Goal: Task Accomplishment & Management: Manage account settings

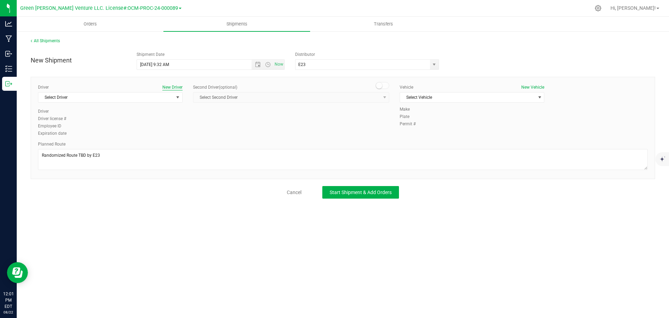
click at [167, 85] on button "New Driver" at bounding box center [172, 87] width 20 height 6
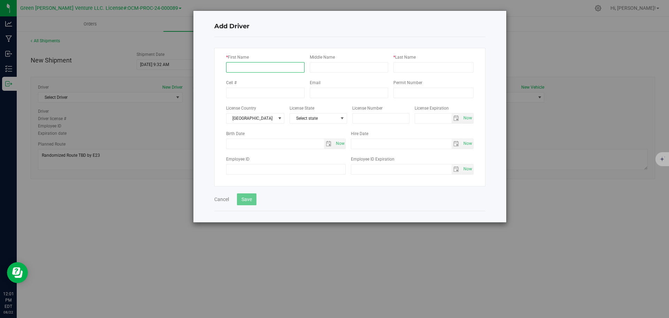
click at [249, 65] on input "* First Name" at bounding box center [265, 67] width 78 height 10
type input "Chris"
click at [409, 67] on input "* Last Name" at bounding box center [433, 67] width 80 height 10
type input "Haak"
click at [263, 119] on span "[GEOGRAPHIC_DATA]" at bounding box center [251, 118] width 49 height 10
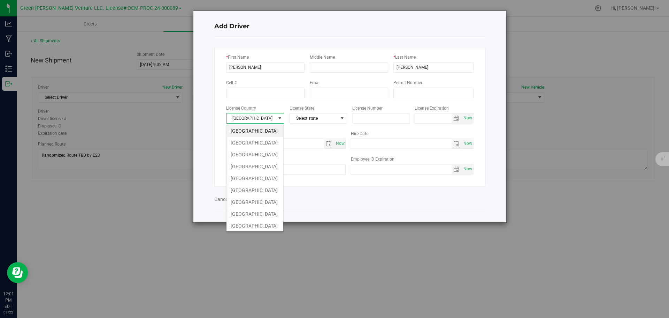
scroll to position [10, 58]
click at [263, 119] on span "[GEOGRAPHIC_DATA]" at bounding box center [251, 118] width 49 height 10
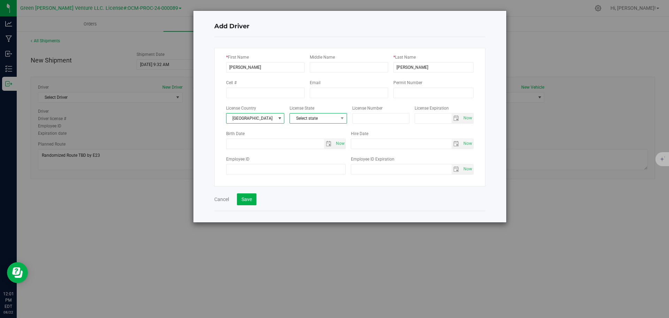
click at [311, 118] on span "Select state" at bounding box center [314, 118] width 48 height 10
click at [304, 219] on li "NY" at bounding box center [317, 220] width 57 height 12
click at [370, 120] on input "text" at bounding box center [381, 118] width 58 height 10
paste input "768 166 624"
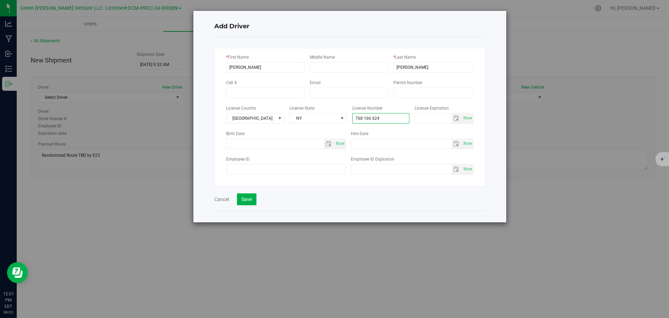
type input "768 166 624"
click at [252, 202] on button "Save" at bounding box center [247, 199] width 20 height 12
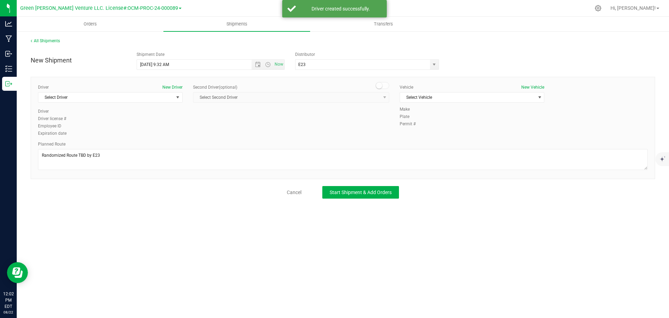
click at [470, 103] on div "Vehicle New Vehicle Select Vehicle Select Vehicle E23 Van 2 E23 Vehicle 1 E23 V…" at bounding box center [472, 95] width 155 height 22
click at [469, 99] on span "Select Vehicle" at bounding box center [467, 97] width 135 height 10
click at [449, 116] on li "E23 Vehicle 1" at bounding box center [472, 119] width 144 height 10
click at [451, 98] on span "E23 Vehicle 1" at bounding box center [467, 97] width 135 height 10
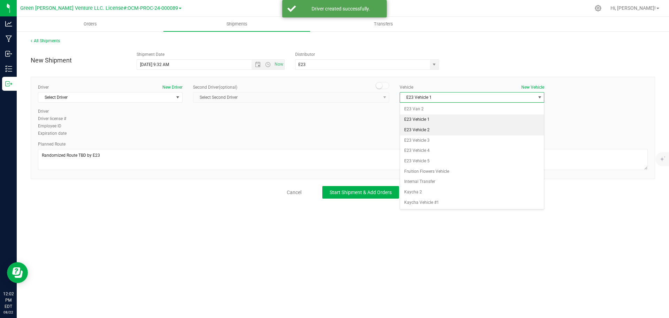
click at [441, 131] on li "E23 Vehicle 2" at bounding box center [472, 130] width 144 height 10
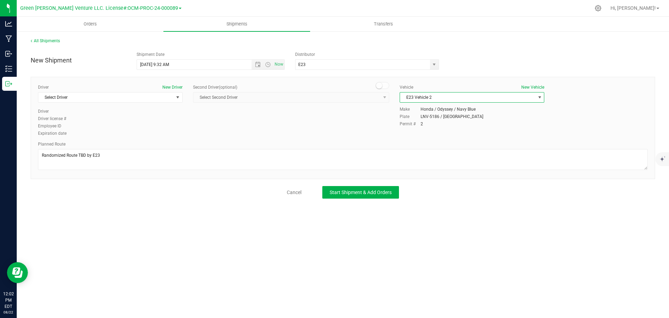
click at [440, 95] on span "E23 Vehicle 2" at bounding box center [467, 97] width 135 height 10
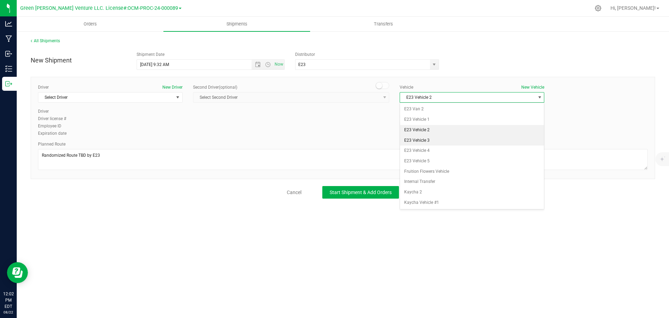
click at [437, 138] on li "E23 Vehicle 3" at bounding box center [472, 140] width 144 height 10
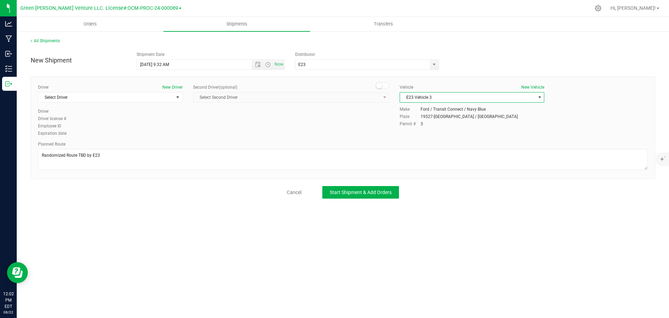
click at [435, 97] on span "E23 Vehicle 3" at bounding box center [467, 97] width 135 height 10
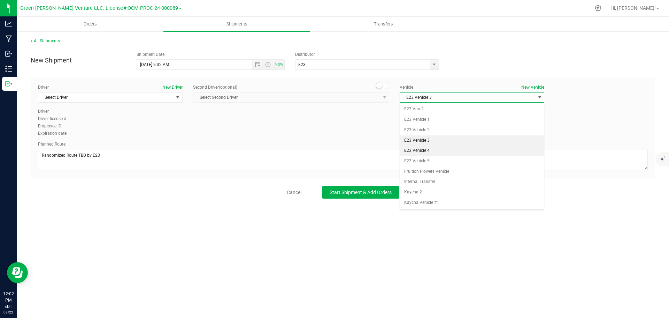
click at [437, 148] on li "E23 Vehicle 4" at bounding box center [472, 150] width 144 height 10
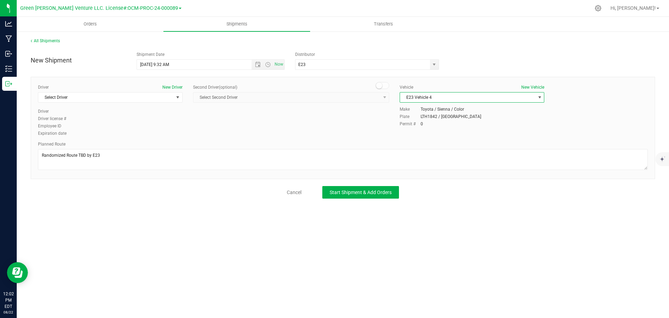
click at [442, 98] on span "E23 Vehicle 4" at bounding box center [467, 97] width 135 height 10
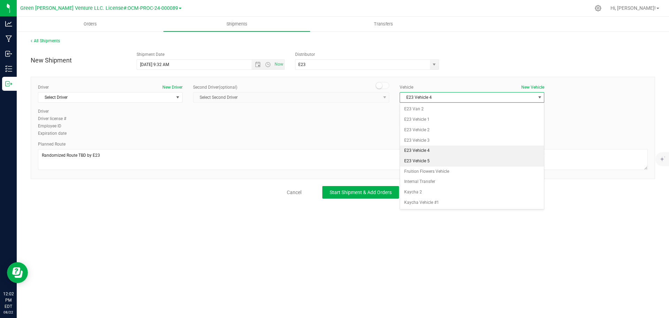
click at [440, 160] on li "E23 Vehicle 5" at bounding box center [472, 161] width 144 height 10
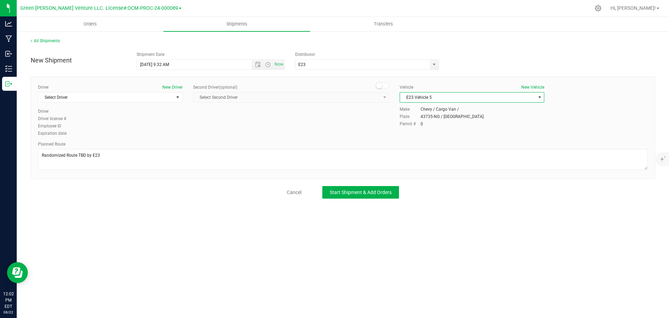
click at [439, 99] on span "E23 Vehicle 5" at bounding box center [467, 97] width 135 height 10
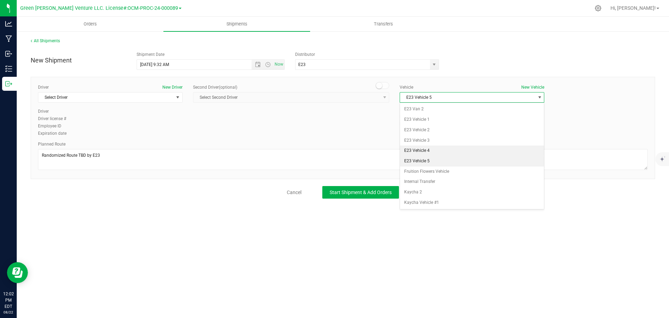
click at [440, 153] on li "E23 Vehicle 4" at bounding box center [472, 150] width 144 height 10
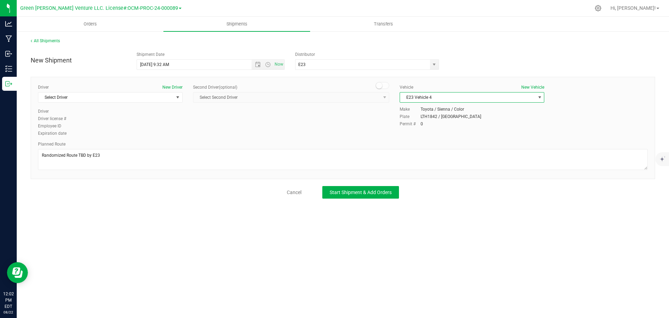
click at [436, 97] on span "E23 Vehicle 4" at bounding box center [467, 97] width 135 height 10
click at [428, 108] on li "E23 Van 2" at bounding box center [472, 109] width 144 height 10
click at [523, 86] on button "New Vehicle" at bounding box center [532, 87] width 23 height 6
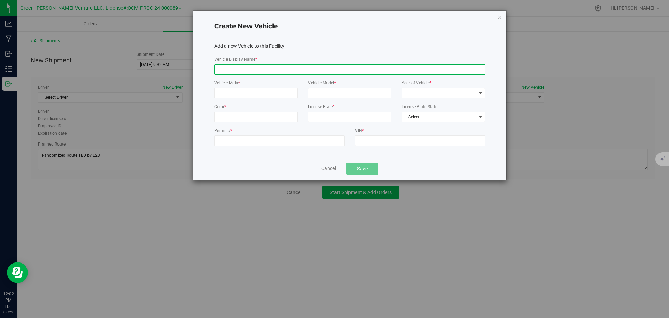
click at [229, 70] on input "Vehicle Display Name *" at bounding box center [349, 69] width 271 height 10
type input "E23 vehicle 6"
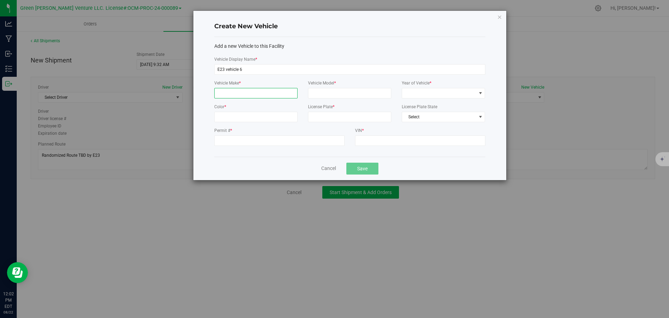
click at [252, 92] on input "Vehicle Make *" at bounding box center [255, 93] width 83 height 10
type input "Nissan"
click at [324, 95] on input "Vehicle Model *" at bounding box center [349, 93] width 83 height 10
type input "NV200"
click at [426, 94] on span at bounding box center [439, 93] width 74 height 10
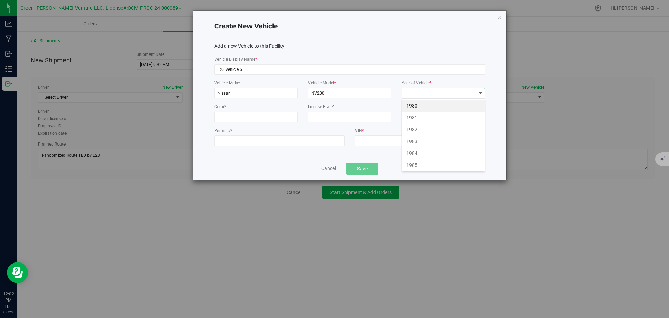
scroll to position [10, 84]
click at [247, 141] on input "Permit # *" at bounding box center [279, 140] width 130 height 10
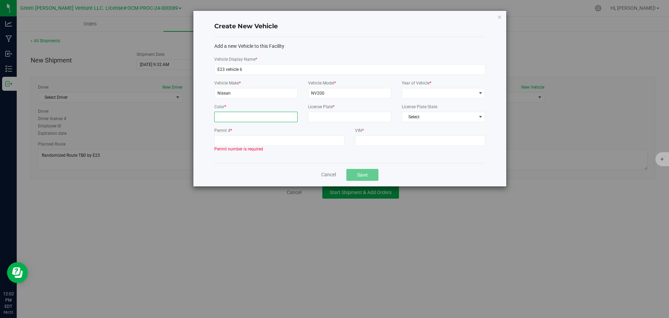
click at [233, 115] on input "Color *" at bounding box center [255, 117] width 83 height 10
click at [329, 115] on input "License Plate *" at bounding box center [349, 117] width 83 height 10
paste input "43736NG"
type input "43736NG"
click at [423, 116] on span "Select" at bounding box center [439, 117] width 74 height 10
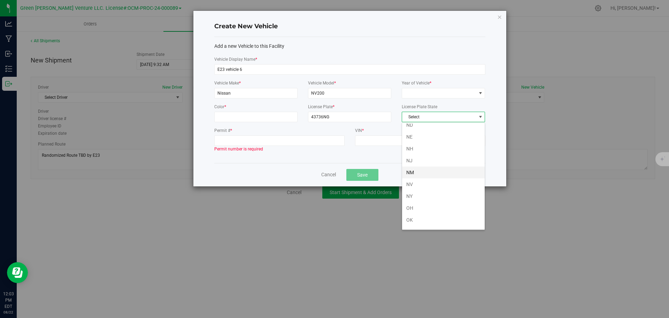
scroll to position [349, 0]
click at [415, 182] on li "NY" at bounding box center [443, 184] width 83 height 12
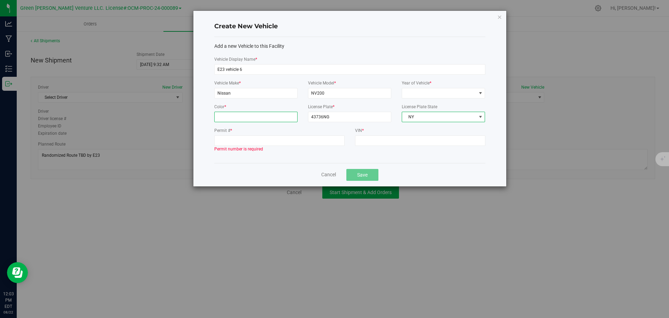
click at [231, 114] on input "Color *" at bounding box center [255, 117] width 83 height 10
type input "blue"
click at [247, 141] on input "Permit # *" at bounding box center [279, 140] width 130 height 10
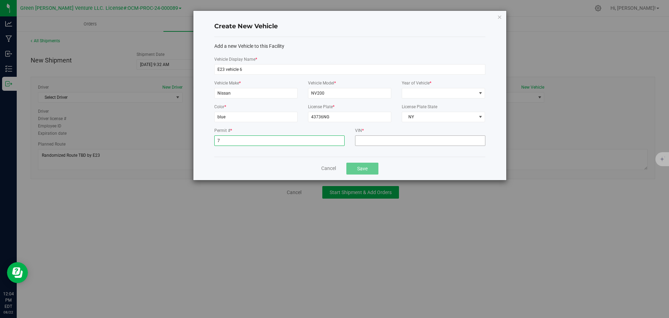
type input "7"
click at [368, 139] on input "VIN *" at bounding box center [420, 140] width 130 height 10
type input "7"
click at [431, 92] on span at bounding box center [439, 93] width 74 height 10
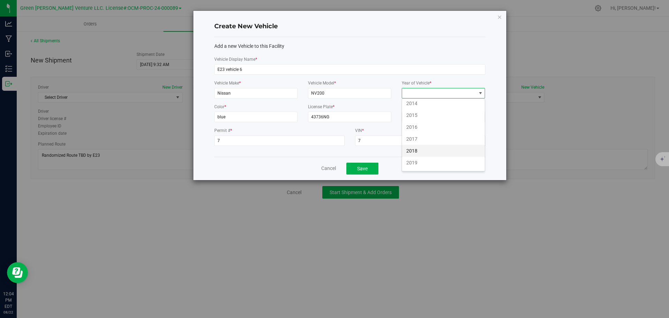
scroll to position [418, 0]
click at [418, 139] on li "2018" at bounding box center [443, 138] width 83 height 12
click at [354, 169] on button "Save" at bounding box center [362, 168] width 32 height 12
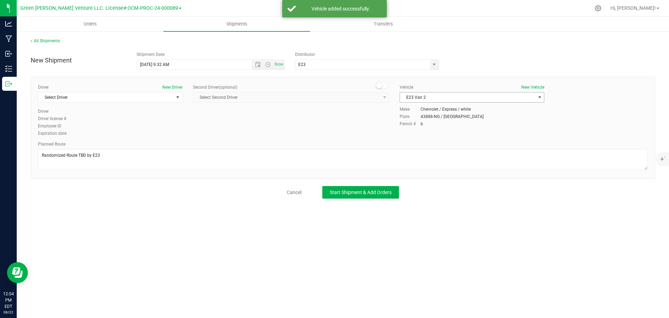
click at [438, 95] on span "E23 Van 2" at bounding box center [467, 97] width 135 height 10
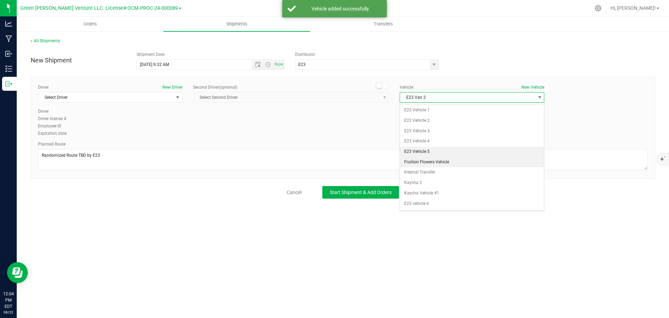
scroll to position [9, 0]
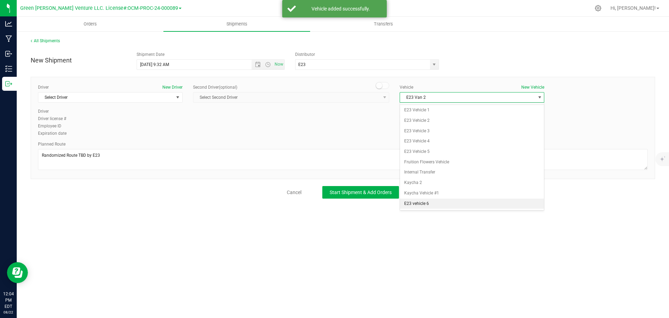
click at [414, 203] on li "E23 vehicle 6" at bounding box center [472, 203] width 144 height 10
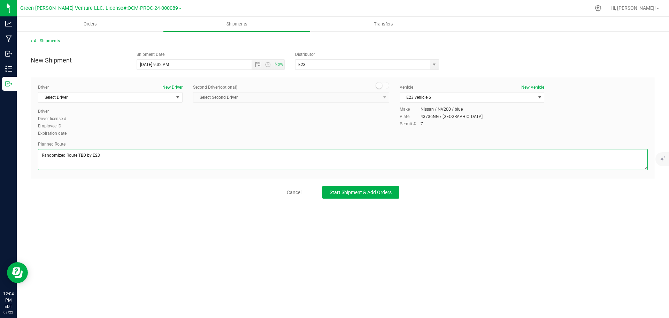
click at [124, 154] on textarea at bounding box center [343, 159] width 610 height 21
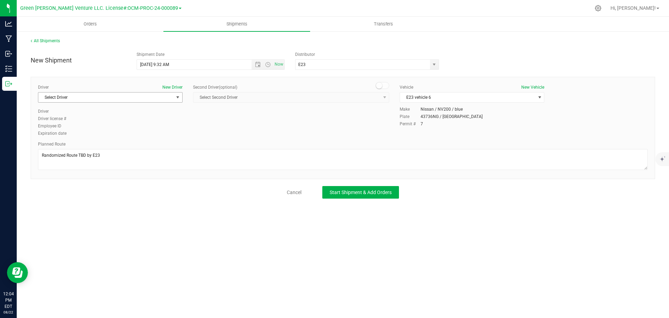
click at [146, 96] on span "Select Driver" at bounding box center [105, 97] width 135 height 10
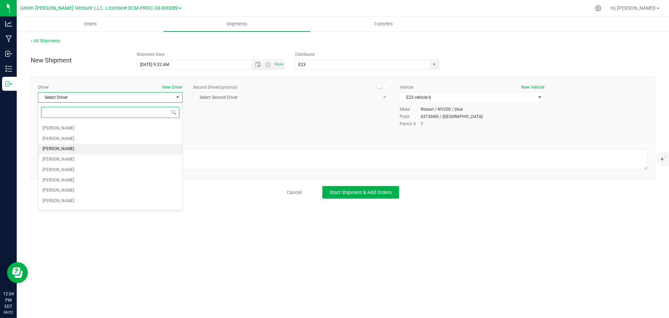
scroll to position [0, 0]
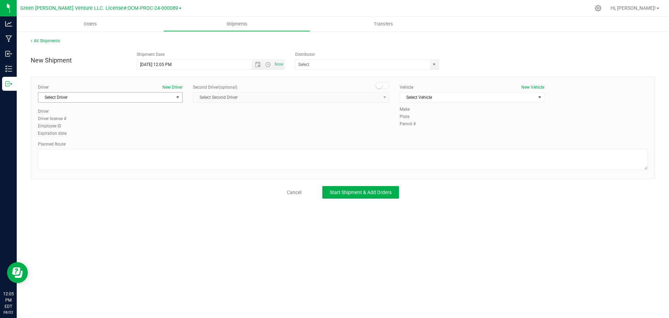
click at [136, 100] on span "Select Driver" at bounding box center [105, 97] width 135 height 10
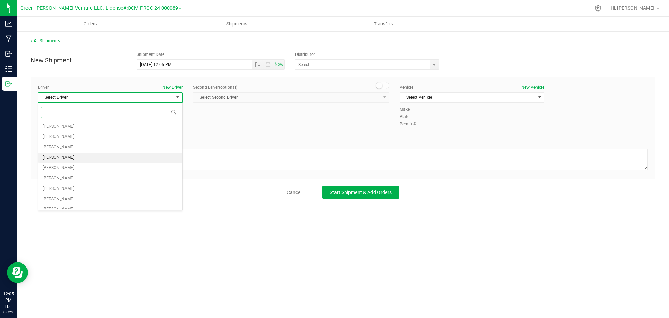
click at [71, 158] on li "[PERSON_NAME]" at bounding box center [110, 157] width 144 height 10
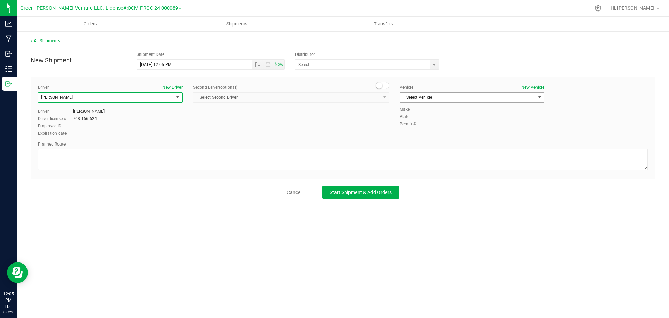
click at [458, 95] on span "Select Vehicle" at bounding box center [467, 97] width 135 height 10
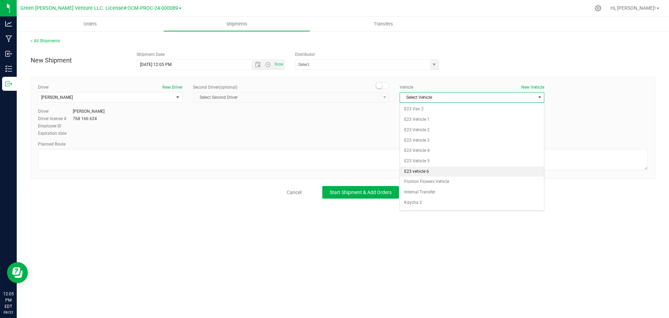
click at [428, 167] on li "E23 vehicle 6" at bounding box center [472, 171] width 144 height 10
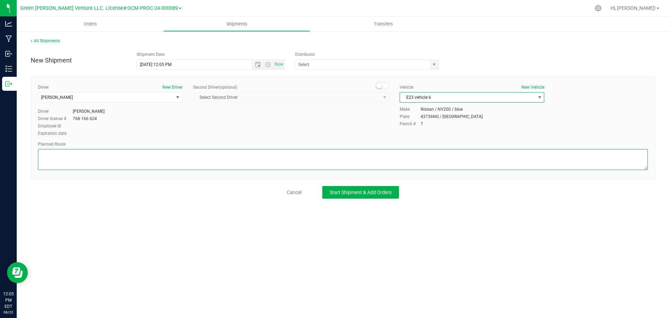
click at [223, 164] on textarea at bounding box center [343, 159] width 610 height 21
click at [68, 155] on textarea at bounding box center [343, 159] width 610 height 21
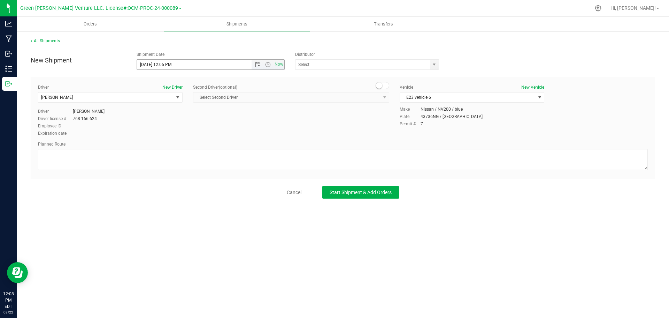
click at [148, 64] on input "8/22/2025 12:05 PM" at bounding box center [200, 65] width 127 height 10
click at [149, 63] on input "8/22/2025 12:05 PM" at bounding box center [200, 65] width 127 height 10
type input "8/23/2025 12:05 PM"
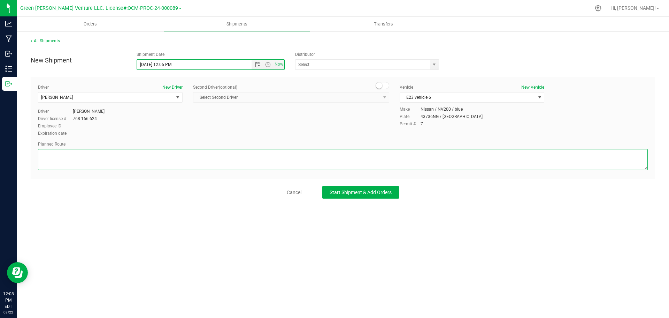
click at [64, 162] on textarea at bounding box center [343, 159] width 610 height 21
type textarea "Randomized Route TBD by E23"
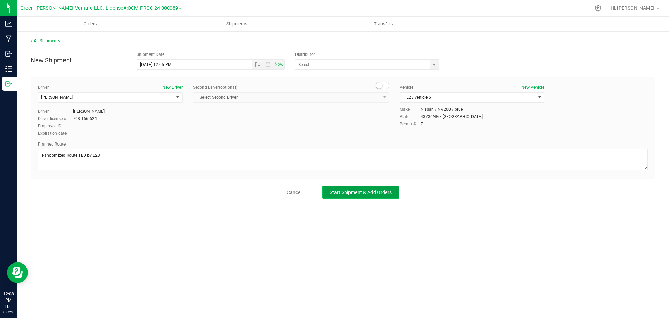
click at [339, 194] on span "Start Shipment & Add Orders" at bounding box center [361, 192] width 62 height 6
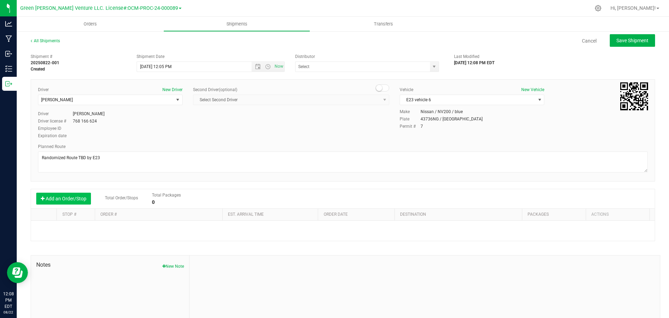
click at [62, 199] on button "Add an Order/Stop" at bounding box center [63, 198] width 55 height 12
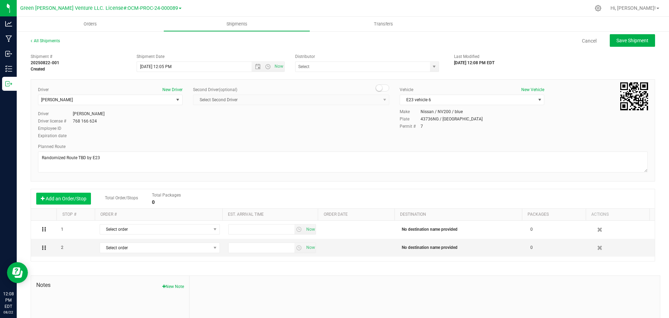
click at [62, 199] on button "Add an Order/Stop" at bounding box center [63, 198] width 55 height 12
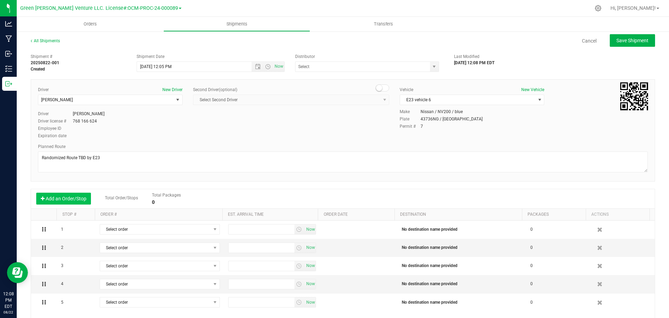
click at [63, 199] on button "Add an Order/Stop" at bounding box center [63, 198] width 55 height 12
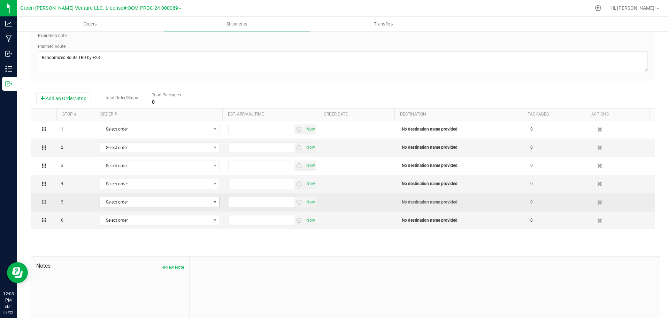
scroll to position [105, 0]
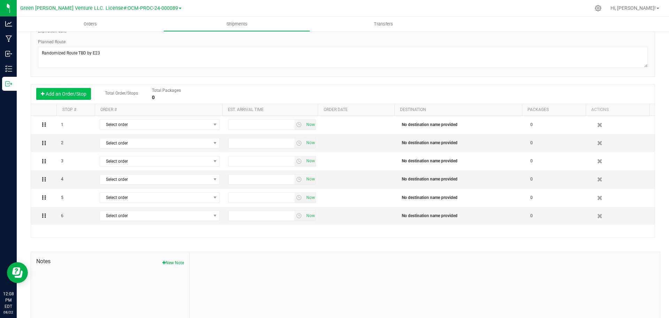
click at [60, 94] on button "Add an Order/Stop" at bounding box center [63, 94] width 55 height 12
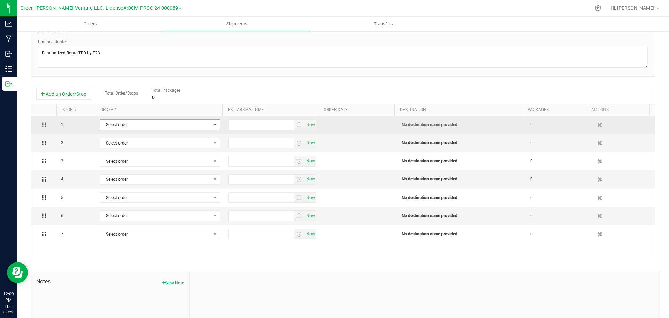
click at [160, 125] on span "Select order" at bounding box center [155, 125] width 111 height 10
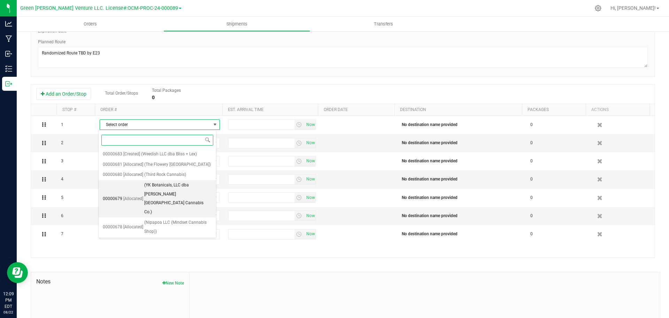
scroll to position [41, 0]
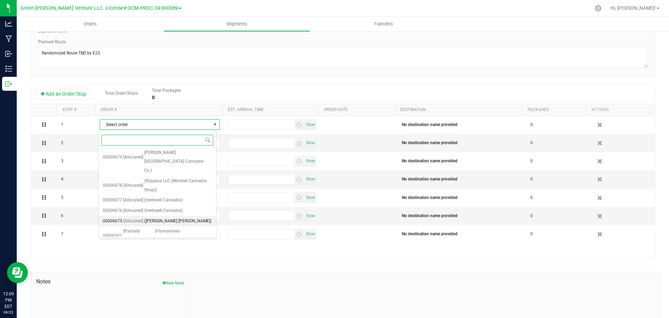
click at [155, 216] on span "(Mary Janes)" at bounding box center [177, 220] width 67 height 9
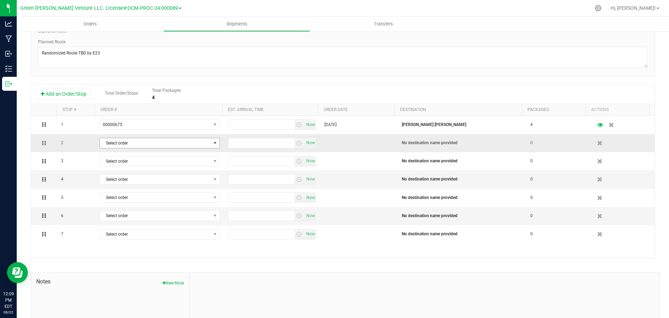
click at [144, 144] on span "Select order" at bounding box center [155, 143] width 111 height 10
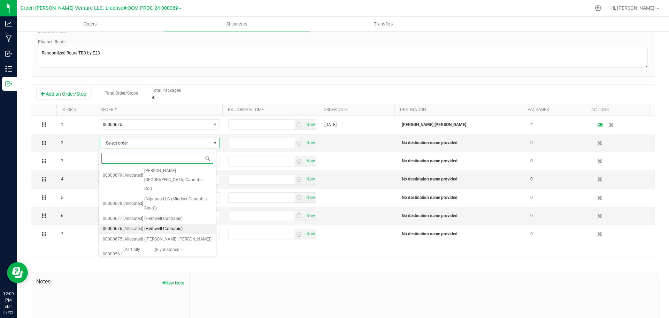
click at [159, 224] on span "(Herbwell Cannabis)" at bounding box center [163, 228] width 38 height 9
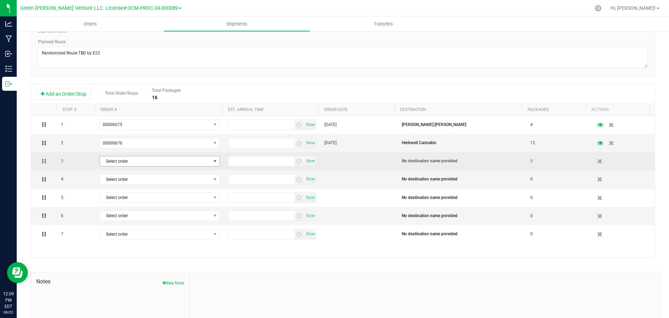
click at [146, 159] on span "Select order" at bounding box center [155, 161] width 111 height 10
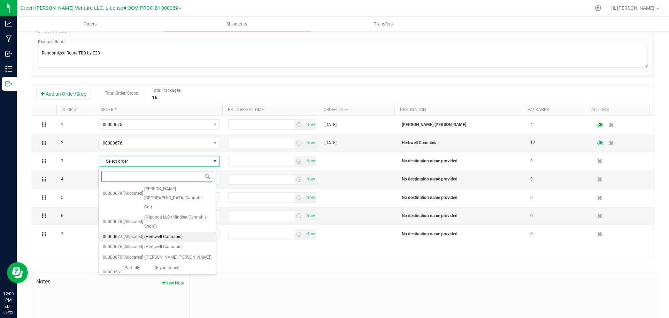
click at [159, 232] on span "(Herbwell Cannabis)" at bounding box center [163, 236] width 38 height 9
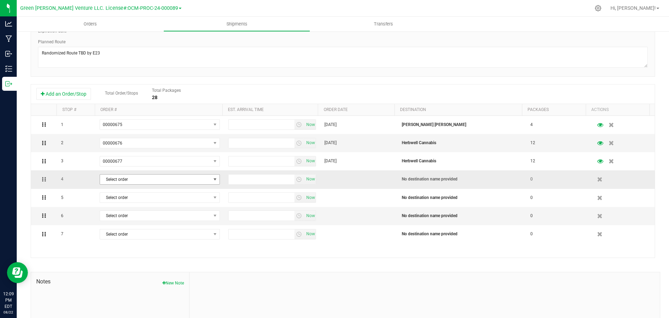
click at [142, 178] on span "Select order" at bounding box center [155, 179] width 111 height 10
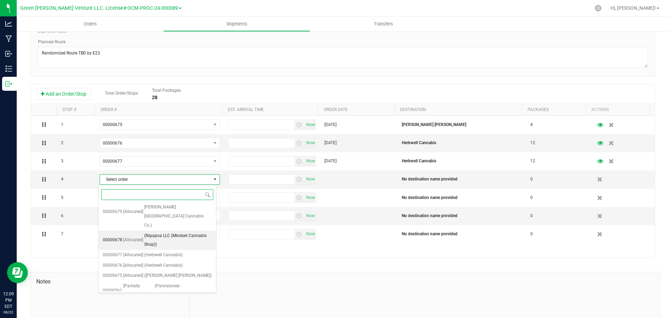
click at [172, 231] on span "(Nipapoa LLC (Mindset Cannabis Shop))" at bounding box center [178, 240] width 68 height 18
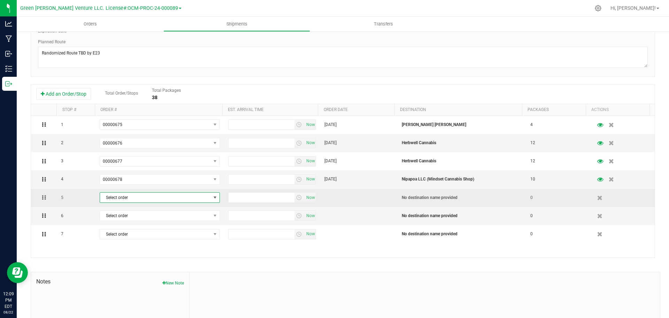
click at [145, 197] on span "Select order" at bounding box center [155, 197] width 111 height 10
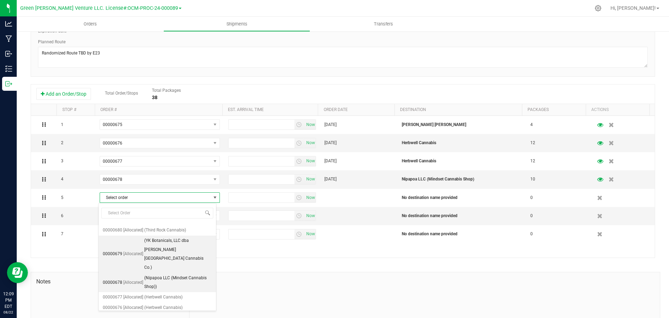
scroll to position [7, 0]
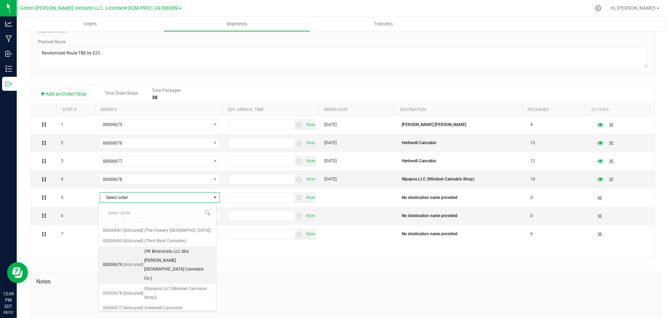
click at [161, 263] on span "(YK Botanicals, LLC dba Greene Street Cannabis Co.)" at bounding box center [178, 265] width 68 height 36
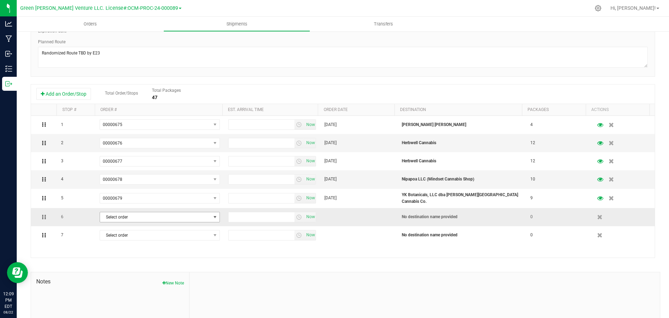
click at [155, 216] on span "Select order" at bounding box center [155, 217] width 111 height 10
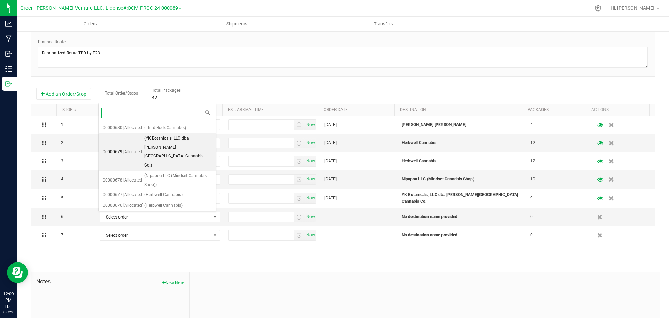
scroll to position [0, 0]
click at [171, 152] on span "(Third Rock Cannabis)" at bounding box center [165, 147] width 42 height 9
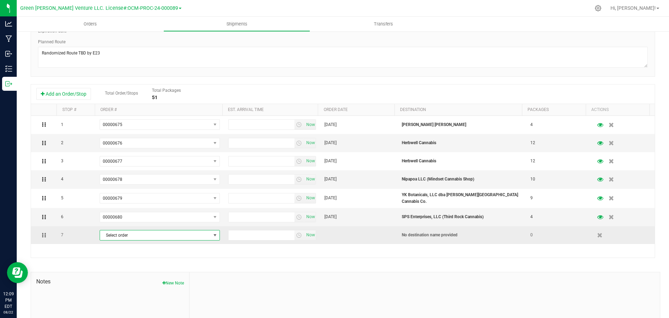
click at [188, 235] on span "Select order" at bounding box center [155, 235] width 111 height 10
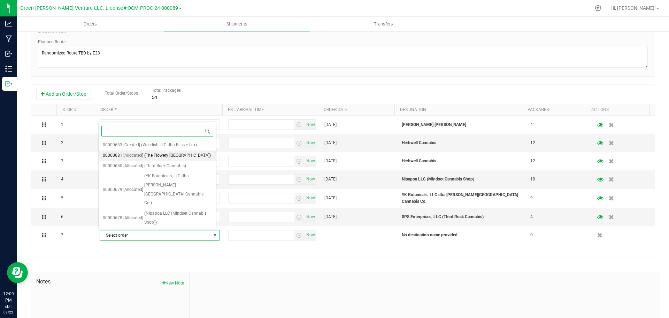
click at [175, 158] on span "(The Flowery Staten Island Richmond)" at bounding box center [177, 155] width 67 height 9
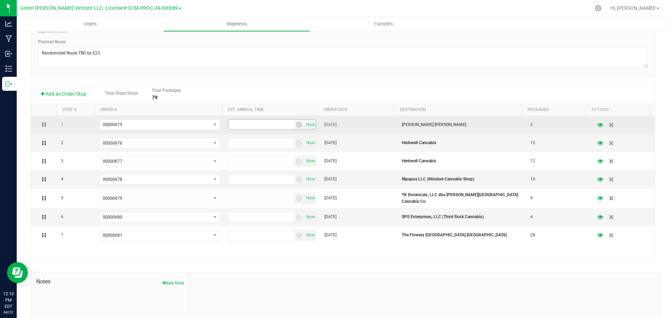
click at [250, 122] on input "text" at bounding box center [262, 125] width 66 height 10
type input "4:00 PM"
click at [246, 124] on input "4:00 PM" at bounding box center [262, 125] width 66 height 10
drag, startPoint x: 250, startPoint y: 123, endPoint x: 221, endPoint y: 122, distance: 28.6
click at [224, 122] on td "4:00 PM Now" at bounding box center [272, 125] width 97 height 18
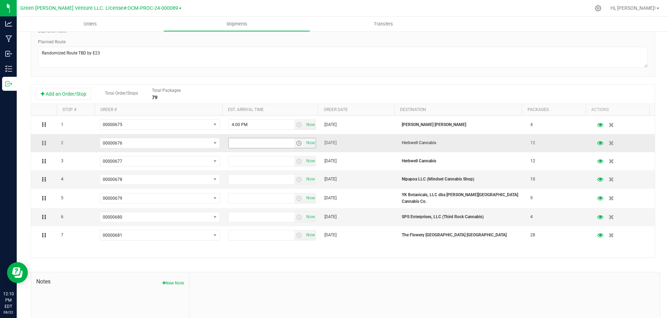
click at [235, 142] on input "text" at bounding box center [262, 143] width 66 height 10
paste input "4:00 PM"
type input "4:00 PM"
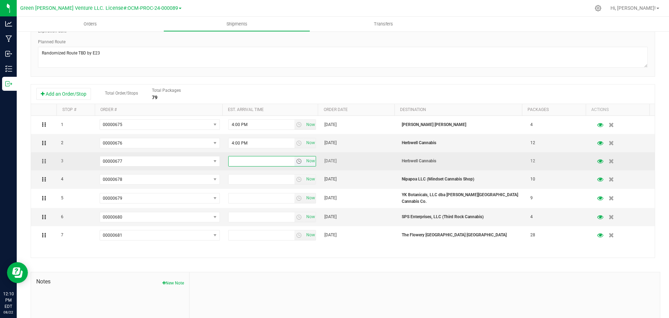
click at [236, 161] on input "text" at bounding box center [262, 161] width 66 height 10
paste input "4:00 PM"
type input "4:00 PM"
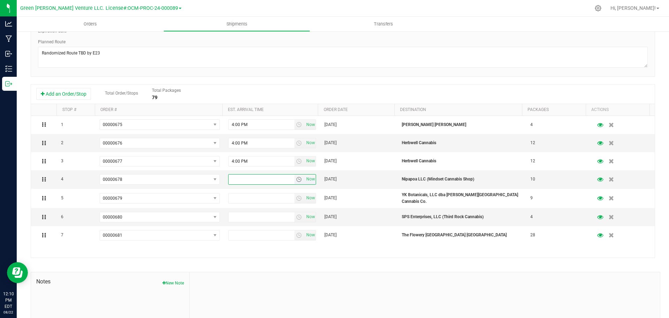
click at [234, 178] on input "text" at bounding box center [262, 179] width 66 height 10
type input "4:00 PM"
click at [242, 195] on input "text" at bounding box center [262, 198] width 66 height 10
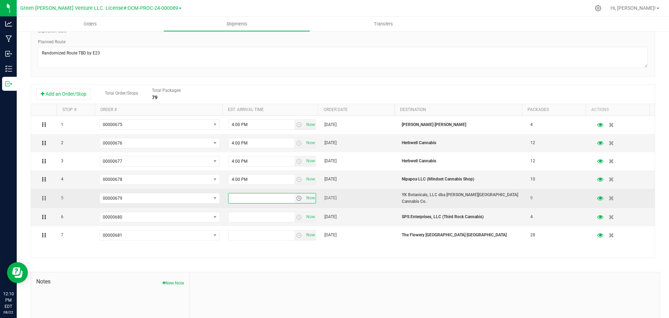
paste input "4:00 PM"
type input "4:00 PM"
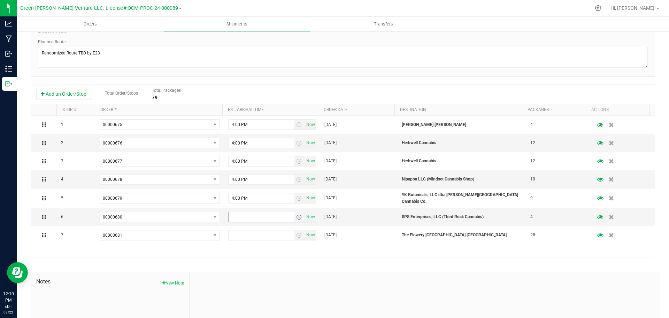
click at [243, 213] on input "text" at bounding box center [262, 217] width 66 height 10
paste input "4:00 PM"
type input "4:00 PM"
click at [242, 235] on input "text" at bounding box center [262, 235] width 66 height 10
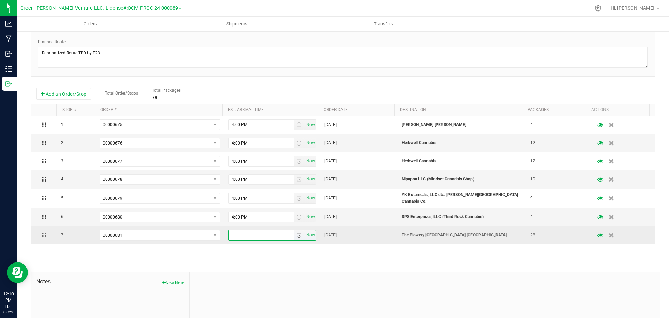
type input "4:00 PM"
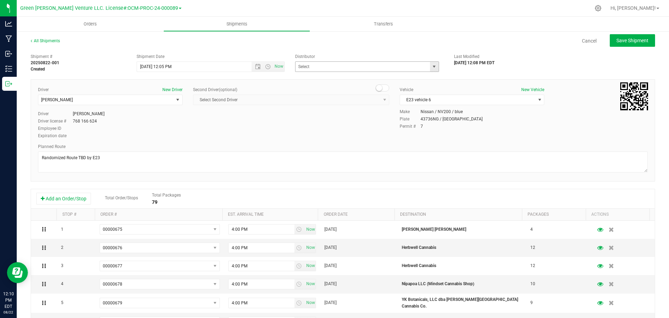
click at [433, 67] on span "select" at bounding box center [434, 67] width 6 height 6
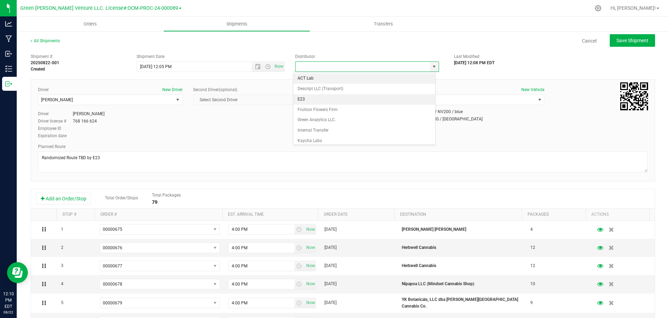
click at [310, 96] on li "E23" at bounding box center [364, 99] width 142 height 10
type input "E23"
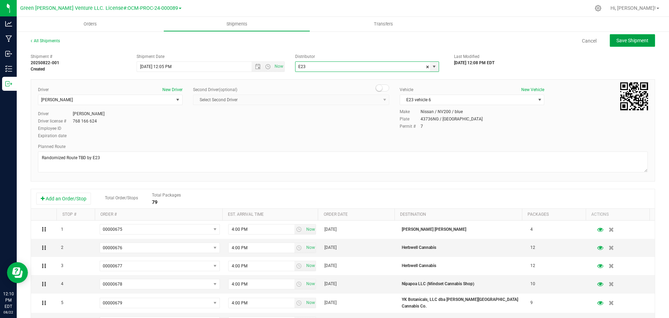
click at [612, 44] on button "Save Shipment" at bounding box center [632, 40] width 45 height 13
type input "8/23/2025 4:05 PM"
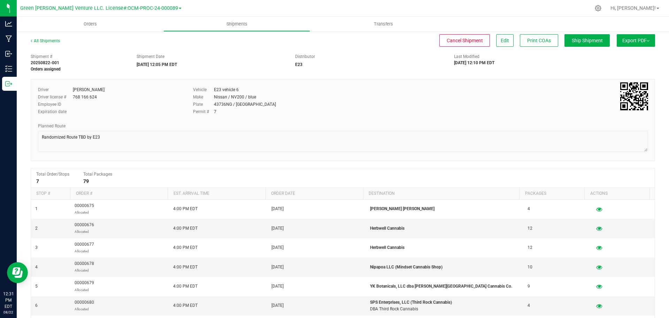
click at [647, 40] on img at bounding box center [648, 40] width 3 height 1
click at [614, 78] on span "NY Manifest" at bounding box center [615, 76] width 23 height 5
click at [501, 42] on span "Edit" at bounding box center [505, 41] width 8 height 6
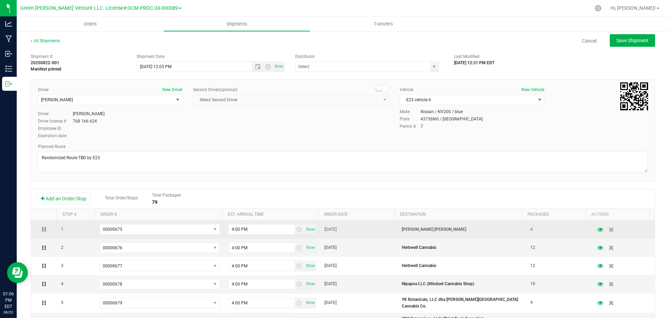
type input "E23"
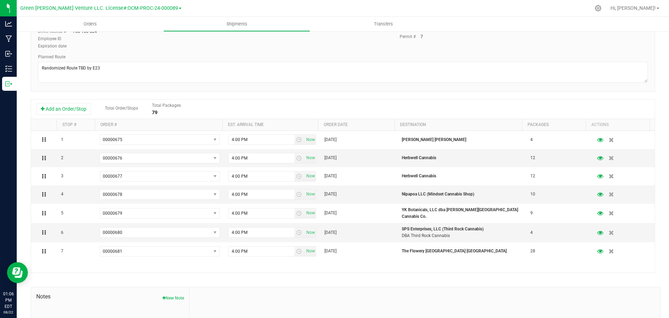
scroll to position [105, 0]
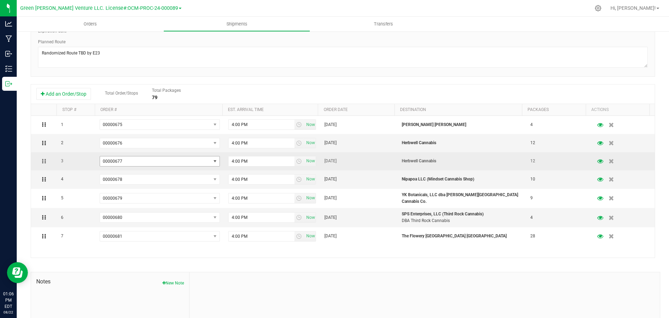
click at [146, 161] on span "00000677" at bounding box center [155, 161] width 111 height 10
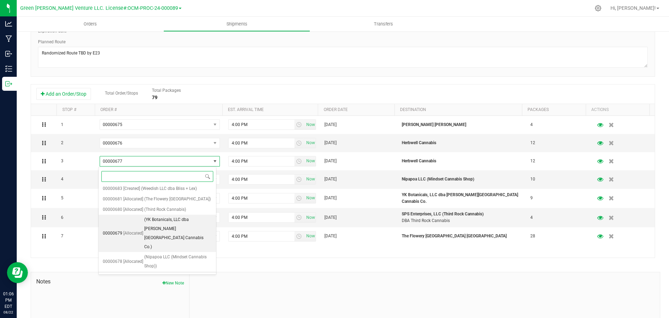
scroll to position [37, 0]
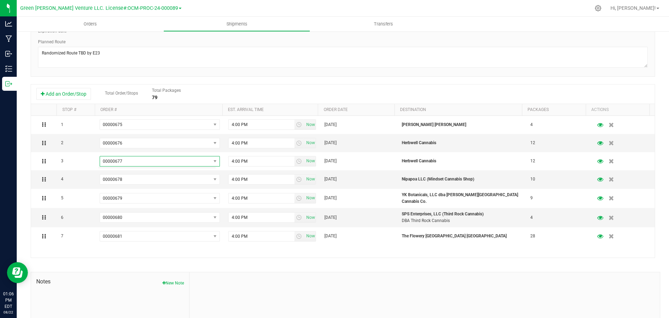
click at [335, 286] on div at bounding box center [425, 318] width 471 height 93
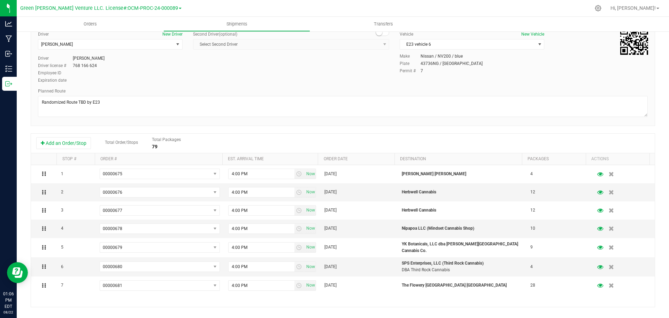
scroll to position [0, 0]
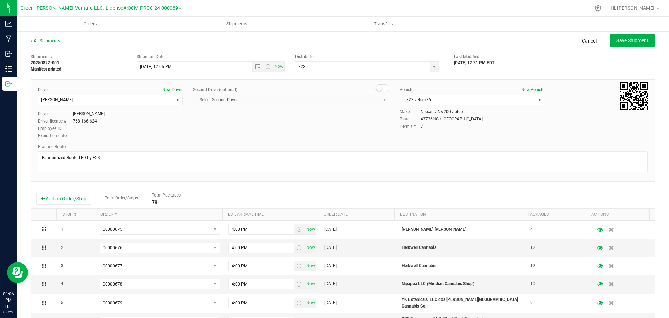
click at [582, 42] on link "Cancel" at bounding box center [589, 40] width 15 height 7
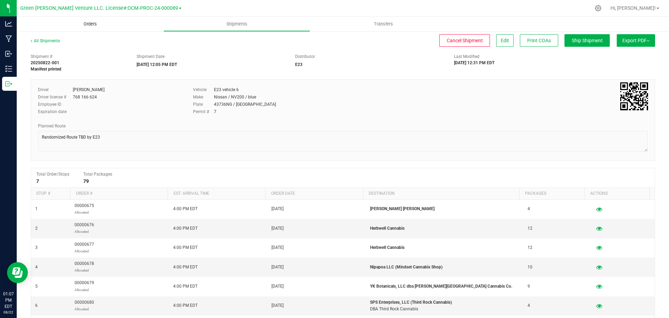
click at [96, 24] on span "Orders" at bounding box center [90, 24] width 32 height 6
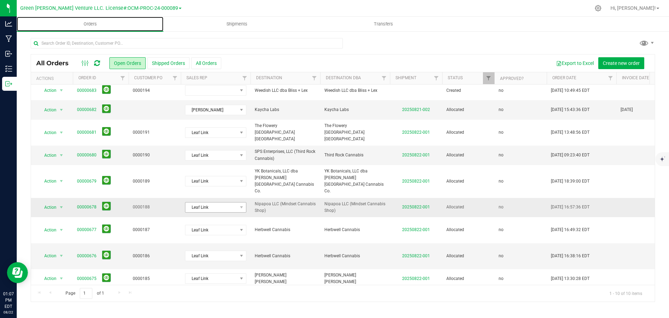
scroll to position [5, 0]
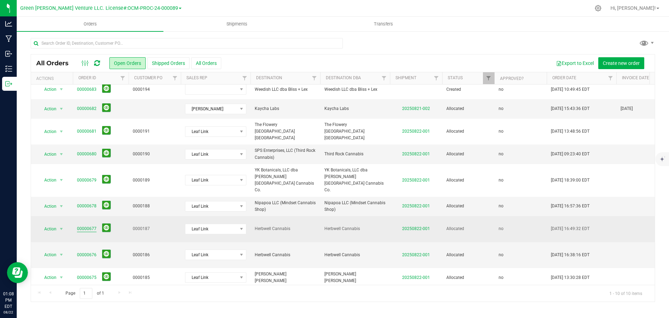
click at [90, 225] on link "00000677" at bounding box center [87, 228] width 20 height 7
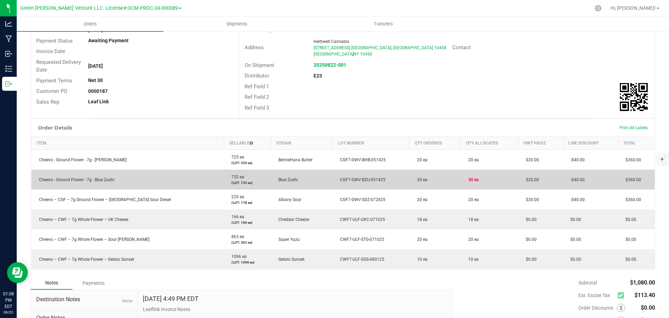
scroll to position [35, 0]
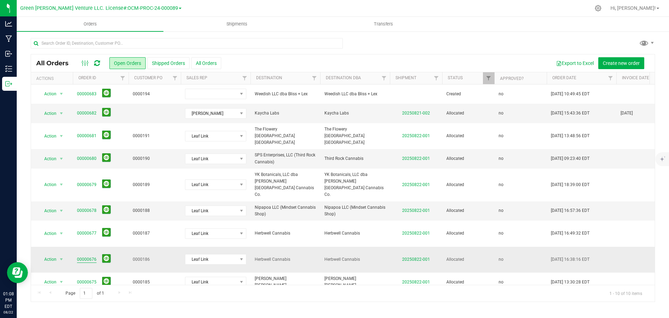
click at [92, 256] on link "00000676" at bounding box center [87, 259] width 20 height 7
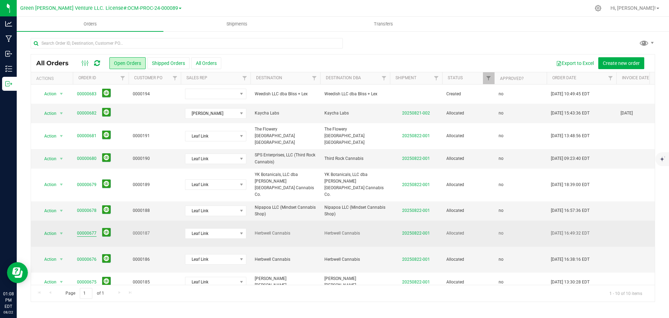
click at [88, 230] on link "00000677" at bounding box center [87, 233] width 20 height 7
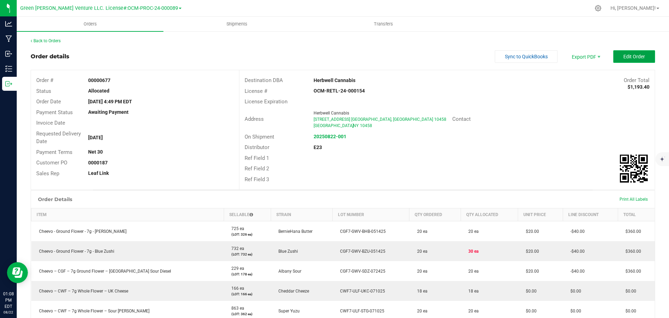
click at [624, 57] on span "Edit Order" at bounding box center [635, 57] width 22 height 6
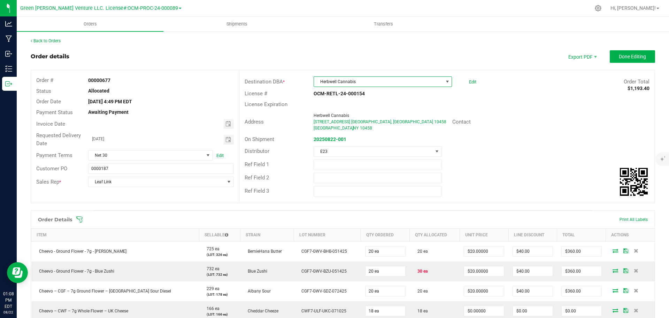
click at [389, 81] on span "Herbwell Cannabis" at bounding box center [378, 82] width 129 height 10
type input "Herbwell"
click at [495, 108] on div "License Expiration" at bounding box center [446, 104] width 415 height 11
click at [470, 84] on link "Edit" at bounding box center [472, 81] width 7 height 5
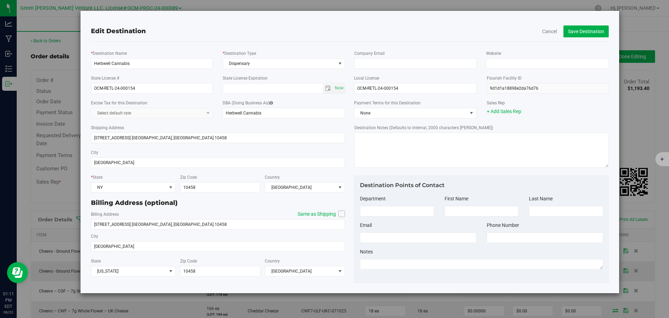
drag, startPoint x: 471, startPoint y: 220, endPoint x: 438, endPoint y: 43, distance: 180.1
click at [438, 43] on div "Edit Destination Cancel Save Destination * Destination Name Herbwell Cannabis *…" at bounding box center [350, 151] width 518 height 261
click at [550, 30] on button "Cancel" at bounding box center [549, 31] width 15 height 7
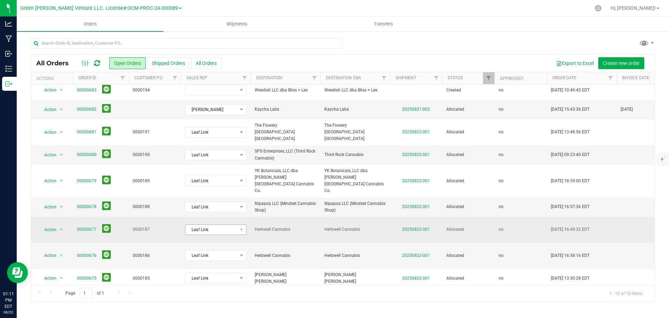
scroll to position [5, 0]
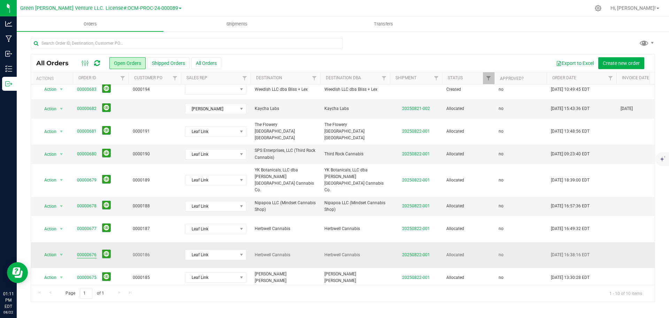
click at [89, 251] on link "00000676" at bounding box center [87, 254] width 20 height 7
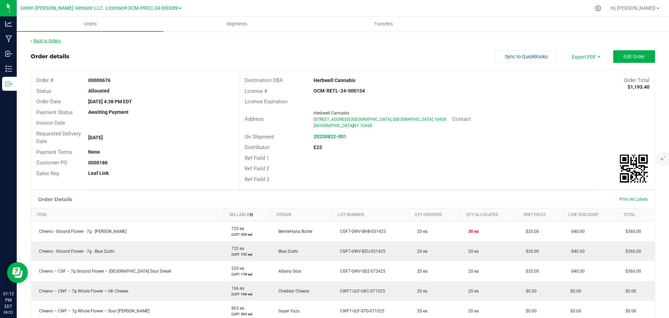
click at [42, 39] on link "Back to Orders" at bounding box center [46, 40] width 30 height 5
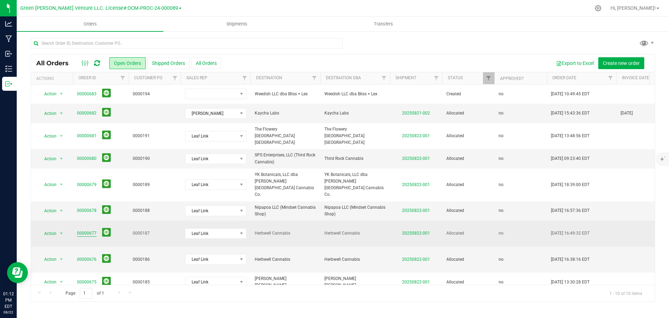
click at [92, 230] on link "00000677" at bounding box center [87, 233] width 20 height 7
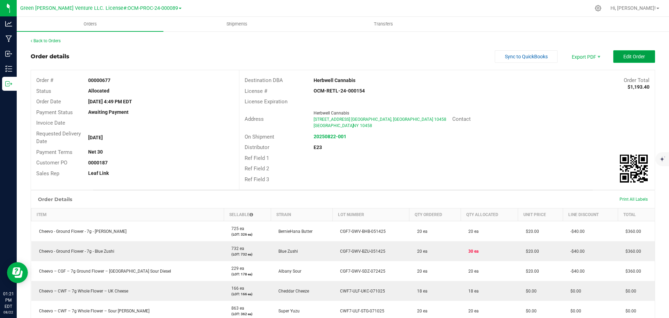
click at [613, 56] on button "Edit Order" at bounding box center [634, 56] width 42 height 13
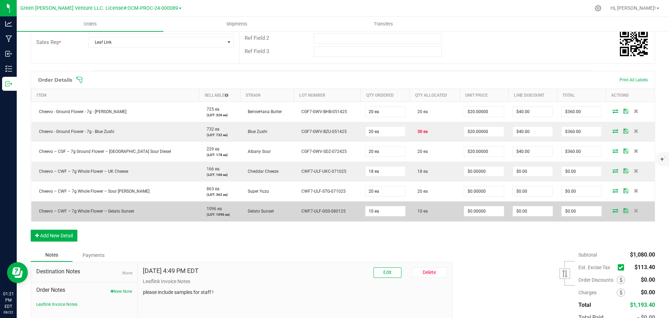
scroll to position [105, 0]
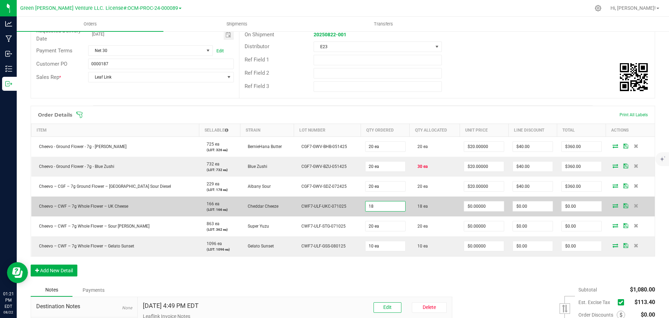
click at [366, 207] on input "18" at bounding box center [386, 206] width 40 height 10
type input "18 ea"
click at [613, 205] on icon at bounding box center [616, 205] width 6 height 4
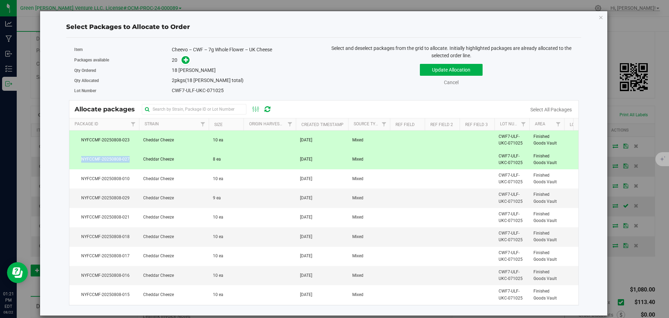
drag, startPoint x: 129, startPoint y: 157, endPoint x: 81, endPoint y: 157, distance: 48.8
click at [81, 157] on span "NYFCCMF-20250808-027" at bounding box center [104, 159] width 61 height 7
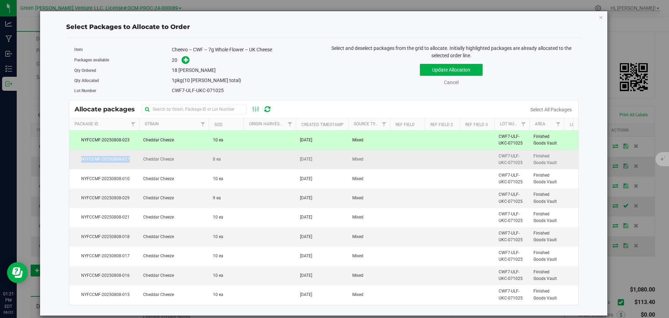
copy span "NYFCCMF-20250808-027"
click at [448, 81] on link "Cancel" at bounding box center [451, 82] width 15 height 6
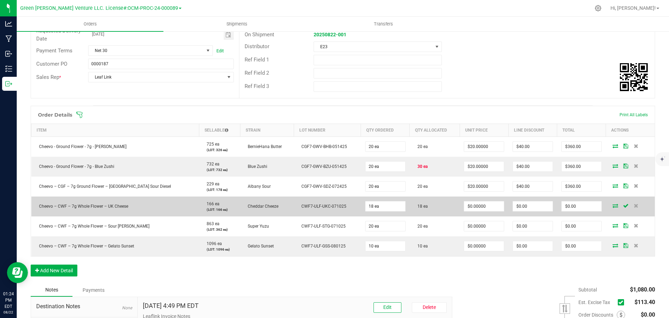
click at [606, 202] on td at bounding box center [630, 206] width 49 height 20
click at [613, 205] on icon at bounding box center [616, 205] width 6 height 4
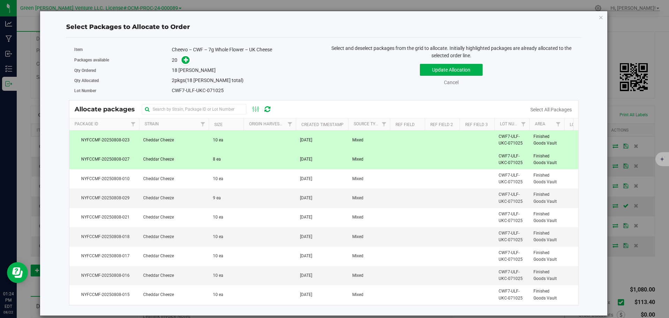
click at [193, 162] on td "Cheddar Cheeze" at bounding box center [174, 159] width 70 height 19
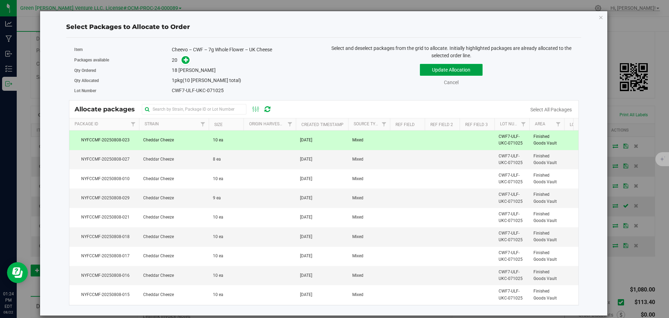
click at [430, 71] on button "Update Allocation" at bounding box center [451, 70] width 63 height 12
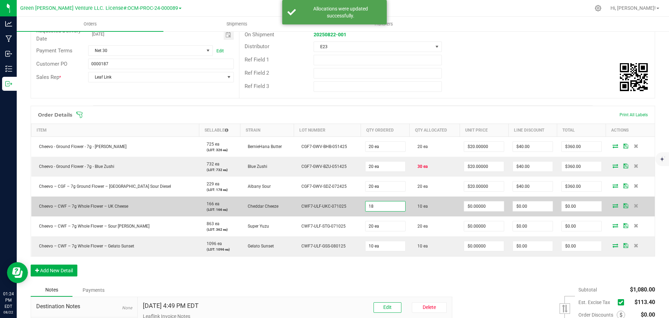
click at [366, 206] on input "18" at bounding box center [386, 206] width 40 height 10
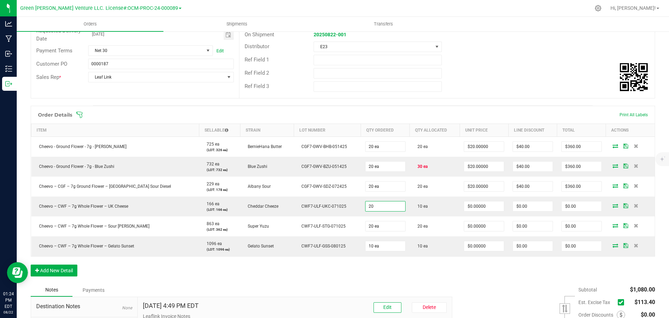
type input "20 ea"
click at [80, 114] on icon at bounding box center [79, 114] width 7 height 7
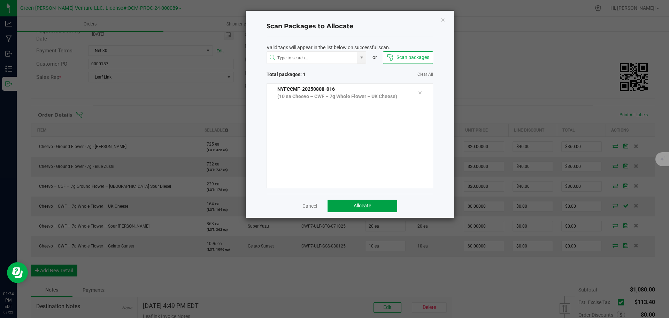
click at [344, 210] on button "Allocate" at bounding box center [363, 205] width 70 height 13
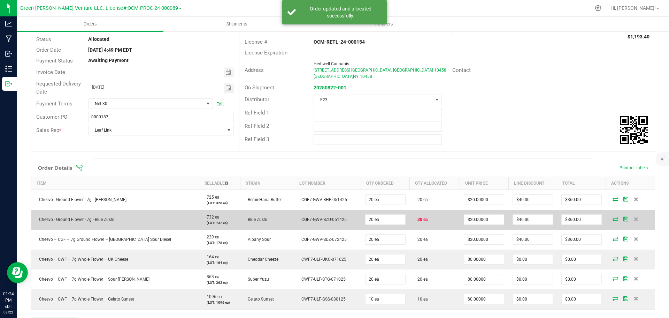
scroll to position [0, 0]
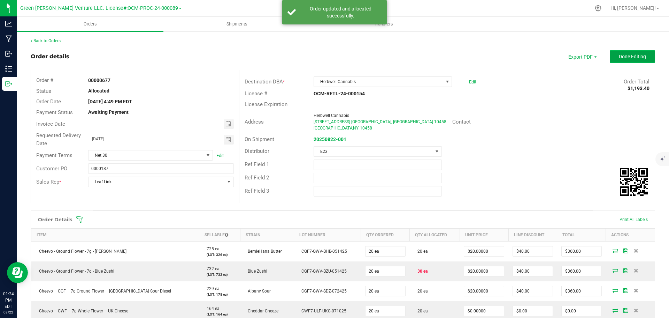
click at [619, 58] on span "Done Editing" at bounding box center [632, 57] width 27 height 6
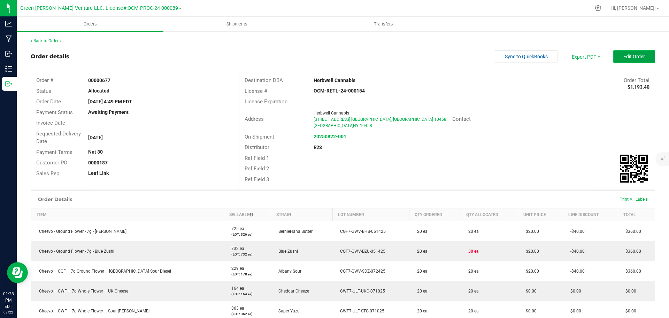
click at [613, 58] on button "Edit Order" at bounding box center [634, 56] width 42 height 13
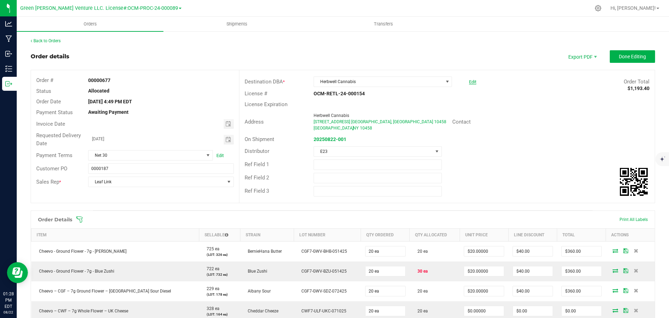
click at [469, 81] on link "Edit" at bounding box center [472, 81] width 7 height 5
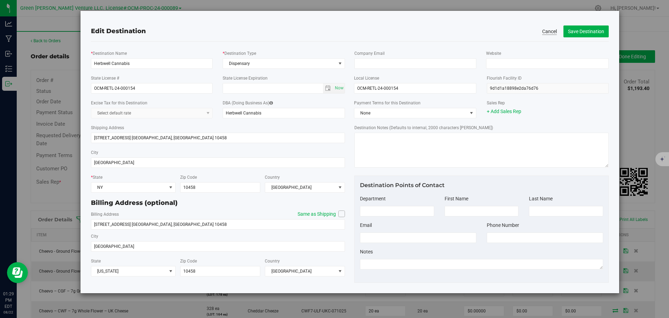
click at [549, 33] on button "Cancel" at bounding box center [549, 31] width 15 height 7
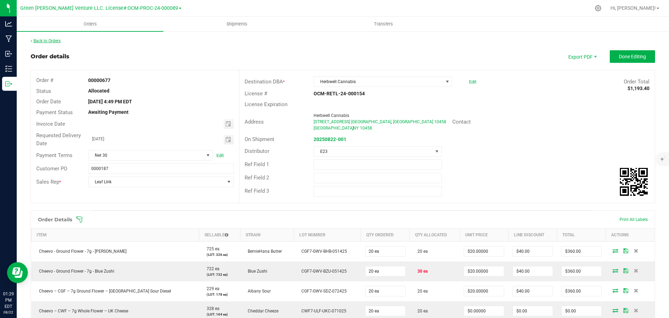
click at [49, 41] on link "Back to Orders" at bounding box center [46, 40] width 30 height 5
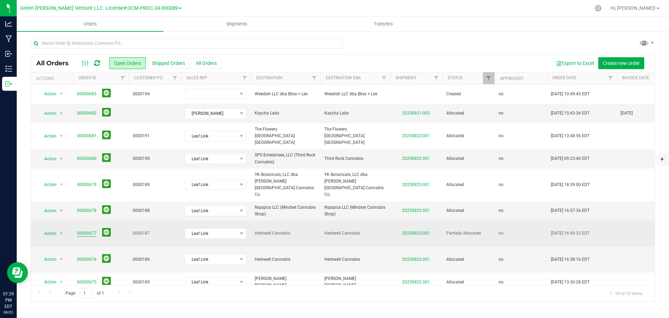
click at [84, 230] on link "00000677" at bounding box center [87, 233] width 20 height 7
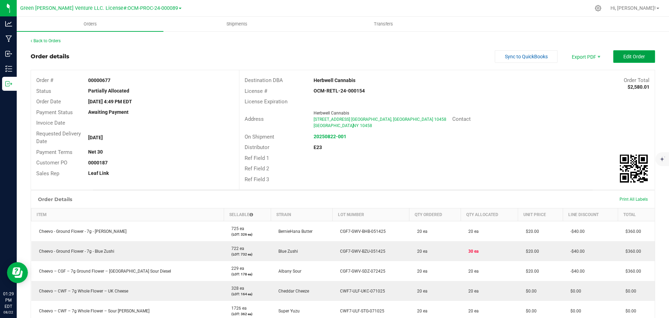
click at [614, 58] on button "Edit Order" at bounding box center [634, 56] width 42 height 13
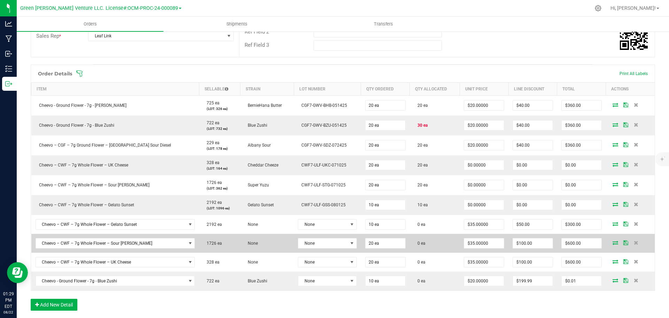
scroll to position [174, 0]
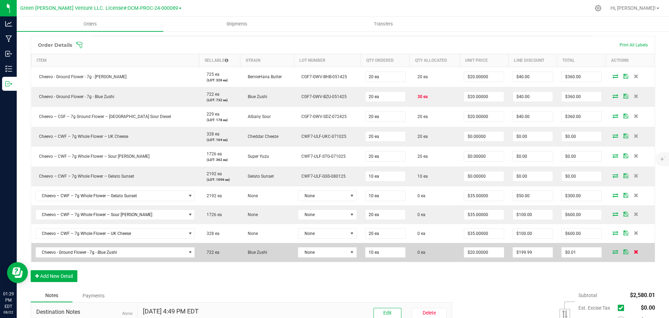
click at [634, 250] on icon at bounding box center [636, 251] width 5 height 4
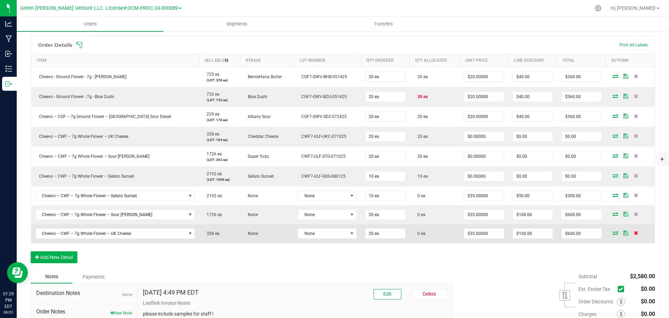
click at [634, 234] on icon at bounding box center [636, 232] width 5 height 4
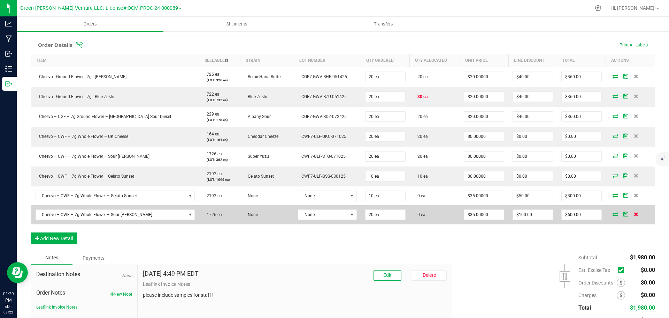
click at [634, 213] on icon at bounding box center [636, 214] width 5 height 4
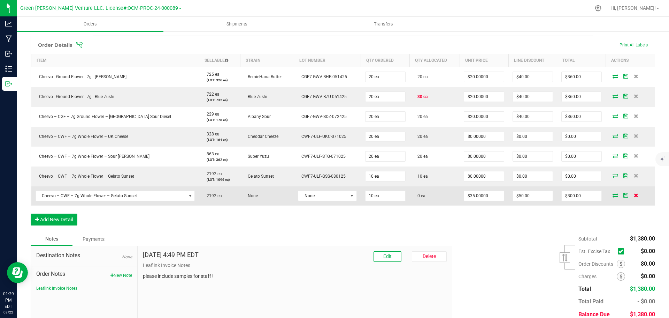
click at [634, 193] on icon at bounding box center [636, 195] width 5 height 4
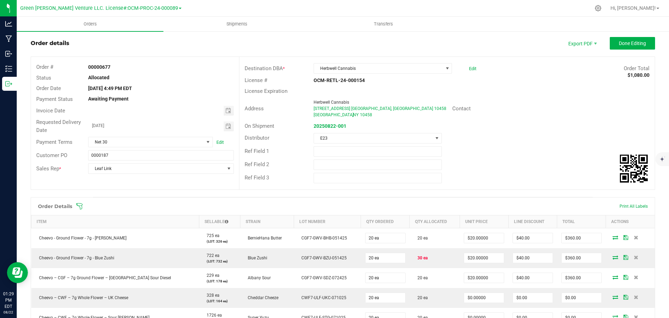
scroll to position [0, 0]
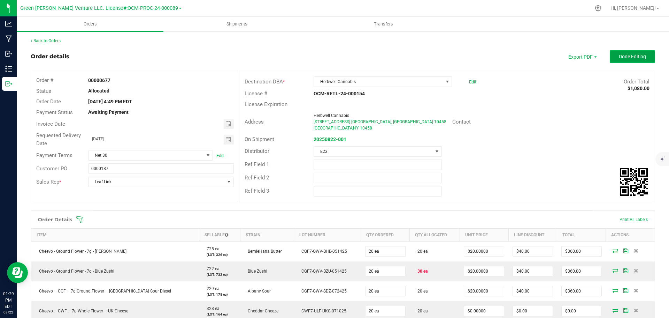
click at [619, 57] on span "Done Editing" at bounding box center [632, 57] width 27 height 6
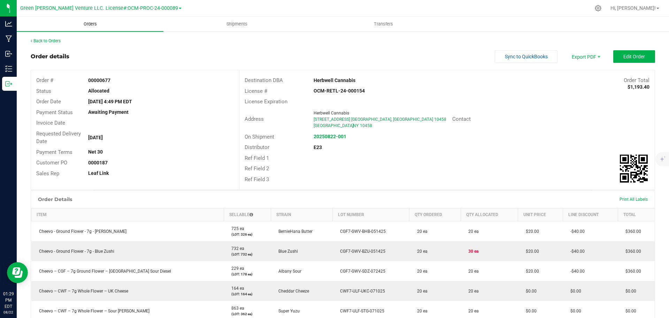
click at [87, 21] on span "Orders" at bounding box center [90, 24] width 32 height 6
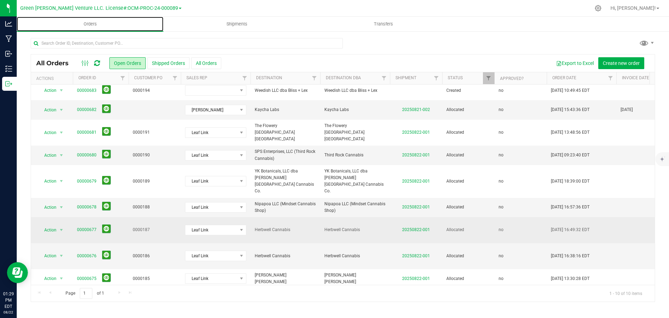
scroll to position [5, 0]
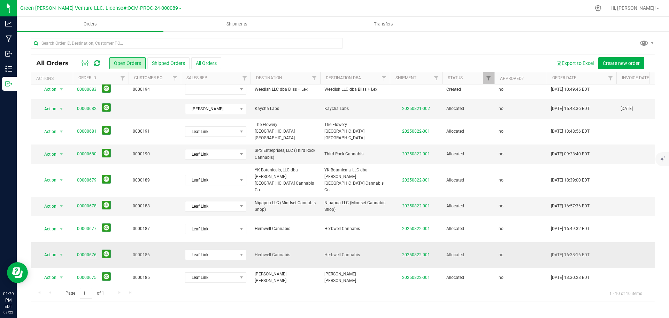
click at [90, 251] on link "00000676" at bounding box center [87, 254] width 20 height 7
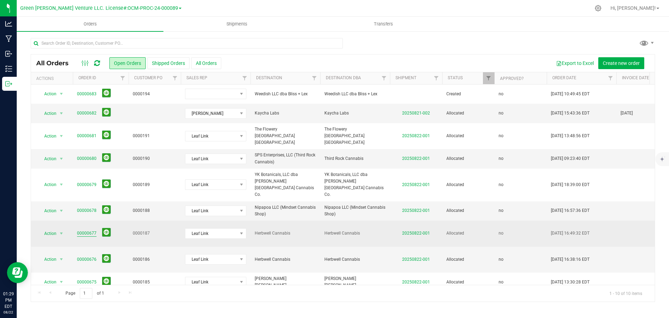
click at [90, 230] on link "00000677" at bounding box center [87, 233] width 20 height 7
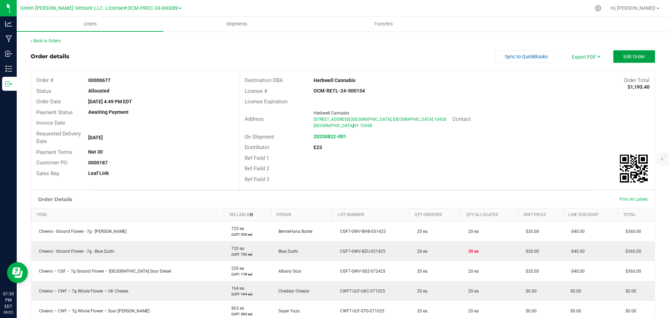
click at [617, 56] on button "Edit Order" at bounding box center [634, 56] width 42 height 13
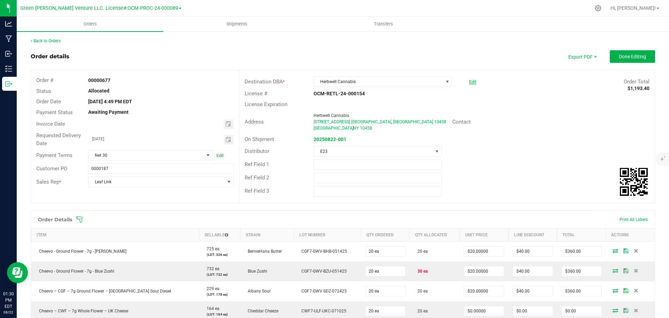
click at [469, 81] on link "Edit" at bounding box center [472, 81] width 7 height 5
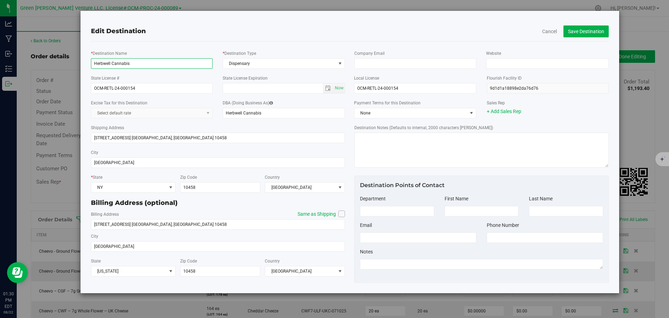
click at [147, 62] on input "Herbwell Cannabis" at bounding box center [152, 63] width 122 height 10
click at [546, 30] on button "Cancel" at bounding box center [549, 31] width 15 height 7
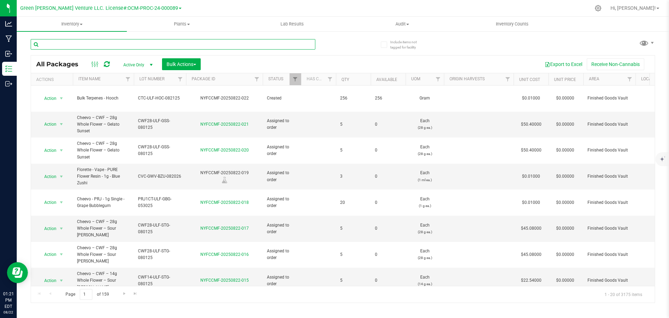
click at [100, 45] on input "text" at bounding box center [173, 44] width 285 height 10
paste input "NYFCCMF-20250808-027"
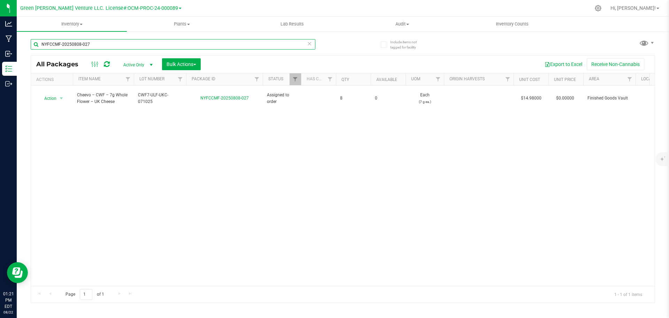
type input "NYFCCMF-20250808-027"
drag, startPoint x: 96, startPoint y: 45, endPoint x: 24, endPoint y: 46, distance: 72.2
click at [24, 46] on div "Include items not tagged for facility NYFCCMF-20250808-027 All Packages Active …" at bounding box center [343, 137] width 652 height 213
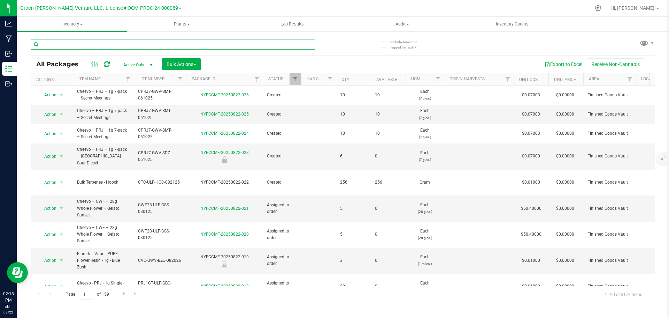
click at [85, 45] on input "text" at bounding box center [173, 44] width 285 height 10
type input "NYFCCMF-20250805-003"
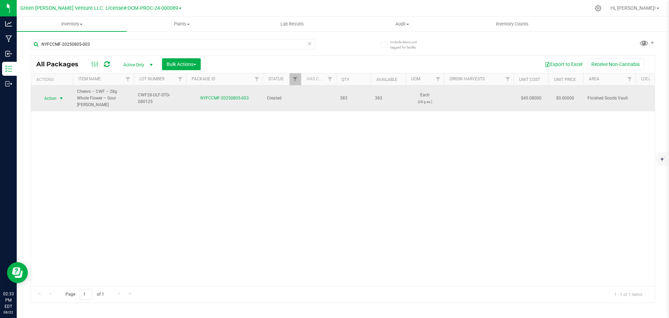
click at [58, 95] on span "select" at bounding box center [61, 98] width 9 height 10
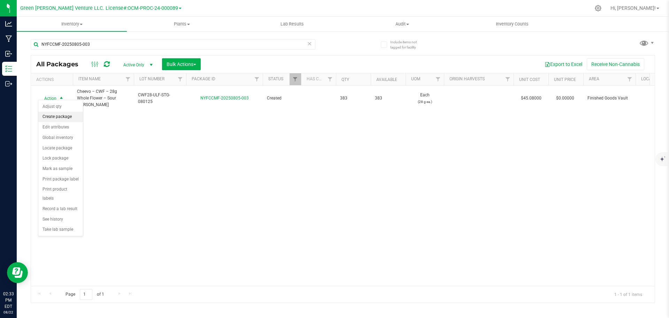
click at [60, 116] on li "Create package" at bounding box center [60, 117] width 45 height 10
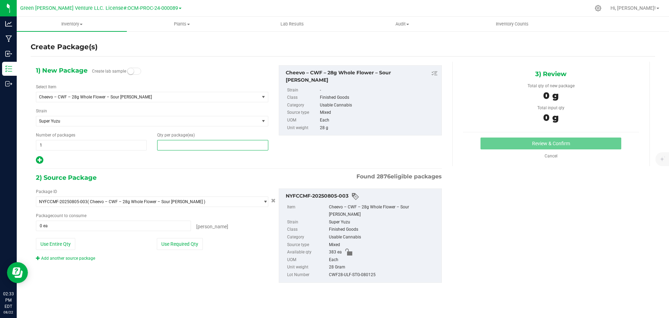
click at [197, 144] on span at bounding box center [212, 145] width 111 height 10
click at [197, 145] on input "text" at bounding box center [213, 145] width 110 height 10
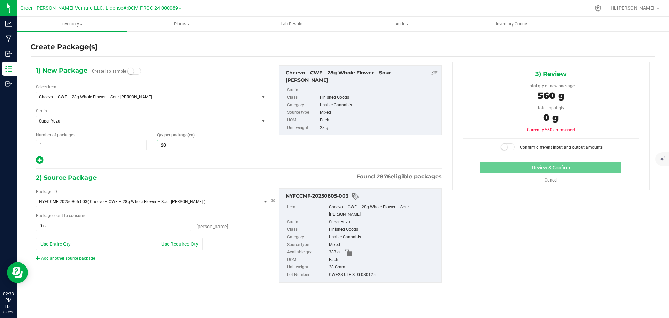
type input "2"
type input "1"
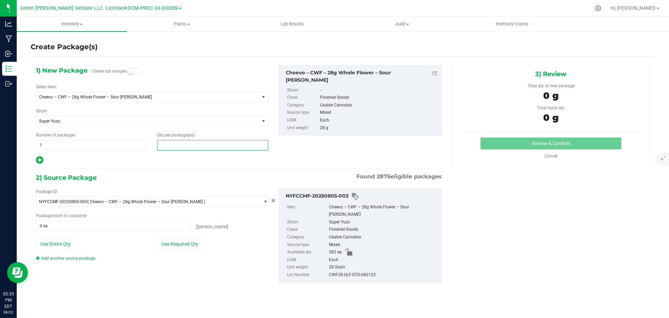
type input "5"
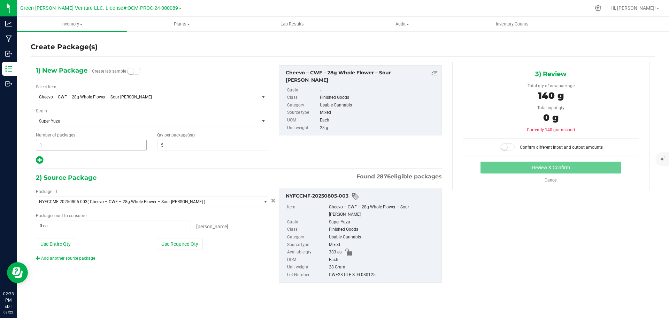
click at [53, 150] on span "1 1" at bounding box center [91, 145] width 111 height 10
click at [53, 146] on span "1 1" at bounding box center [91, 145] width 111 height 10
click at [53, 146] on input "1" at bounding box center [91, 145] width 110 height 10
click at [42, 159] on icon at bounding box center [39, 159] width 7 height 9
type input "5"
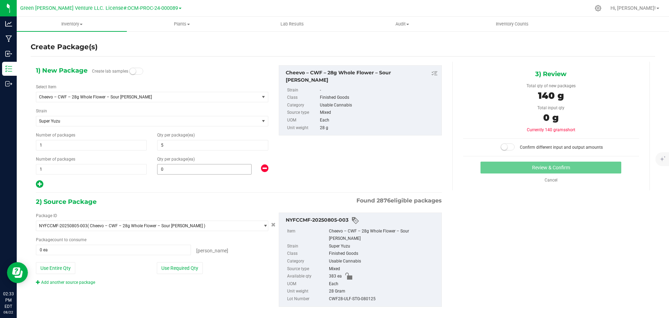
click at [177, 164] on span "0 0" at bounding box center [204, 169] width 94 height 10
click at [177, 164] on span at bounding box center [204, 169] width 94 height 10
type input "2"
click at [136, 144] on span "1 1" at bounding box center [91, 145] width 111 height 10
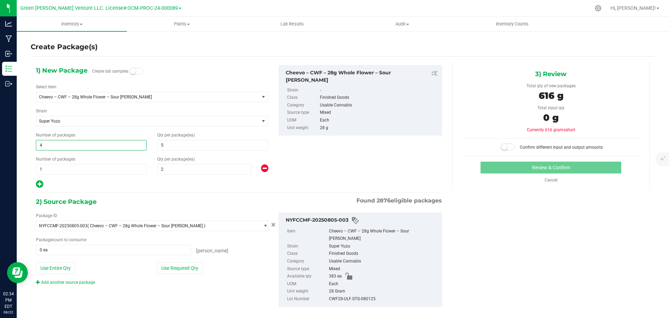
type input "45"
click at [350, 162] on div "1) New Package Create lab samples Select Item Cheevo – CWF – 28g Whole Flower –…" at bounding box center [239, 126] width 416 height 123
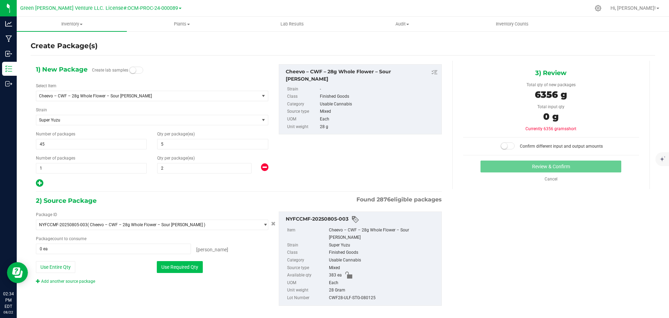
click at [186, 265] on button "Use Required Qty" at bounding box center [180, 267] width 46 height 12
type input "227 ea"
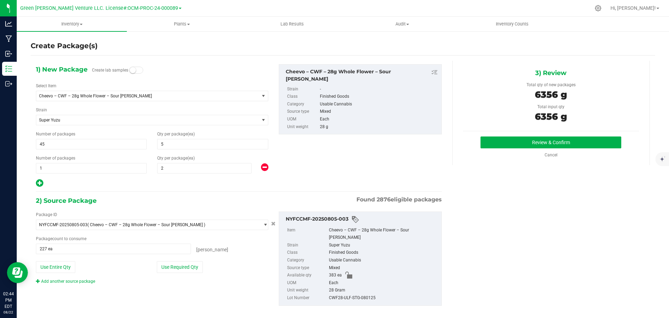
click at [173, 201] on div "2) Source Package Found 2876 eligible packages" at bounding box center [239, 200] width 406 height 10
click at [526, 139] on button "Review & Confirm" at bounding box center [551, 142] width 141 height 12
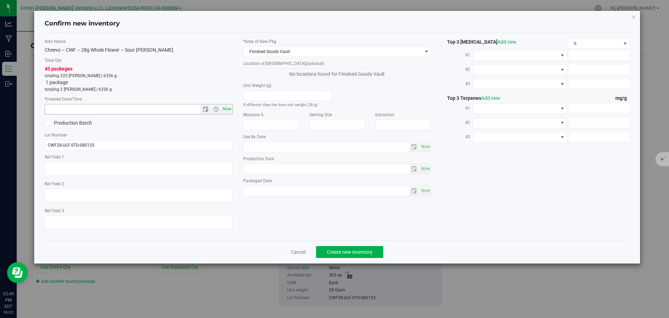
click at [227, 111] on span "Now" at bounding box center [227, 109] width 12 height 10
type input "8/22/2025 2:49 PM"
click at [366, 255] on button "Create new inventory" at bounding box center [349, 252] width 67 height 12
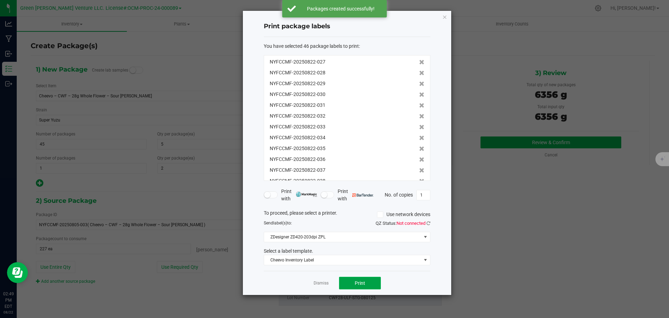
click at [364, 280] on span "Print" at bounding box center [360, 283] width 10 height 6
click at [314, 283] on link "Dismiss" at bounding box center [321, 283] width 15 height 6
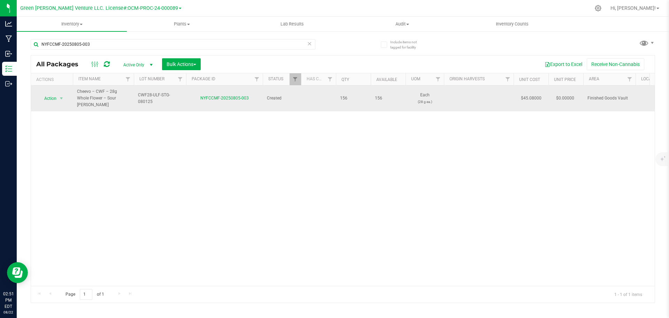
click at [149, 93] on span "CWF28-ULF-STG-080125" at bounding box center [160, 98] width 44 height 13
click at [149, 93] on input "CWF28-ULF-STG-080125" at bounding box center [158, 98] width 50 height 11
click at [101, 38] on div "NYFCCMF-20250805-003" at bounding box center [187, 44] width 312 height 22
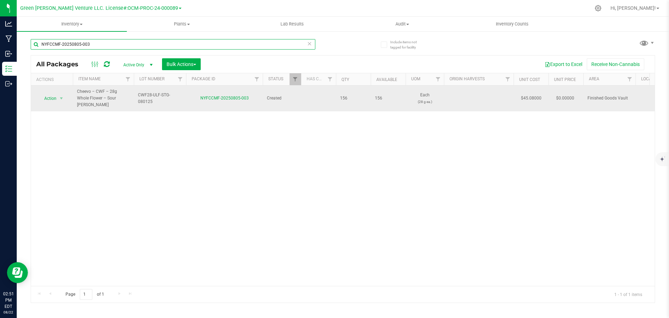
click at [101, 41] on input "NYFCCMF-20250805-003" at bounding box center [173, 44] width 285 height 10
click at [102, 42] on input "NYFCCMF-20250805-003" at bounding box center [173, 44] width 285 height 10
click at [102, 43] on input "NYFCCMF-20250805-003" at bounding box center [173, 44] width 285 height 10
paste input "CWF28-ULF-STG-080125"
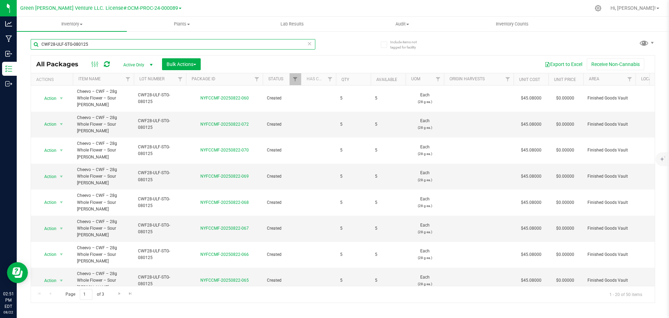
type input "CWF28-ULF-STG-080125"
click at [342, 83] on th "Qty" at bounding box center [353, 79] width 35 height 12
click at [344, 78] on link "Qty" at bounding box center [350, 79] width 16 height 5
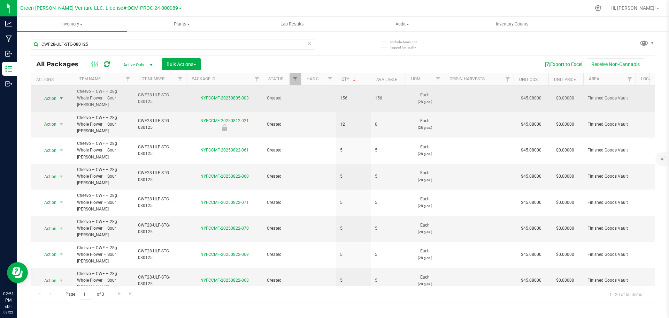
click at [57, 97] on span "Action" at bounding box center [52, 98] width 28 height 10
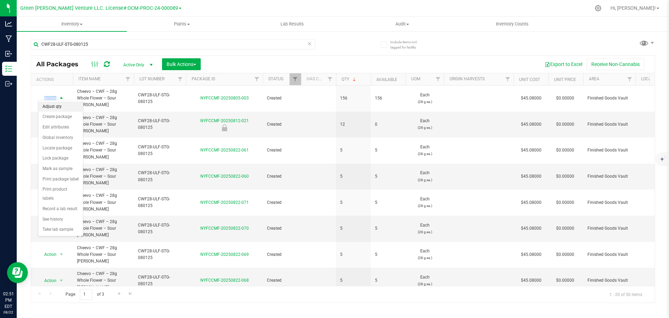
click at [59, 104] on li "Adjust qty" at bounding box center [60, 106] width 45 height 10
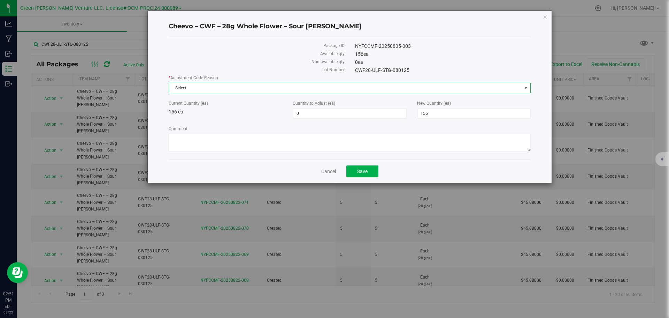
click at [257, 89] on span "Select" at bounding box center [345, 88] width 353 height 10
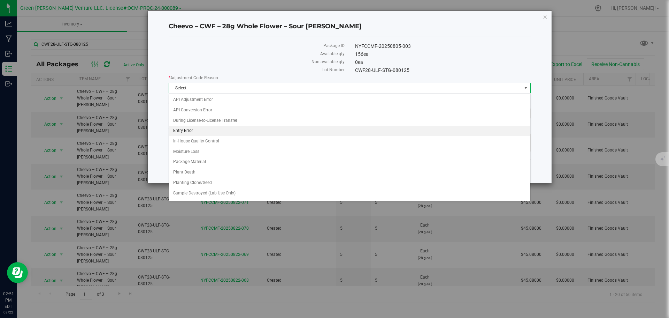
click at [218, 130] on li "Entry Error" at bounding box center [349, 130] width 361 height 10
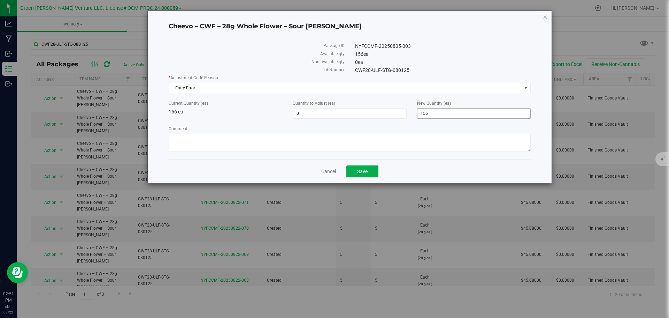
drag, startPoint x: 426, startPoint y: 105, endPoint x: 427, endPoint y: 112, distance: 7.1
click at [426, 105] on label "New Quantity (ea)" at bounding box center [474, 103] width 114 height 6
click at [0, 0] on input "156" at bounding box center [0, 0] width 0 height 0
click at [428, 113] on span "156 156" at bounding box center [474, 113] width 114 height 10
click at [428, 113] on input "156" at bounding box center [474, 113] width 113 height 10
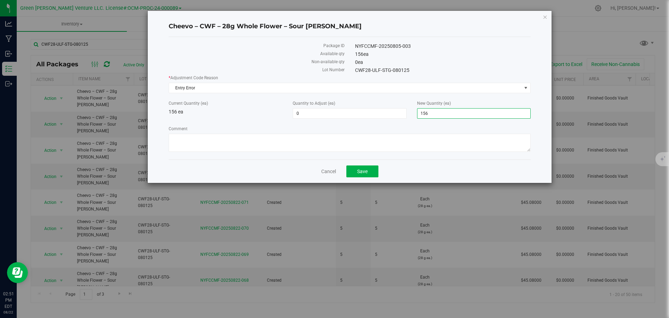
type input "0"
type input "-156"
type input "0"
click at [368, 140] on textarea "Comment" at bounding box center [350, 142] width 362 height 18
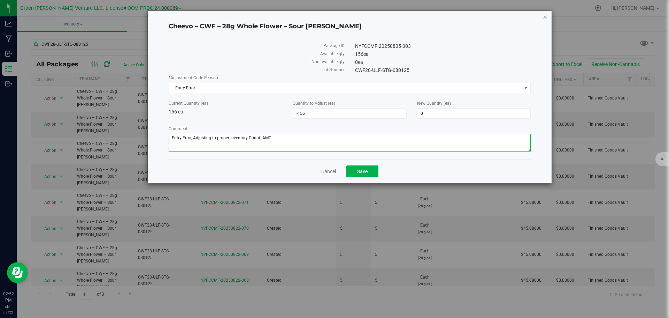
type textarea "Entry Error, Adjusting to proper Inventory Count. AMC"
click at [276, 24] on h4 "Cheevo – CWF – 28g Whole Flower – Sour Tangie" at bounding box center [350, 26] width 362 height 9
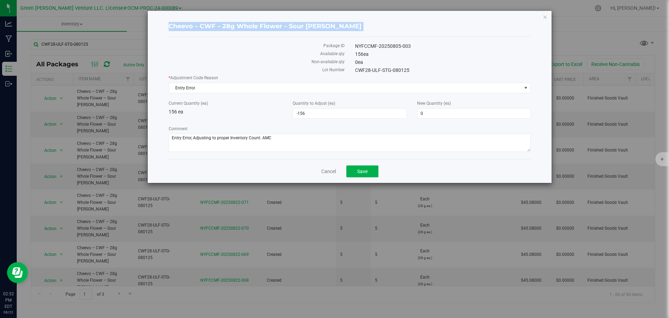
click at [276, 24] on h4 "Cheevo – CWF – 28g Whole Flower – Sour Tangie" at bounding box center [350, 26] width 362 height 9
copy div "Cheevo – CWF – 28g Whole Flower – Sour Tangie"
drag, startPoint x: 354, startPoint y: 39, endPoint x: 367, endPoint y: 45, distance: 14.2
click at [357, 42] on div "Package ID NYFCCMF-20250805-003 Available qty 156 ea Non-available qty 0 ea Lot…" at bounding box center [350, 98] width 362 height 122
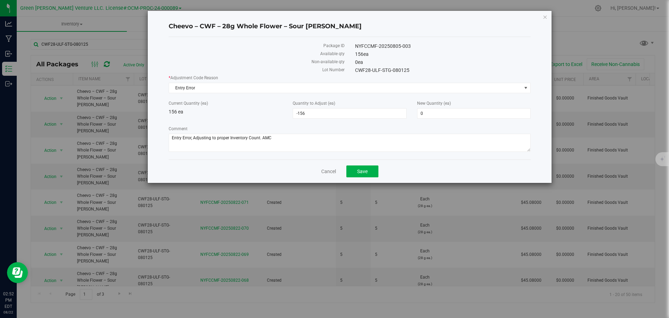
click at [368, 45] on div "NYFCCMF-20250805-003" at bounding box center [443, 46] width 186 height 7
copy div "NYFCCMF-20250805-003"
click at [337, 44] on label "Package ID" at bounding box center [257, 46] width 176 height 6
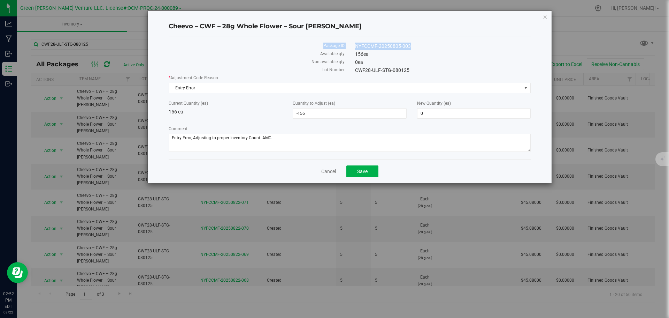
drag, startPoint x: 323, startPoint y: 44, endPoint x: 414, endPoint y: 49, distance: 91.1
click at [414, 49] on div "Package ID NYFCCMF-20250805-003" at bounding box center [349, 47] width 373 height 8
copy div "Package ID NYFCCMF-20250805-003"
drag, startPoint x: 372, startPoint y: 55, endPoint x: 317, endPoint y: 52, distance: 55.5
click at [317, 52] on div "Available qty 156 ea" at bounding box center [349, 55] width 373 height 8
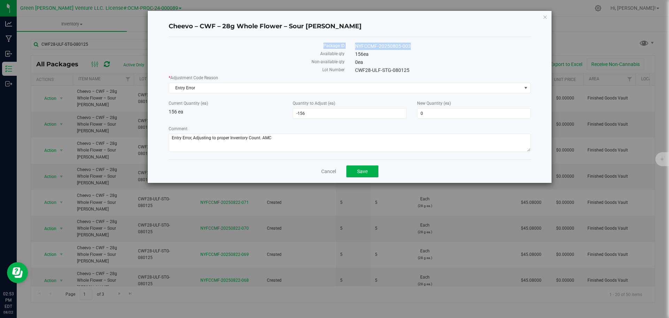
copy div "Available qty 156 ea"
click at [361, 71] on div "CWF28-ULF-STG-080125" at bounding box center [443, 70] width 186 height 7
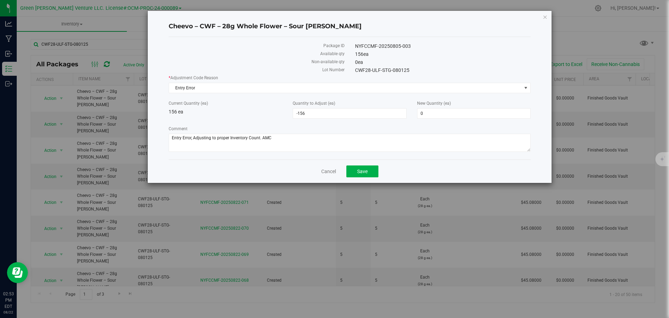
click at [391, 75] on label "* Adjustment Code Reason" at bounding box center [350, 78] width 362 height 6
drag, startPoint x: 407, startPoint y: 69, endPoint x: 301, endPoint y: 74, distance: 106.1
click at [301, 74] on div "Lot Number CWF28-ULF-STG-080125" at bounding box center [349, 71] width 373 height 8
copy div "Lot Number CWF28-ULF-STG-080125"
click at [373, 170] on button "Save" at bounding box center [362, 171] width 32 height 12
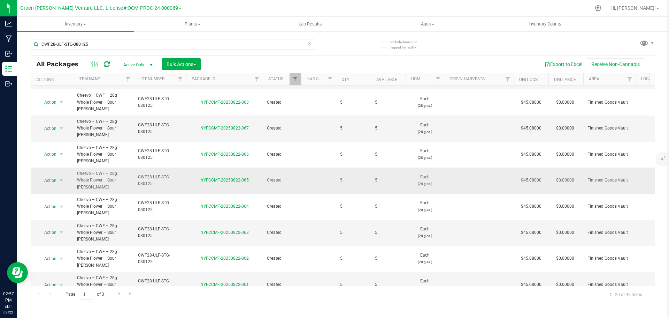
scroll to position [191, 0]
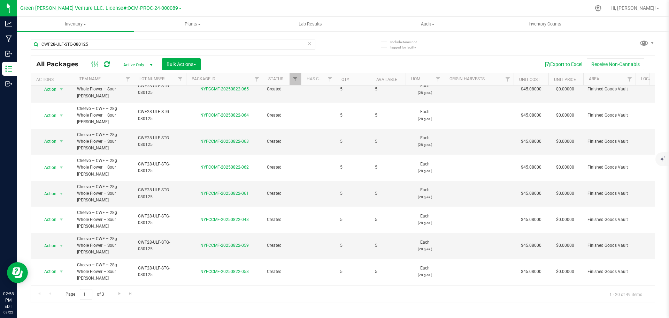
click at [356, 81] on th "Qty" at bounding box center [353, 79] width 35 height 12
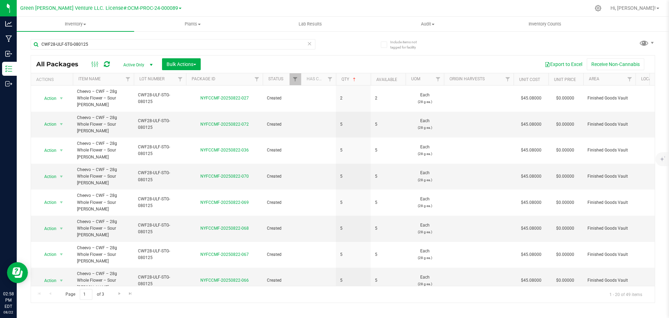
click at [134, 64] on span "Active Only" at bounding box center [136, 65] width 38 height 10
click at [133, 104] on li "All" at bounding box center [136, 107] width 38 height 10
click at [355, 79] on th "Qty" at bounding box center [353, 79] width 35 height 12
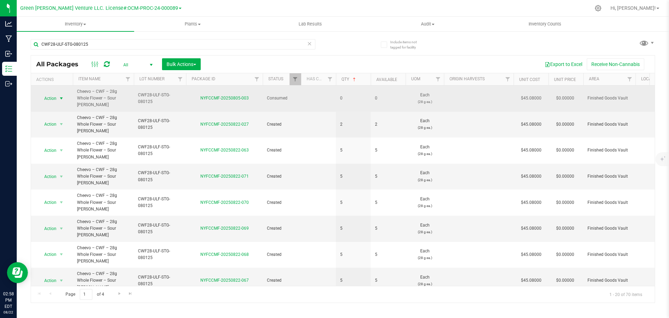
click at [61, 95] on span "select" at bounding box center [62, 98] width 6 height 6
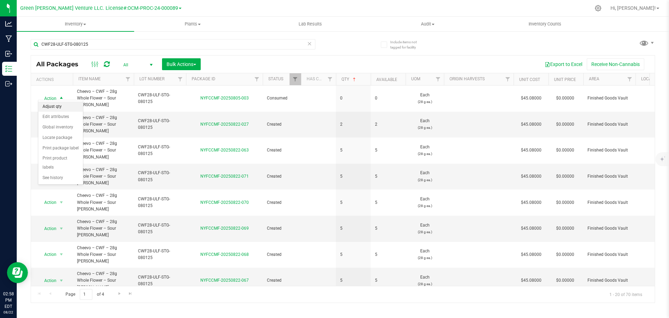
click at [58, 103] on li "Adjust qty" at bounding box center [60, 106] width 45 height 10
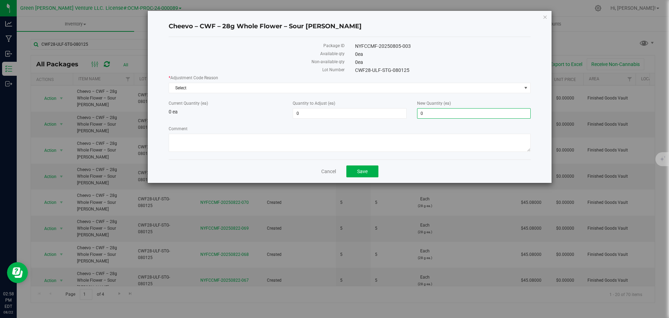
click at [418, 108] on span "0 0" at bounding box center [474, 113] width 114 height 10
type input "156"
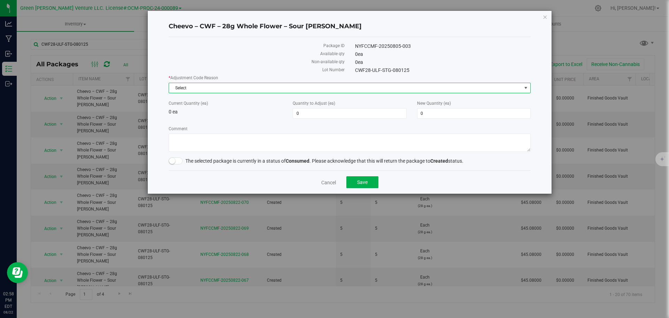
type input "156"
click at [208, 87] on span "Select" at bounding box center [345, 88] width 353 height 10
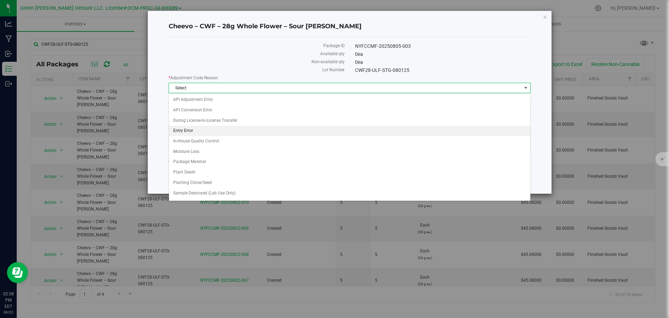
click at [205, 128] on li "Entry Error" at bounding box center [349, 130] width 361 height 10
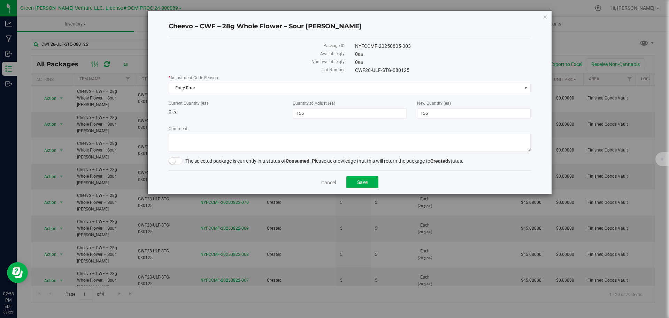
drag, startPoint x: 155, startPoint y: 165, endPoint x: 172, endPoint y: 163, distance: 16.5
click at [156, 164] on div "Cheevo – CWF – 28g Whole Flower – Sour Tangie Package ID NYFCCMF-20250805-003 A…" at bounding box center [350, 102] width 404 height 183
click at [172, 162] on small at bounding box center [172, 161] width 6 height 6
click at [189, 131] on label "Comment" at bounding box center [350, 128] width 362 height 6
click at [189, 133] on textarea "Comment" at bounding box center [350, 142] width 362 height 18
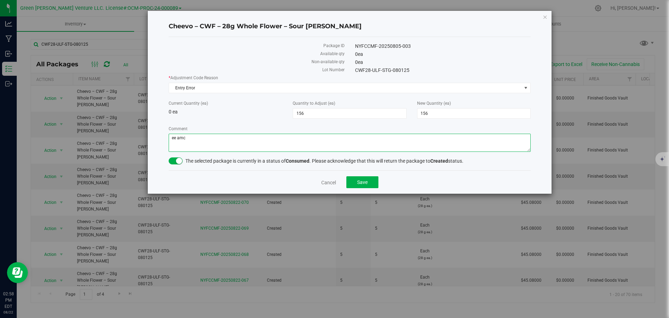
type textarea "ee amc"
drag, startPoint x: 360, startPoint y: 190, endPoint x: 361, endPoint y: 186, distance: 4.5
click at [361, 188] on div "Cancel Save" at bounding box center [350, 181] width 362 height 23
click at [361, 186] on button "Save" at bounding box center [362, 182] width 32 height 12
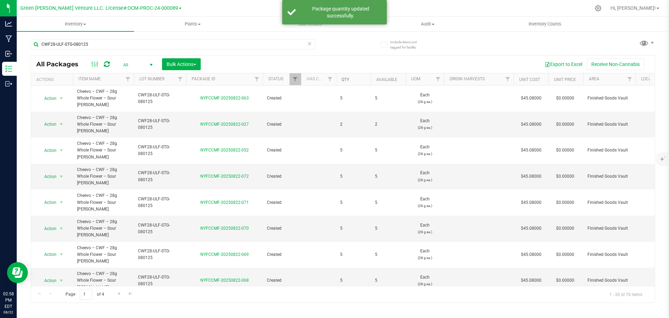
click at [346, 81] on link "Qty" at bounding box center [346, 79] width 8 height 5
click at [346, 81] on link "Qty" at bounding box center [350, 79] width 16 height 5
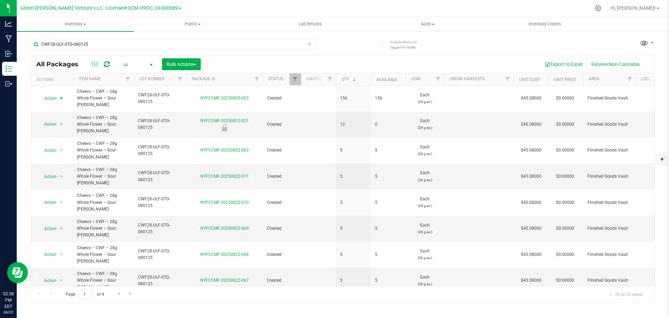
click at [61, 95] on span "select" at bounding box center [62, 98] width 6 height 6
click at [60, 114] on li "Create package" at bounding box center [60, 117] width 45 height 10
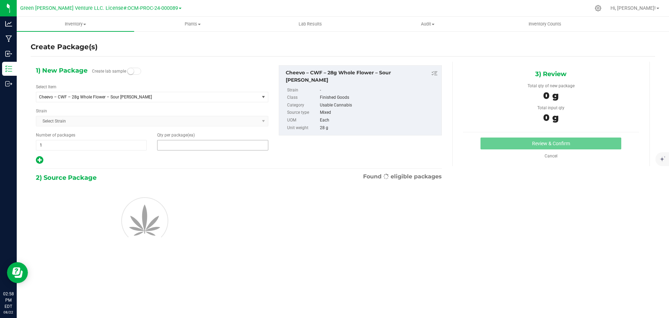
click at [210, 146] on span at bounding box center [212, 145] width 111 height 10
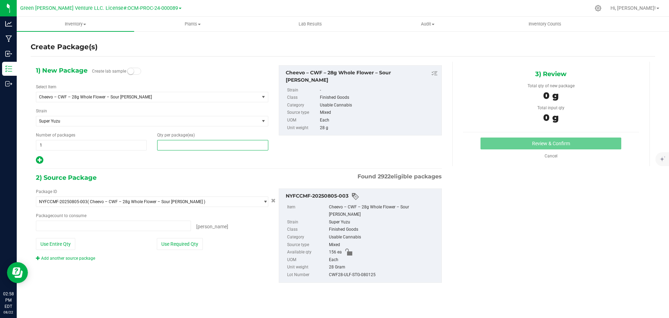
type input "0 ea"
type input "5"
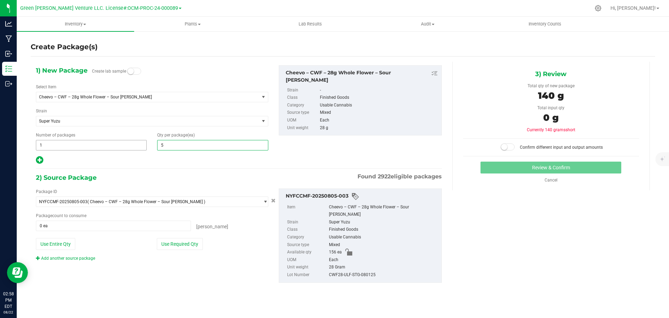
type input "5"
drag, startPoint x: 139, startPoint y: 140, endPoint x: 138, endPoint y: 144, distance: 3.8
click at [138, 144] on span "1 1" at bounding box center [91, 145] width 111 height 10
type input "32"
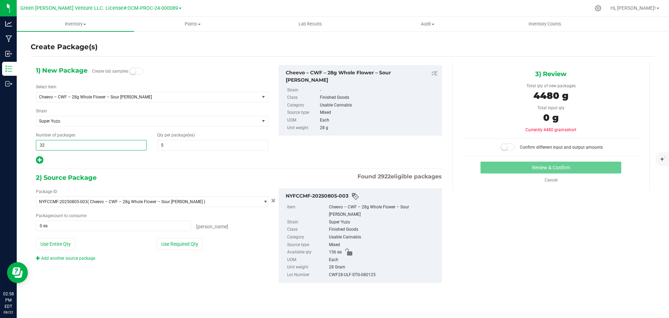
click at [201, 161] on div at bounding box center [152, 159] width 232 height 9
click at [163, 242] on button "Use Required Qty" at bounding box center [180, 244] width 46 height 12
type input "156 ea"
click at [59, 145] on span "32 32" at bounding box center [91, 145] width 111 height 10
click at [59, 145] on input "32" at bounding box center [91, 145] width 110 height 10
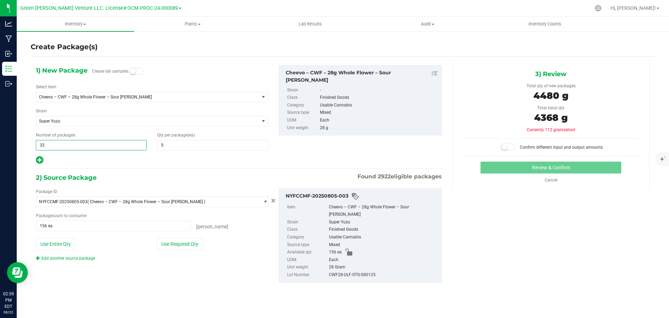
click at [133, 139] on div "Number of packages 32 32" at bounding box center [91, 141] width 121 height 18
click at [179, 145] on span "5 5" at bounding box center [212, 145] width 111 height 10
click at [172, 278] on div "Package ID NYFCCMF-20250805-003 ( Cheevo – CWF – 28g Whole Flower – Sour Tangie…" at bounding box center [239, 235] width 416 height 105
click at [182, 245] on button "Use Required Qty" at bounding box center [180, 244] width 46 height 12
click at [185, 274] on div "Package ID NYFCCMF-20250805-003 ( Cheevo – CWF – 28g Whole Flower – Sour Tangie…" at bounding box center [239, 235] width 416 height 105
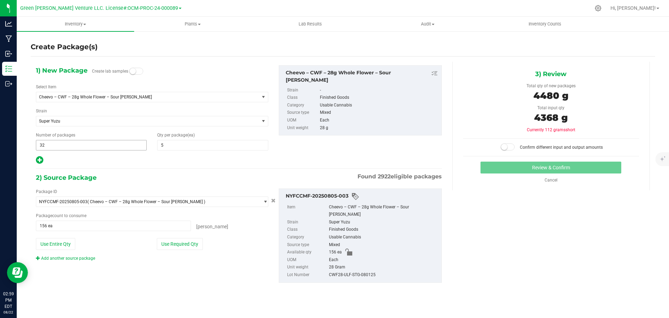
click at [62, 145] on span "32 32" at bounding box center [91, 145] width 111 height 10
type input "3"
type input "29"
click at [164, 158] on div at bounding box center [152, 159] width 232 height 9
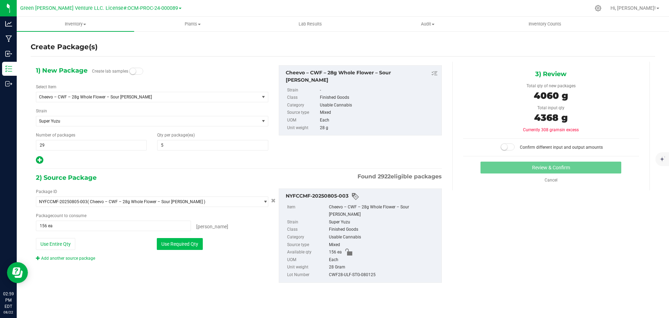
click at [182, 245] on button "Use Required Qty" at bounding box center [180, 244] width 46 height 12
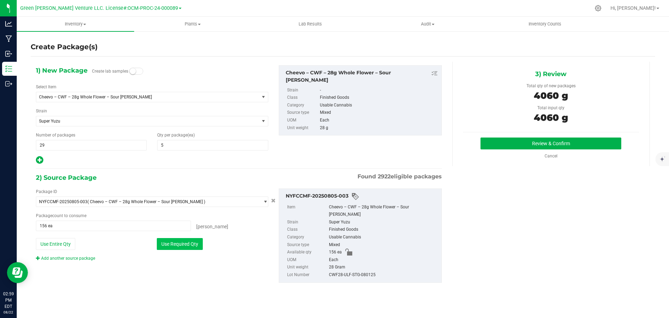
type input "145 ea"
click at [522, 144] on button "Review & Confirm" at bounding box center [551, 143] width 141 height 12
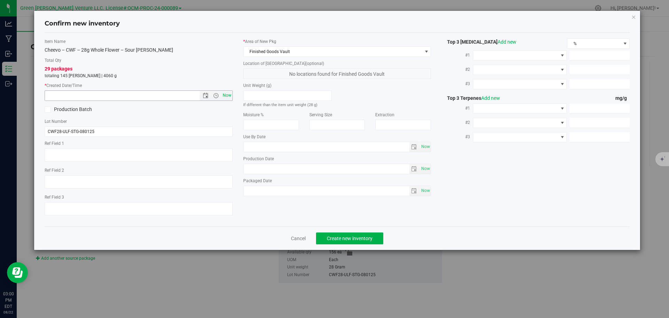
click at [226, 97] on span "Now" at bounding box center [227, 95] width 12 height 10
type input "8/22/2025 3:00 PM"
click at [367, 235] on span "Create new inventory" at bounding box center [350, 238] width 46 height 6
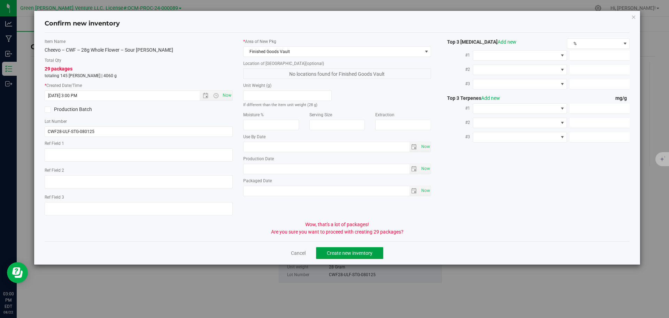
click at [357, 252] on span "Create new inventory" at bounding box center [350, 253] width 46 height 6
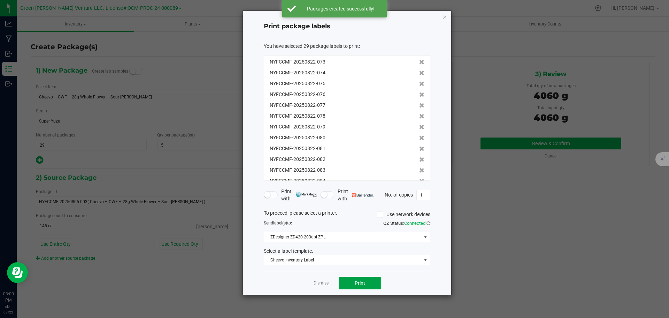
click at [372, 282] on button "Print" at bounding box center [360, 282] width 42 height 13
click at [322, 283] on link "Dismiss" at bounding box center [321, 283] width 15 height 6
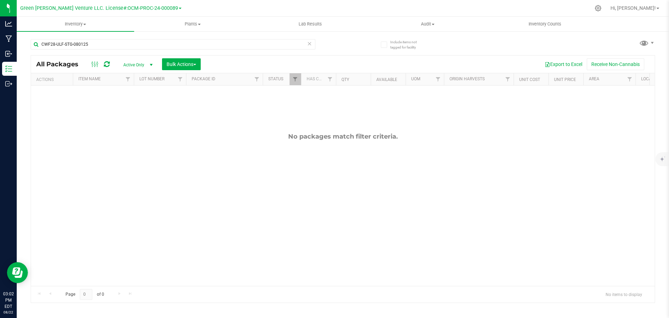
click at [145, 67] on span "Active Only" at bounding box center [136, 65] width 38 height 10
click at [139, 102] on li "All" at bounding box center [136, 107] width 38 height 10
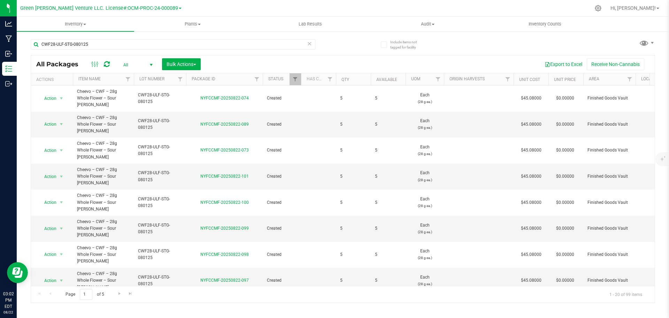
click at [351, 78] on th "Qty" at bounding box center [353, 79] width 35 height 12
click at [351, 78] on link "Qty" at bounding box center [350, 79] width 16 height 5
click at [64, 121] on span "select" at bounding box center [62, 124] width 6 height 6
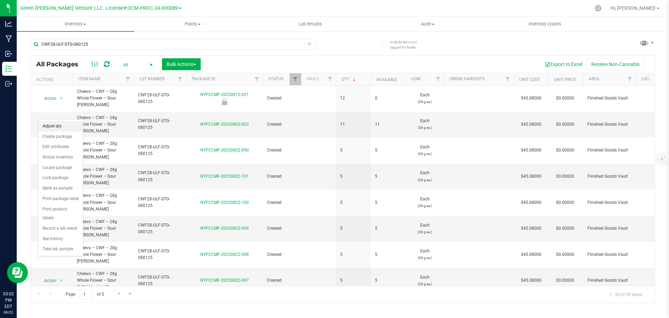
click at [64, 126] on li "Adjust qty" at bounding box center [60, 126] width 45 height 10
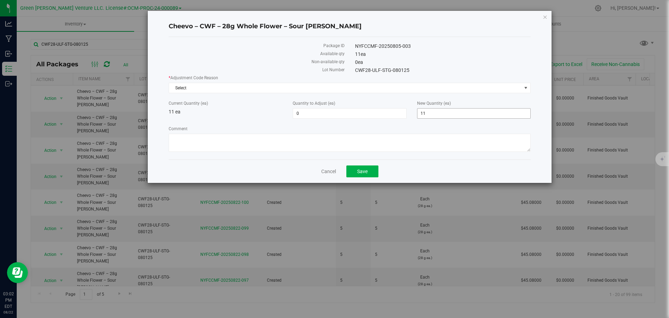
click at [451, 109] on span "11 11" at bounding box center [474, 113] width 114 height 10
type input "15"
type input "4"
type input "15"
click at [397, 124] on div "* Adjustment Code Reason Select Select API Adjustment Error API Conversion Erro…" at bounding box center [350, 114] width 362 height 79
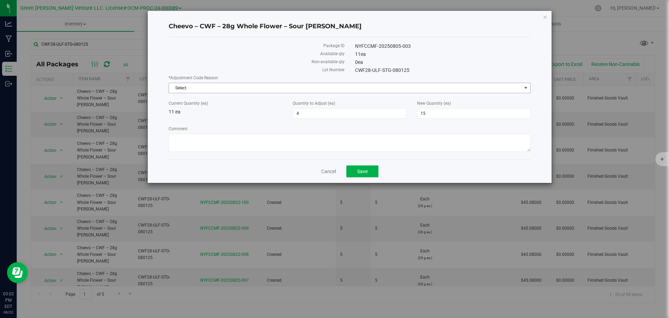
click at [292, 86] on span "Select" at bounding box center [345, 88] width 353 height 10
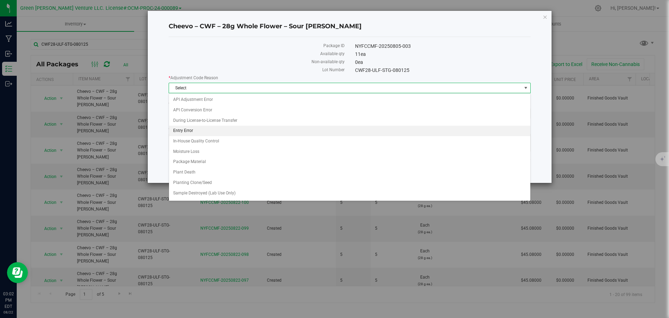
click at [231, 132] on li "Entry Error" at bounding box center [349, 130] width 361 height 10
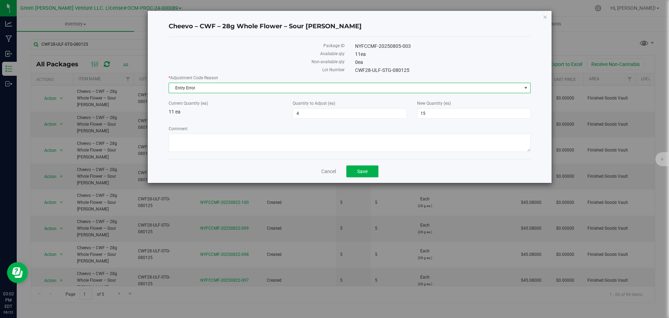
click at [232, 155] on div "Package ID NYFCCMF-20250805-003 Available qty 11 ea Non-available qty 0 ea Lot …" at bounding box center [350, 98] width 362 height 122
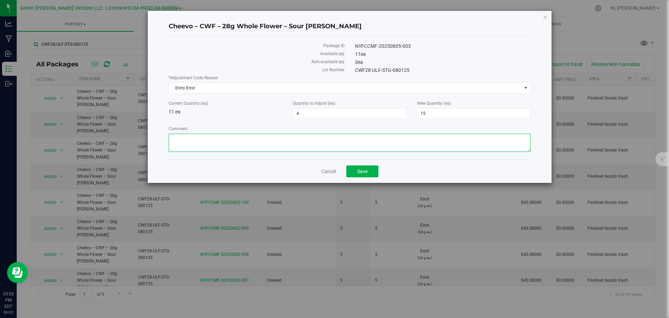
click at [234, 149] on textarea "Comment" at bounding box center [350, 142] width 362 height 18
drag, startPoint x: 234, startPoint y: 149, endPoint x: 220, endPoint y: 142, distance: 15.7
click at [220, 142] on textarea "Comment" at bounding box center [350, 142] width 362 height 18
type textarea "..."
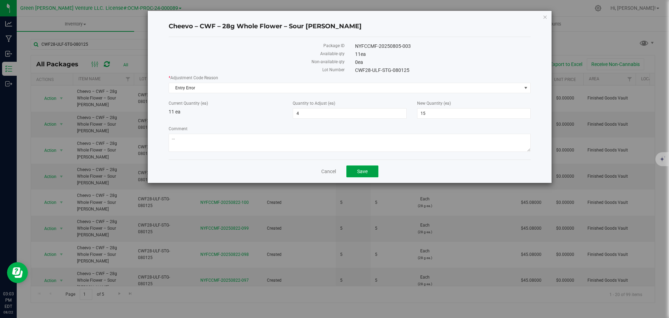
click at [362, 174] on button "Save" at bounding box center [362, 171] width 32 height 12
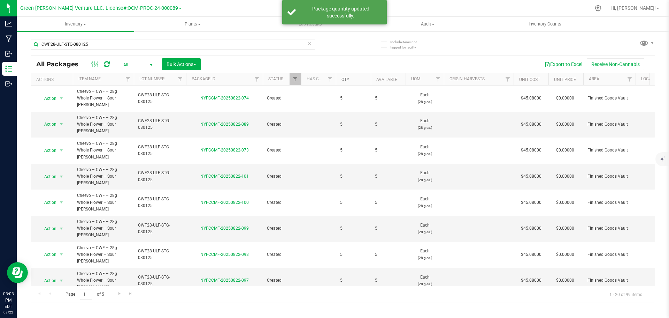
click at [342, 81] on link "Qty" at bounding box center [346, 79] width 8 height 5
click at [342, 81] on link "Qty" at bounding box center [350, 79] width 16 height 5
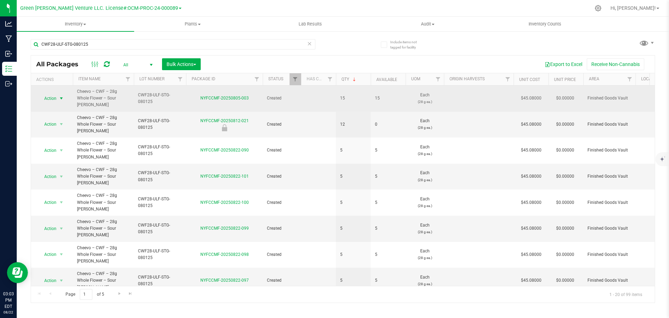
click at [59, 95] on span "select" at bounding box center [62, 98] width 6 height 6
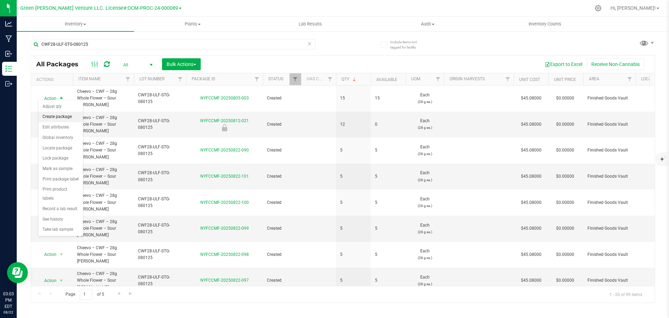
click at [58, 116] on li "Create package" at bounding box center [60, 117] width 45 height 10
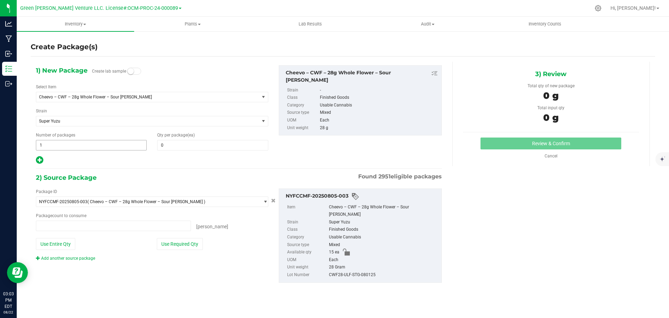
type input "0 ea"
click at [84, 142] on span "1 1" at bounding box center [91, 145] width 111 height 10
type input "3"
click at [210, 139] on div "Qty per package (ea) 0 0" at bounding box center [212, 141] width 121 height 18
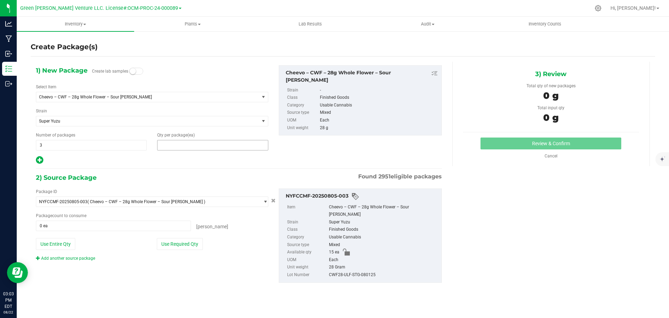
click at [205, 148] on span at bounding box center [212, 145] width 111 height 10
type input "5"
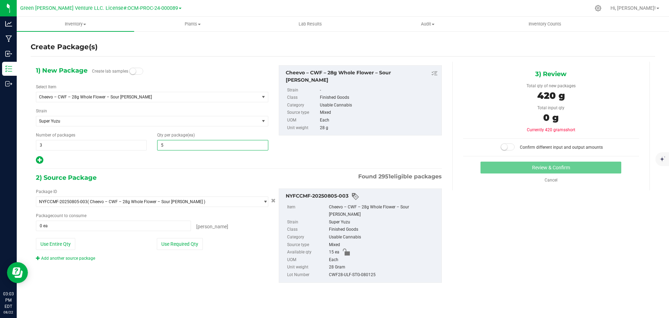
type input "5"
click at [169, 168] on hr at bounding box center [239, 168] width 406 height 1
click at [203, 239] on button "Use Required Qty" at bounding box center [180, 244] width 46 height 12
type input "15 ea"
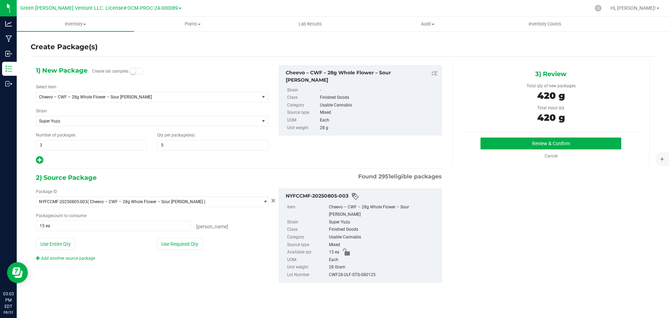
drag, startPoint x: 202, startPoint y: 241, endPoint x: 620, endPoint y: 112, distance: 437.7
click at [622, 109] on div "Total input qty" at bounding box center [551, 108] width 176 height 6
click at [559, 145] on button "Review & Confirm" at bounding box center [551, 143] width 141 height 12
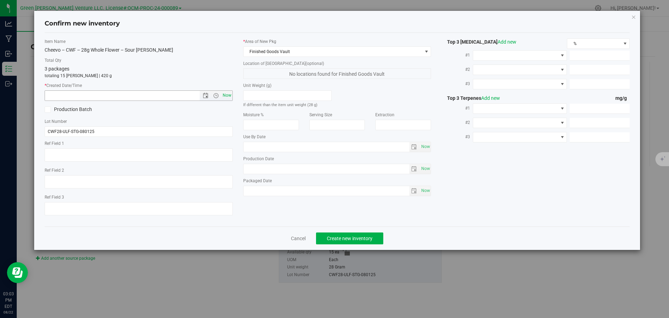
click at [228, 95] on span "Now" at bounding box center [227, 95] width 12 height 10
type input "8/22/2025 3:03 PM"
click at [354, 239] on span "Create new inventory" at bounding box center [350, 238] width 46 height 6
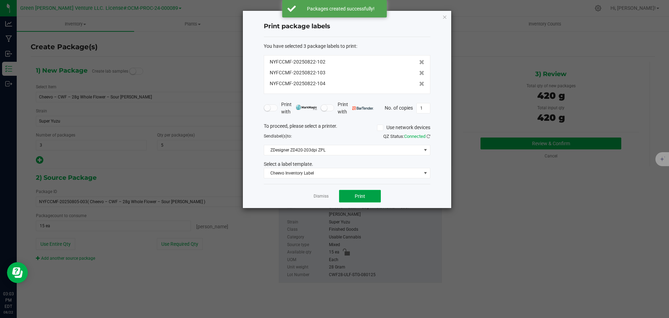
click at [364, 197] on span "Print" at bounding box center [360, 196] width 10 height 6
click at [445, 20] on icon "button" at bounding box center [444, 17] width 5 height 8
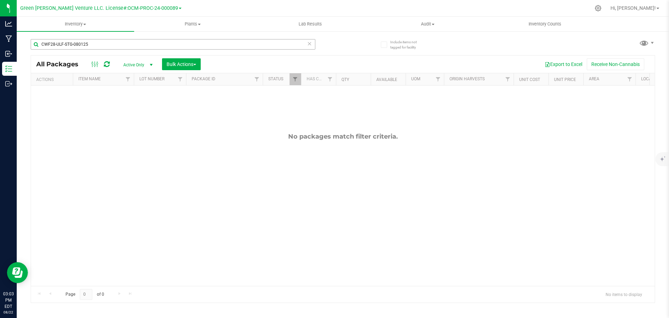
drag, startPoint x: 142, startPoint y: 36, endPoint x: 142, endPoint y: 43, distance: 7.3
click at [142, 40] on div "CWF28-ULF-STG-080125" at bounding box center [187, 44] width 312 height 22
click at [142, 43] on input "CWF28-ULF-STG-080125" at bounding box center [173, 44] width 285 height 10
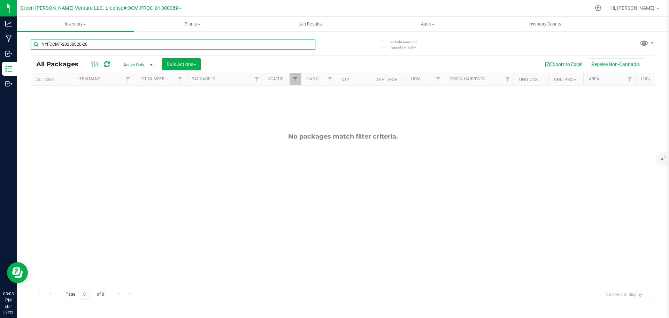
type input "NYFCCMF-20250820-206"
click at [150, 67] on span "select" at bounding box center [151, 65] width 6 height 6
click at [138, 110] on li "All" at bounding box center [136, 107] width 38 height 10
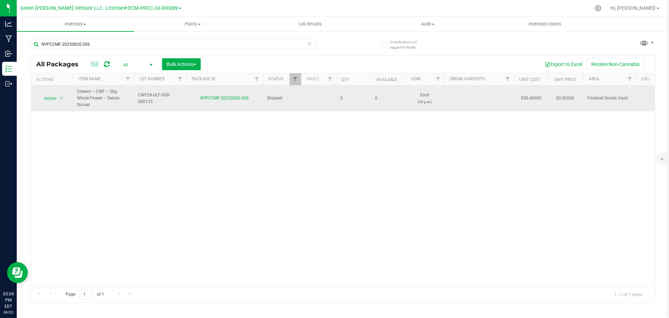
click at [154, 97] on span "CWF28-ULF-GSS-080125" at bounding box center [160, 98] width 44 height 13
click at [154, 97] on input "CWF28-ULF-GSS-080125" at bounding box center [158, 98] width 50 height 11
click at [132, 43] on input "NYFCCMF-20250820-206" at bounding box center [173, 44] width 285 height 10
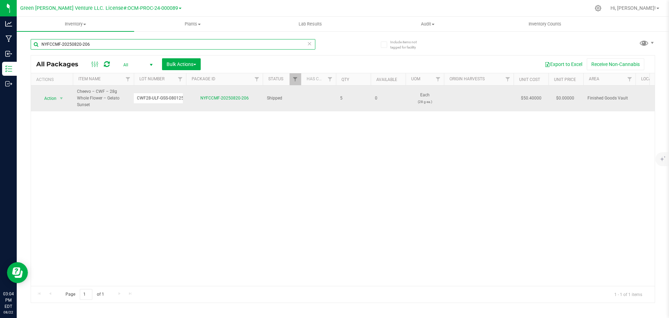
scroll to position [0, 0]
click at [131, 43] on input "NYFCCMF-20250820-206" at bounding box center [173, 44] width 285 height 10
paste input "CWF28-ULF-GSS-080125"
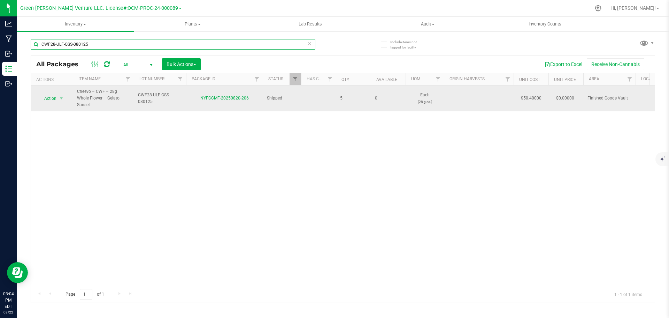
type input "CWF28-ULF-GSS-080125"
click at [185, 152] on div "Action Action Edit attributes Global inventory Locate package Print package lab…" at bounding box center [343, 185] width 624 height 200
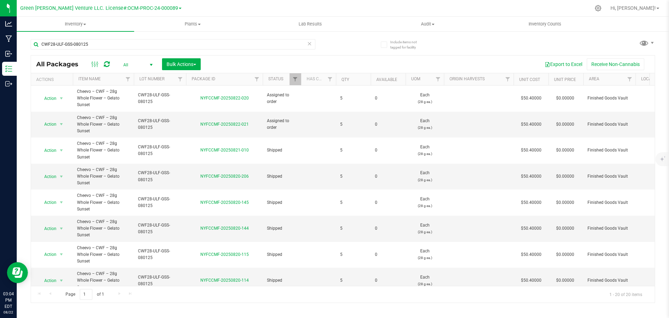
click at [347, 83] on th "Qty" at bounding box center [353, 79] width 35 height 12
click at [346, 81] on link "Qty" at bounding box center [350, 79] width 16 height 5
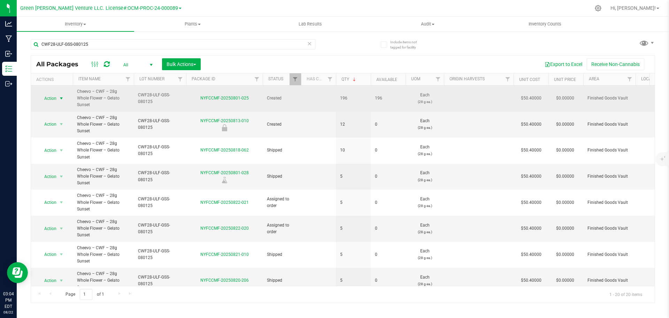
click at [57, 93] on span "select" at bounding box center [61, 98] width 9 height 10
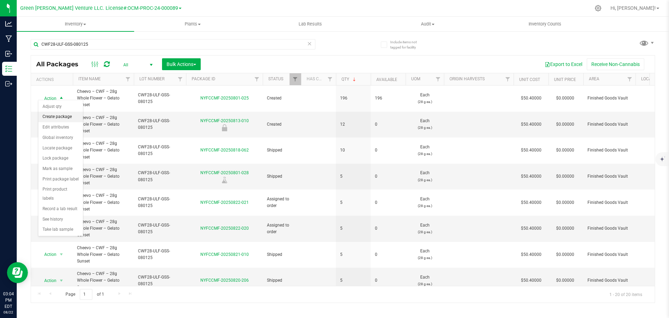
click at [60, 116] on li "Create package" at bounding box center [60, 117] width 45 height 10
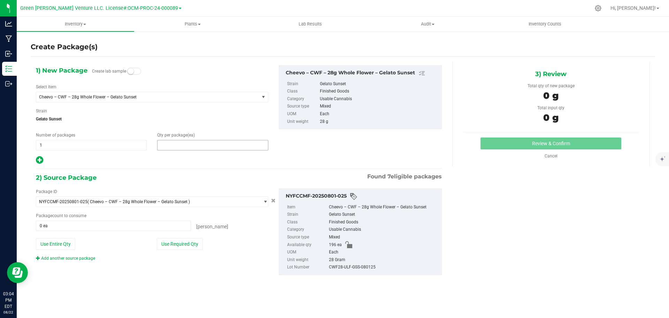
click at [212, 142] on span at bounding box center [212, 145] width 111 height 10
type input "5"
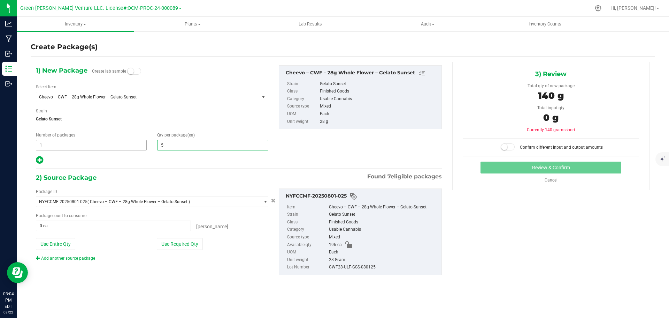
type input "5"
click at [97, 147] on span "1 1" at bounding box center [91, 145] width 111 height 10
click at [97, 147] on input "1" at bounding box center [91, 145] width 110 height 10
type input "80"
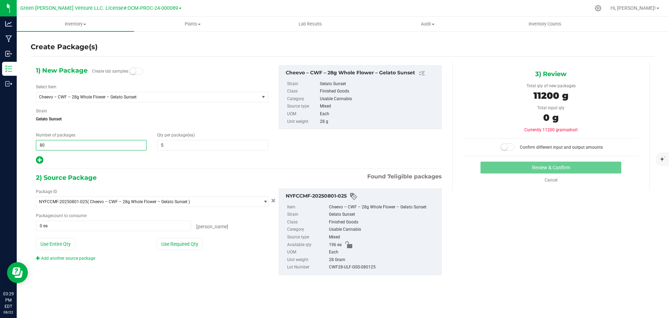
click at [193, 114] on span "Gelato Sunset" at bounding box center [152, 119] width 232 height 10
click at [200, 162] on div at bounding box center [152, 159] width 232 height 9
click at [185, 241] on button "Use Required Qty" at bounding box center [180, 244] width 46 height 12
type input "196 ea"
click at [263, 203] on span "select" at bounding box center [265, 202] width 5 height 6
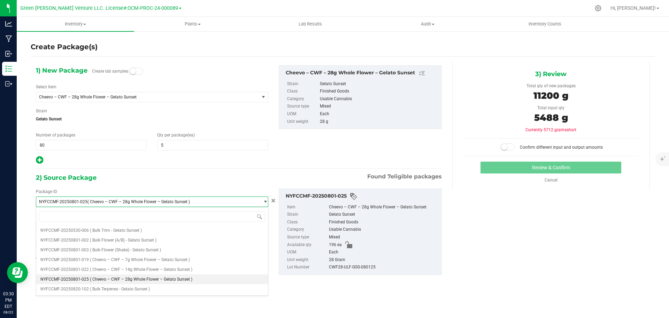
click at [255, 203] on span "NYFCCMF-20250801-025 ( Cheevo – CWF – 28g Whole Flower – Gelato Sunset )" at bounding box center [147, 202] width 223 height 10
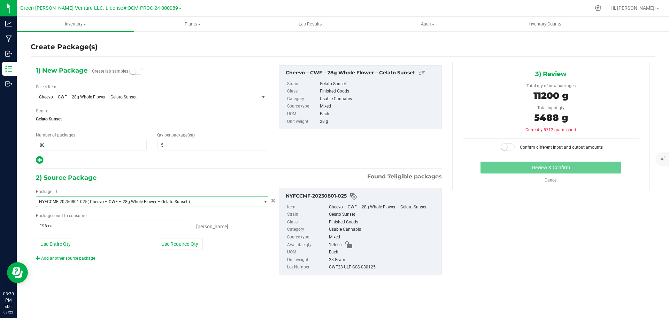
click at [255, 237] on div "Package ID NYFCCMF-20250801-025 ( Cheevo – CWF – 28g Whole Flower – Gelato Suns…" at bounding box center [152, 224] width 243 height 73
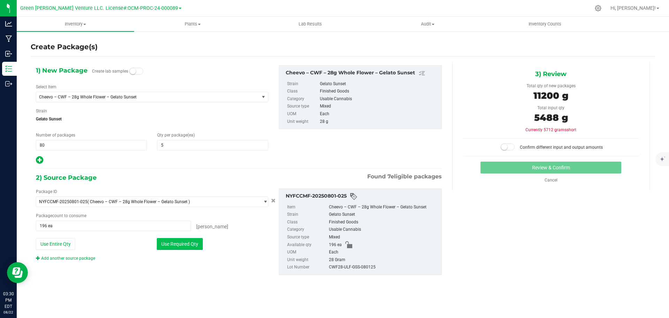
click at [187, 239] on button "Use Required Qty" at bounding box center [180, 244] width 46 height 12
click at [239, 249] on div "Use Required Qty" at bounding box center [213, 244] width 112 height 12
click at [240, 251] on div "Package ID NYFCCMF-20250801-025 ( Cheevo – CWF – 28g Whole Flower – Gelato Suns…" at bounding box center [152, 224] width 243 height 73
click at [549, 179] on link "Cancel" at bounding box center [551, 179] width 13 height 5
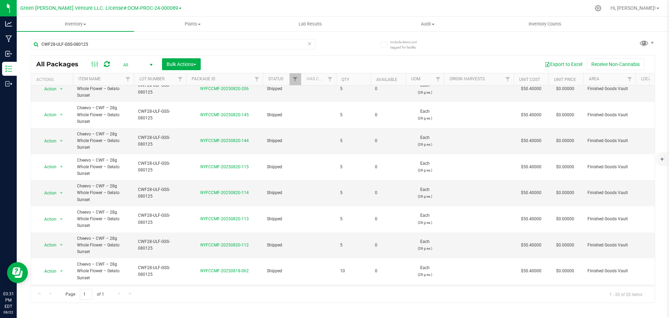
scroll to position [212, 0]
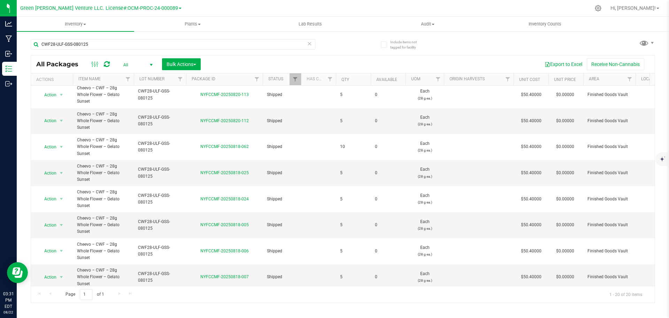
click at [59, 146] on li "Adjust qty" at bounding box center [60, 145] width 45 height 10
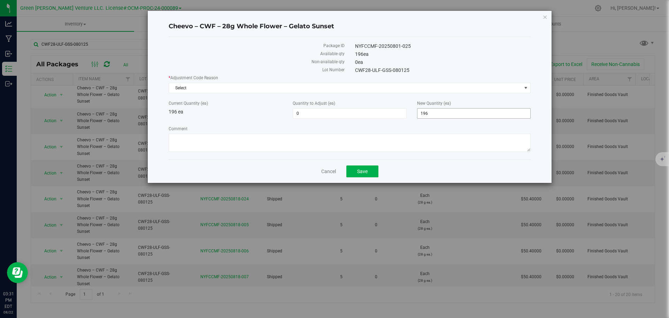
click at [426, 113] on span "196 196" at bounding box center [474, 113] width 114 height 10
click at [426, 113] on input "196" at bounding box center [474, 113] width 113 height 10
click at [478, 98] on div "* Adjustment Code Reason Select Select API Adjustment Error API Conversion Erro…" at bounding box center [350, 114] width 362 height 79
click at [464, 117] on span "196 196" at bounding box center [474, 113] width 114 height 10
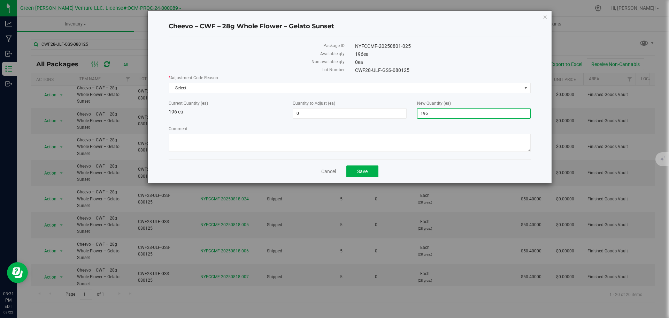
click at [463, 117] on input "196" at bounding box center [474, 113] width 113 height 10
drag, startPoint x: 462, startPoint y: 117, endPoint x: 426, endPoint y: 117, distance: 36.2
click at [427, 117] on input "196" at bounding box center [474, 113] width 113 height 10
click at [427, 113] on input "196" at bounding box center [474, 113] width 113 height 10
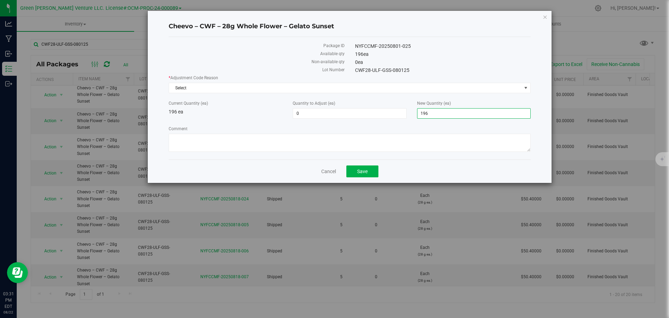
click at [428, 112] on input "196" at bounding box center [474, 113] width 113 height 10
click at [428, 110] on input "196" at bounding box center [474, 113] width 113 height 10
click at [429, 109] on input "196" at bounding box center [474, 113] width 113 height 10
click at [430, 108] on input "196" at bounding box center [474, 113] width 113 height 10
drag, startPoint x: 430, startPoint y: 108, endPoint x: 415, endPoint y: 3, distance: 106.7
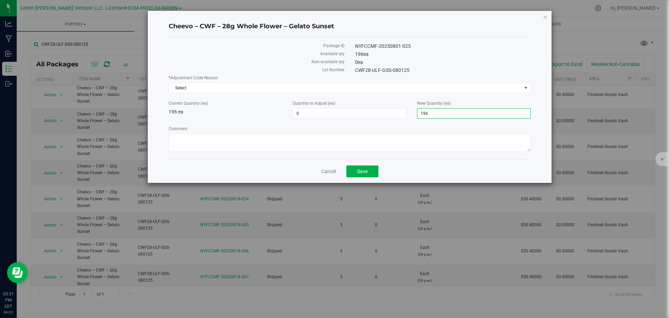
click at [420, 39] on div "Package ID NYFCCMF-20250801-025 Available qty 196 ea Non-available qty 0 ea Lot…" at bounding box center [350, 98] width 362 height 122
type input "400"
type input "204"
type input "400"
drag, startPoint x: 312, startPoint y: 116, endPoint x: 315, endPoint y: 121, distance: 5.3
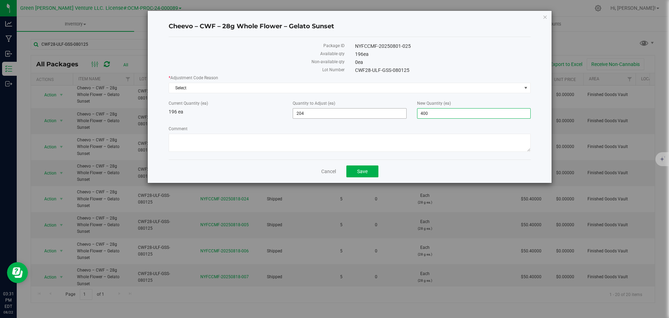
click at [312, 117] on span "204 204" at bounding box center [350, 113] width 114 height 10
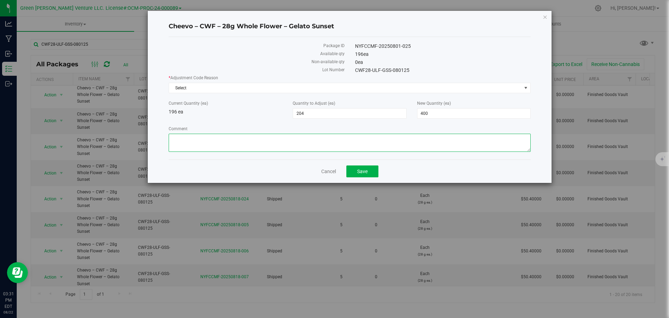
click at [305, 144] on textarea "Comment" at bounding box center [350, 142] width 362 height 18
drag, startPoint x: 211, startPoint y: 90, endPoint x: 199, endPoint y: 117, distance: 30.0
click at [211, 90] on span "Select" at bounding box center [345, 88] width 353 height 10
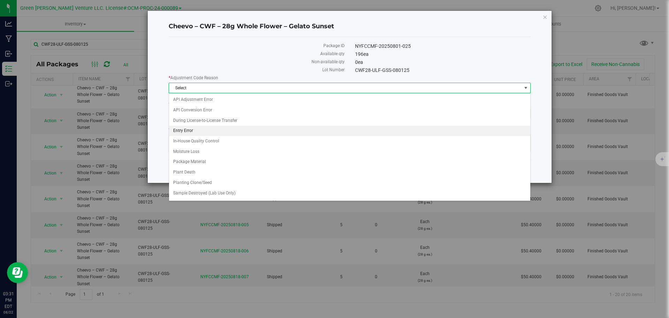
click at [197, 131] on li "Entry Error" at bounding box center [349, 130] width 361 height 10
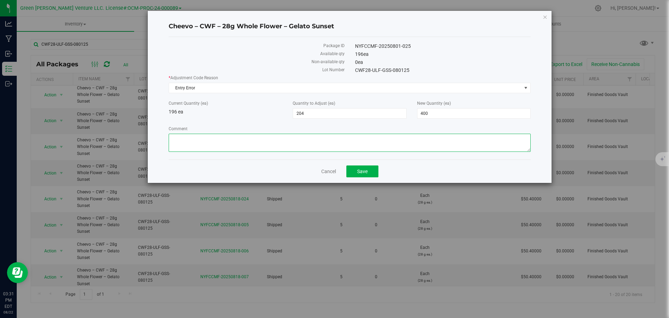
click at [201, 136] on textarea "Comment" at bounding box center [350, 142] width 362 height 18
type textarea "M"
type textarea "Adjusting to correct amount."
click at [367, 171] on span "Save" at bounding box center [362, 171] width 10 height 6
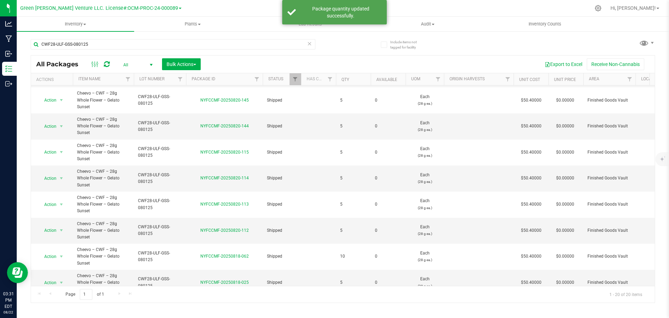
scroll to position [212, 0]
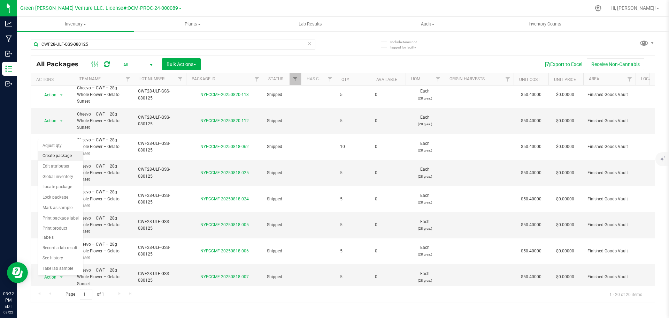
click at [57, 157] on li "Create package" at bounding box center [60, 156] width 45 height 10
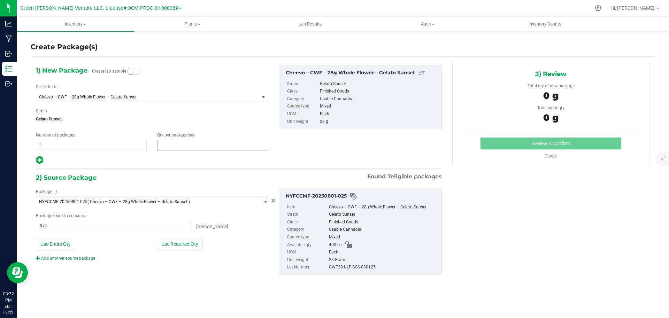
click at [207, 140] on span at bounding box center [212, 145] width 111 height 10
type input "5"
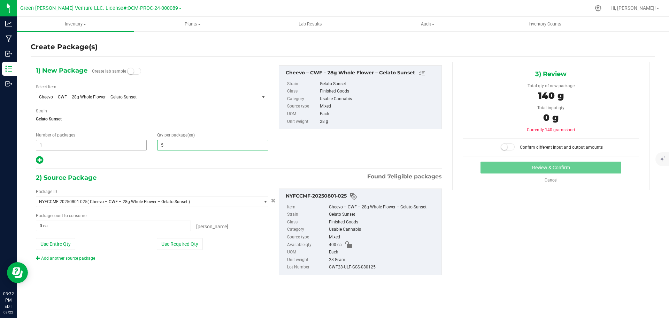
type input "5"
click at [76, 144] on span "1 1" at bounding box center [91, 145] width 111 height 10
type input "80"
click at [209, 162] on div at bounding box center [152, 159] width 232 height 9
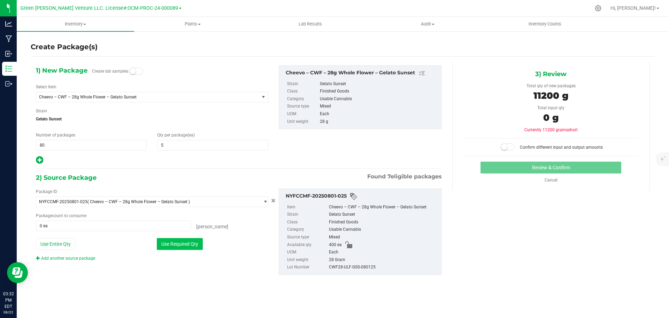
click at [188, 244] on button "Use Required Qty" at bounding box center [180, 244] width 46 height 12
type input "400 ea"
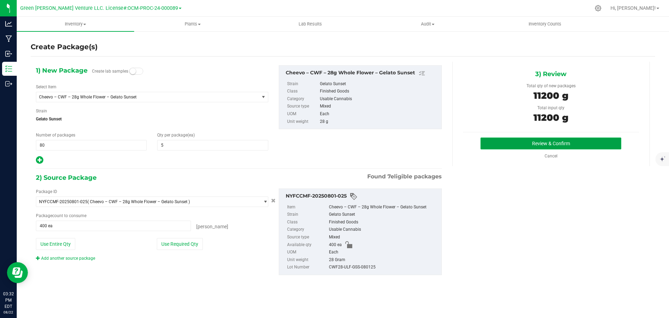
click at [523, 139] on button "Review & Confirm" at bounding box center [551, 143] width 141 height 12
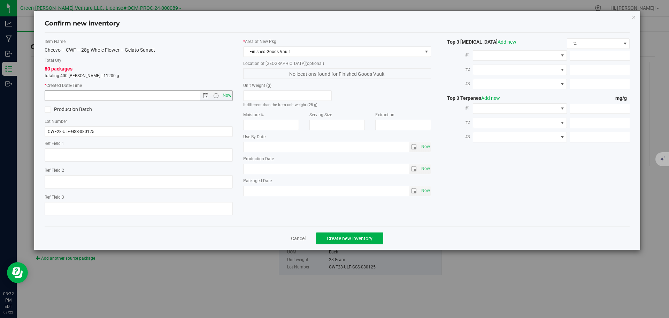
click at [228, 95] on span "Now" at bounding box center [227, 95] width 12 height 10
type input "8/22/2025 3:32 PM"
click at [360, 241] on button "Create new inventory" at bounding box center [349, 238] width 67 height 12
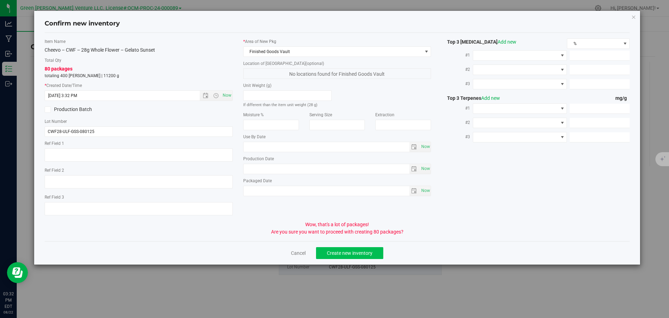
click at [379, 246] on div "Cancel Create new inventory" at bounding box center [338, 252] width 586 height 23
click at [377, 249] on button "Create new inventory" at bounding box center [349, 253] width 67 height 12
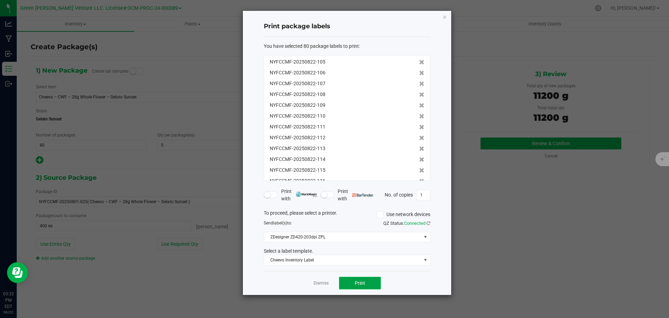
click at [365, 285] on span "Print" at bounding box center [360, 283] width 10 height 6
click at [314, 282] on link "Dismiss" at bounding box center [321, 283] width 15 height 6
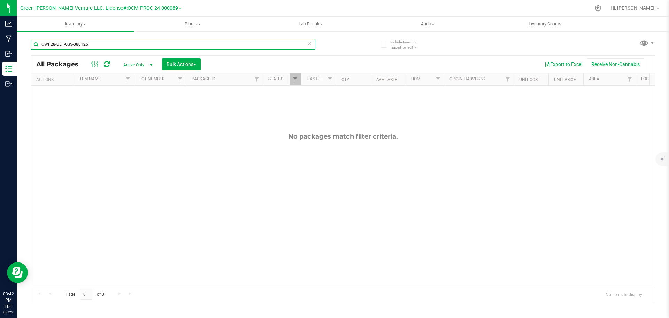
click at [126, 45] on input "CWF28-ULF-GSS-080125" at bounding box center [173, 44] width 285 height 10
type input "CPRJ7-GWV-LOD-061025"
click at [145, 62] on span "Active Only" at bounding box center [136, 65] width 38 height 10
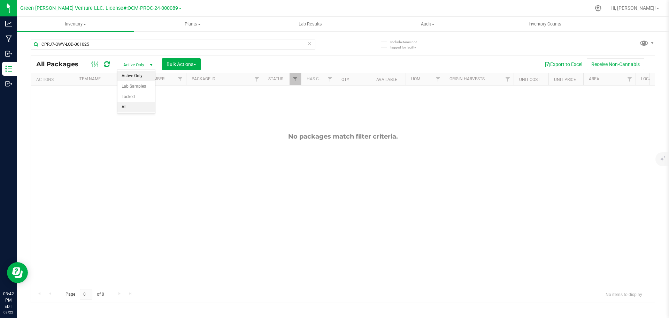
click at [132, 107] on li "All" at bounding box center [136, 107] width 38 height 10
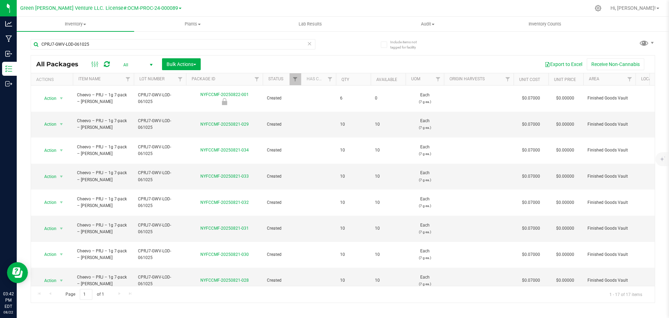
click at [352, 81] on th "Qty" at bounding box center [353, 79] width 35 height 12
drag, startPoint x: 352, startPoint y: 81, endPoint x: 348, endPoint y: 66, distance: 15.4
click at [348, 66] on div "Export to Excel Receive Non-Cannabis" at bounding box center [428, 64] width 444 height 12
click at [353, 79] on span at bounding box center [355, 80] width 6 height 6
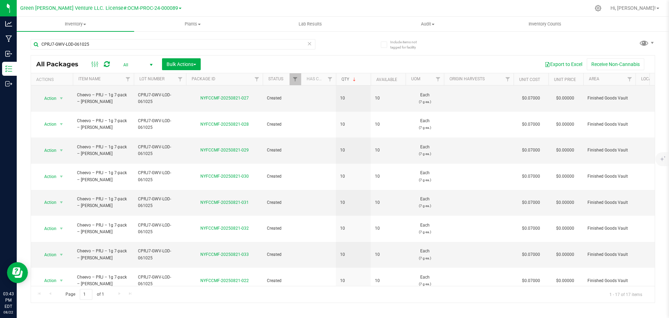
scroll to position [134, 0]
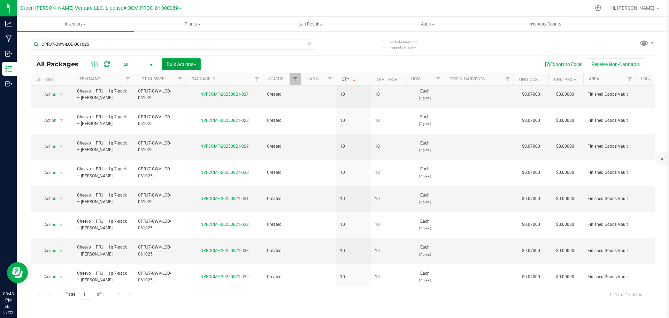
click at [194, 64] on span "Bulk Actions" at bounding box center [182, 64] width 30 height 6
click at [202, 144] on span "Print package labels" at bounding box center [187, 144] width 42 height 6
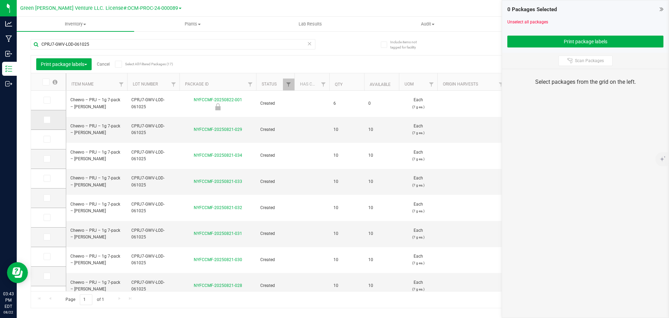
click at [47, 120] on icon at bounding box center [46, 120] width 5 height 0
click at [0, 0] on input "checkbox" at bounding box center [0, 0] width 0 height 0
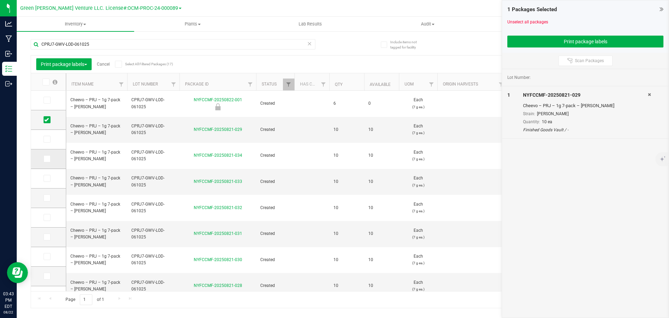
click at [46, 153] on td at bounding box center [48, 159] width 35 height 20
click at [47, 139] on icon at bounding box center [46, 139] width 5 height 0
click at [0, 0] on input "checkbox" at bounding box center [0, 0] width 0 height 0
click at [49, 164] on td at bounding box center [48, 159] width 35 height 20
click at [46, 159] on icon at bounding box center [46, 159] width 5 height 0
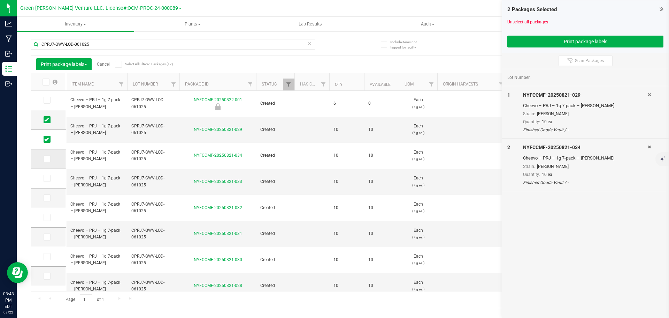
click at [0, 0] on input "checkbox" at bounding box center [0, 0] width 0 height 0
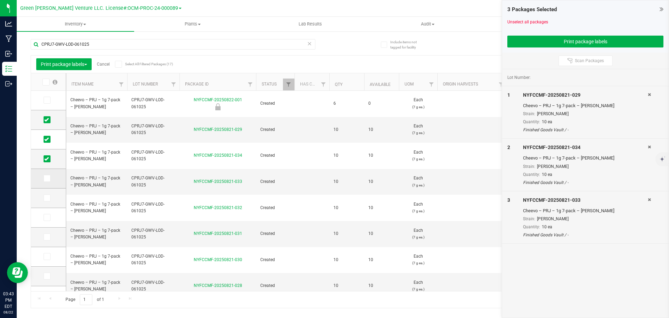
click at [47, 178] on icon at bounding box center [46, 178] width 5 height 0
click at [0, 0] on input "checkbox" at bounding box center [0, 0] width 0 height 0
click at [50, 204] on td at bounding box center [48, 198] width 35 height 20
click at [47, 193] on td at bounding box center [48, 198] width 35 height 20
click at [47, 198] on icon at bounding box center [46, 198] width 5 height 0
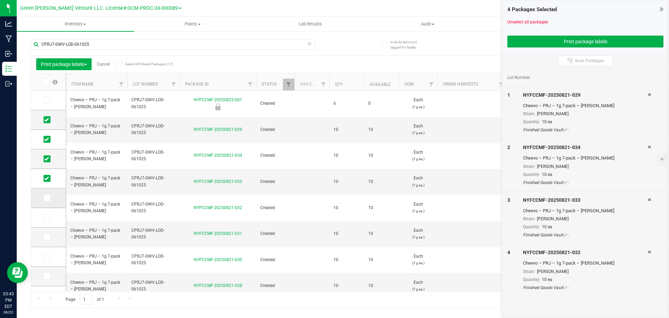
click at [0, 0] on input "checkbox" at bounding box center [0, 0] width 0 height 0
click at [51, 220] on label at bounding box center [49, 217] width 10 height 7
click at [0, 0] on input "checkbox" at bounding box center [0, 0] width 0 height 0
click at [47, 237] on icon at bounding box center [46, 237] width 5 height 0
click at [0, 0] on input "checkbox" at bounding box center [0, 0] width 0 height 0
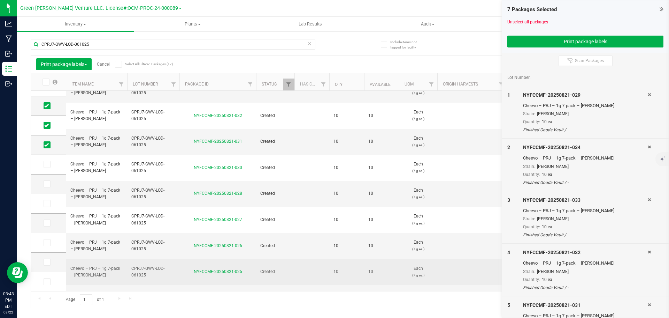
scroll to position [131, 0]
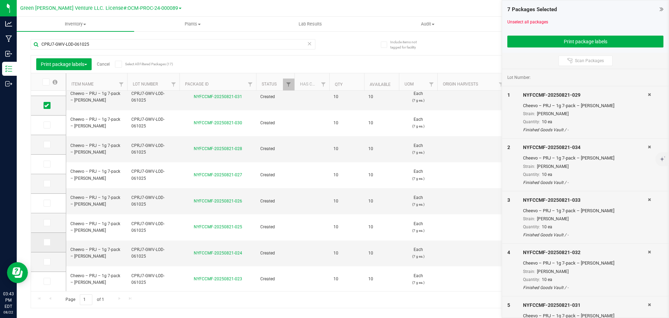
click at [51, 242] on label at bounding box center [49, 241] width 10 height 7
click at [0, 0] on input "checkbox" at bounding box center [0, 0] width 0 height 0
click at [86, 298] on span "Cheevo – PRJ – 1g 7-pack – Lodi Dodi" at bounding box center [96, 304] width 53 height 13
click at [55, 224] on td at bounding box center [48, 223] width 35 height 20
click at [55, 198] on td at bounding box center [48, 203] width 35 height 20
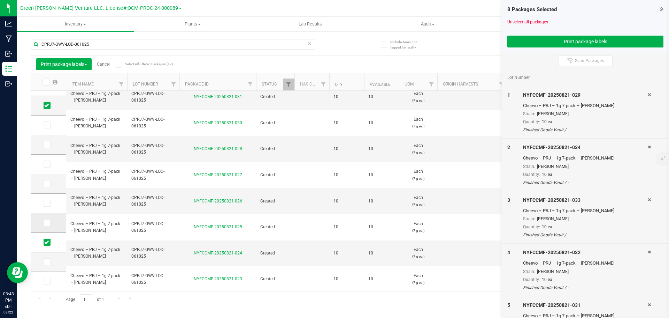
click at [47, 222] on icon at bounding box center [46, 222] width 5 height 0
click at [0, 0] on input "checkbox" at bounding box center [0, 0] width 0 height 0
click at [49, 200] on td at bounding box center [48, 203] width 35 height 20
click at [48, 203] on icon at bounding box center [46, 203] width 5 height 0
click at [0, 0] on input "checkbox" at bounding box center [0, 0] width 0 height 0
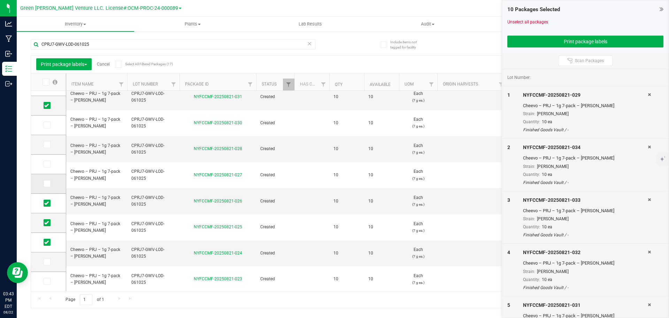
click at [51, 184] on label at bounding box center [49, 183] width 10 height 7
click at [0, 0] on input "checkbox" at bounding box center [0, 0] width 0 height 0
click at [49, 167] on span at bounding box center [47, 163] width 7 height 7
click at [0, 0] on input "checkbox" at bounding box center [0, 0] width 0 height 0
click at [48, 144] on icon at bounding box center [46, 144] width 5 height 0
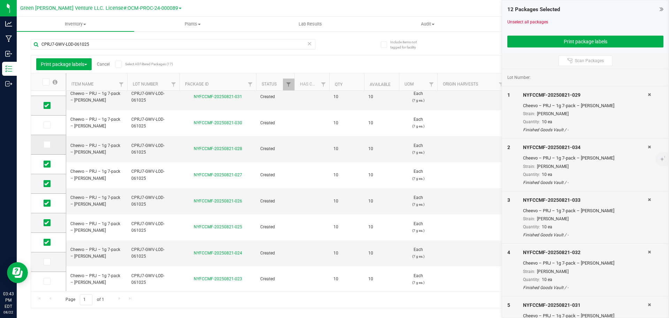
click at [0, 0] on input "checkbox" at bounding box center [0, 0] width 0 height 0
click at [49, 128] on span at bounding box center [47, 124] width 7 height 7
click at [0, 0] on input "checkbox" at bounding box center [0, 0] width 0 height 0
drag, startPoint x: 304, startPoint y: 268, endPoint x: 297, endPoint y: 281, distance: 15.1
drag, startPoint x: 297, startPoint y: 281, endPoint x: 271, endPoint y: 280, distance: 25.8
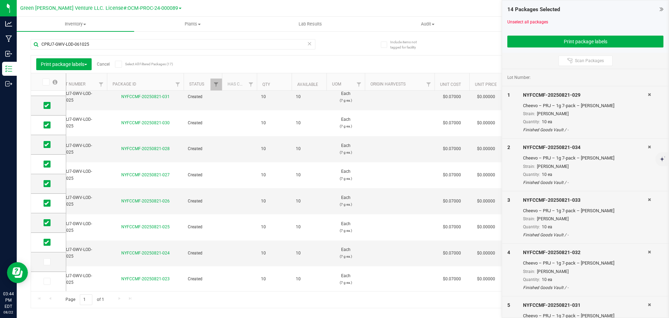
scroll to position [0, 0]
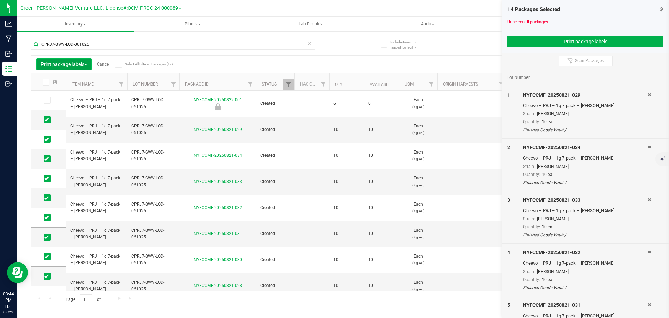
click at [84, 63] on span "Print package labels" at bounding box center [64, 64] width 46 height 6
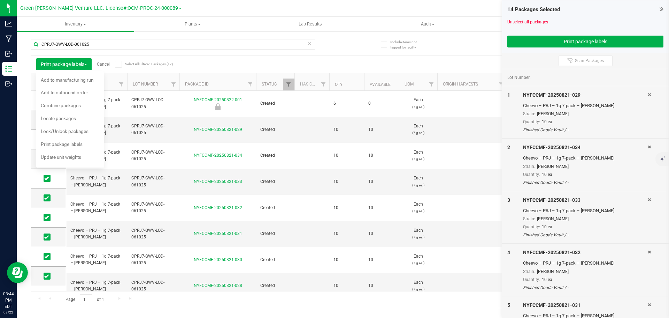
click at [579, 25] on div at bounding box center [585, 27] width 156 height 5
drag, startPoint x: 575, startPoint y: 39, endPoint x: 570, endPoint y: 45, distance: 7.4
click at [575, 40] on button "Print package labels" at bounding box center [585, 42] width 156 height 12
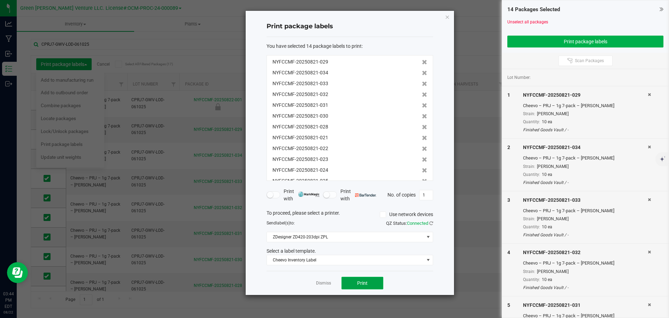
click at [360, 280] on span "Print" at bounding box center [362, 283] width 10 height 6
click at [447, 18] on icon "button" at bounding box center [447, 17] width 5 height 8
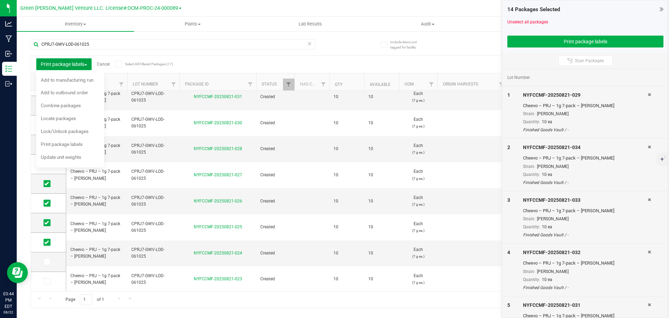
click at [81, 63] on span "Print package labels" at bounding box center [64, 64] width 46 height 6
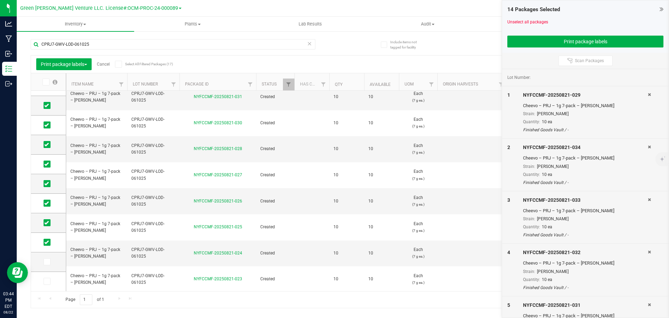
click at [107, 64] on link "Cancel" at bounding box center [103, 64] width 13 height 5
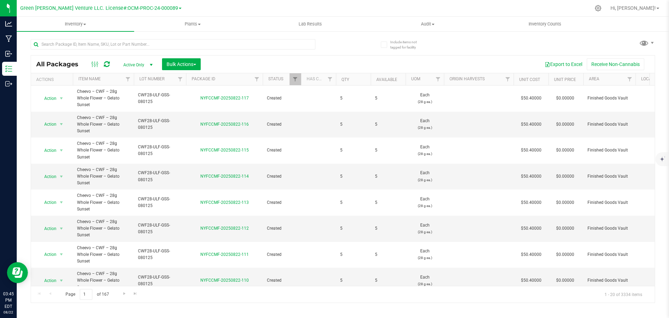
click at [139, 62] on span "Active Only" at bounding box center [136, 65] width 38 height 10
click at [137, 108] on li "All" at bounding box center [136, 107] width 38 height 10
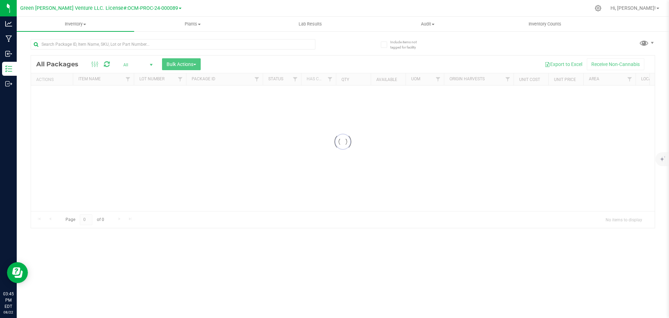
drag, startPoint x: 242, startPoint y: 264, endPoint x: 187, endPoint y: 211, distance: 76.4
click at [187, 211] on div at bounding box center [343, 141] width 624 height 172
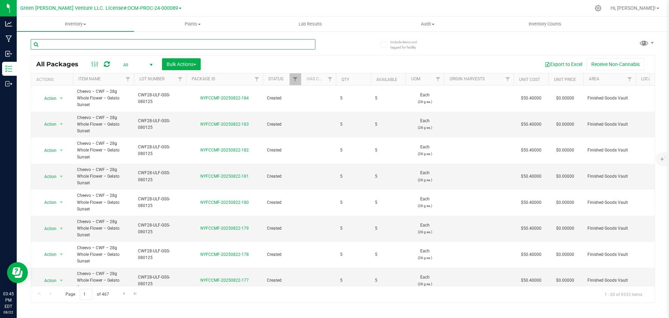
click at [129, 45] on input "text" at bounding box center [173, 44] width 285 height 10
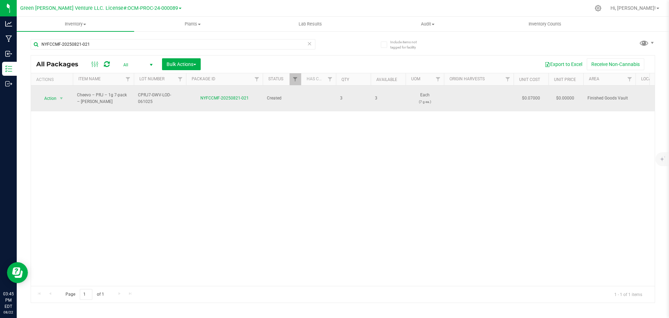
click at [157, 96] on span "CPRJ7-GWV-LOD-061025" at bounding box center [160, 98] width 44 height 13
click at [157, 96] on input "CPRJ7-GWV-LOD-061025" at bounding box center [158, 98] width 50 height 11
click at [119, 42] on input "NYFCCMF-20250821-021" at bounding box center [173, 44] width 285 height 10
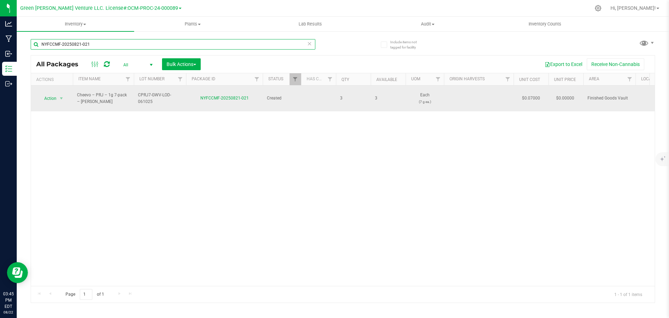
click at [118, 42] on input "NYFCCMF-20250821-021" at bounding box center [173, 44] width 285 height 10
click at [118, 41] on input "NYFCCMF-20250821-021" at bounding box center [173, 44] width 285 height 10
paste input "CPRJ7-GWV-LOD-061025"
click at [117, 40] on input "NYFCCMF-20250821-021CPRJ7-GWV-LOD-061025" at bounding box center [173, 44] width 285 height 10
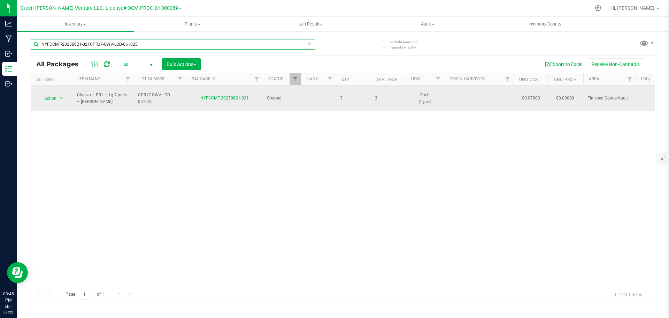
click at [117, 40] on input "NYFCCMF-20250821-021CPRJ7-GWV-LOD-061025" at bounding box center [173, 44] width 285 height 10
paste input "text"
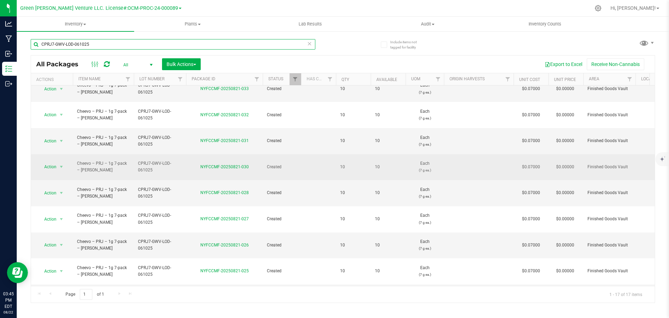
scroll to position [134, 0]
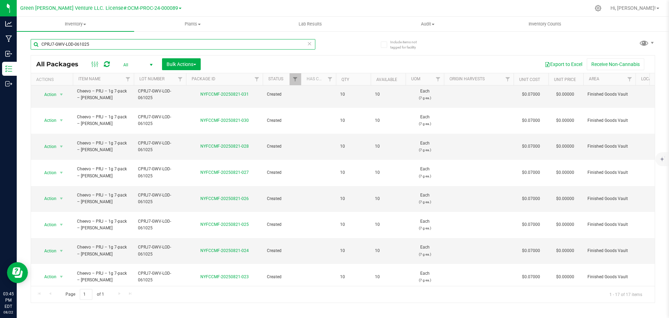
type input "CPRJ7-GWV-LOD-061025"
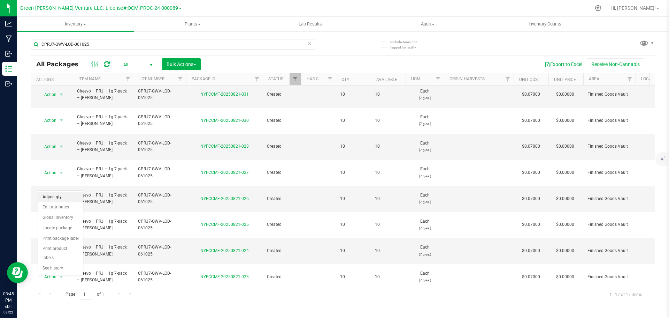
click at [61, 198] on li "Adjust qty" at bounding box center [60, 197] width 45 height 10
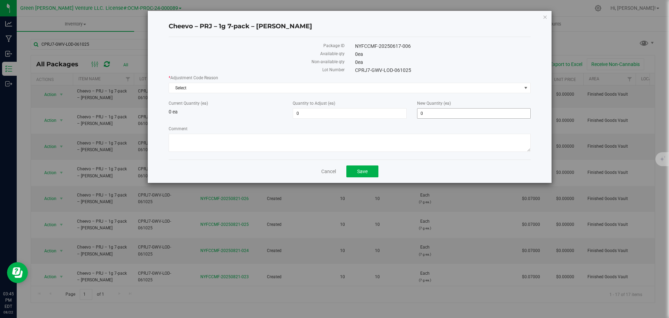
click at [437, 112] on span "0 0" at bounding box center [474, 113] width 114 height 10
type input "60"
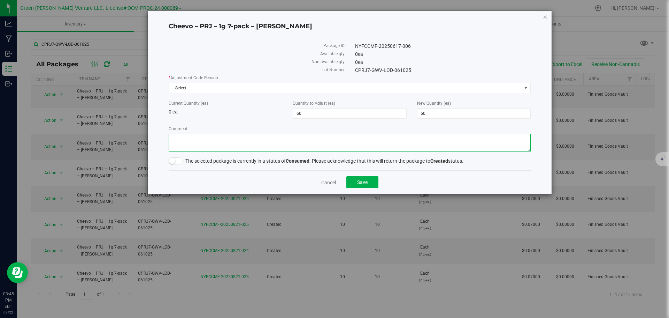
click at [372, 145] on textarea "Comment" at bounding box center [350, 142] width 362 height 18
type textarea "ee"
click at [184, 79] on label "* Adjustment Code Reason" at bounding box center [350, 78] width 362 height 6
click at [184, 85] on span "Select" at bounding box center [345, 88] width 353 height 10
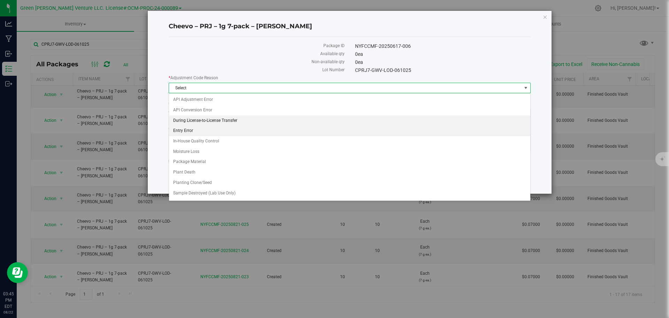
click at [191, 128] on li "Entry Error" at bounding box center [349, 130] width 361 height 10
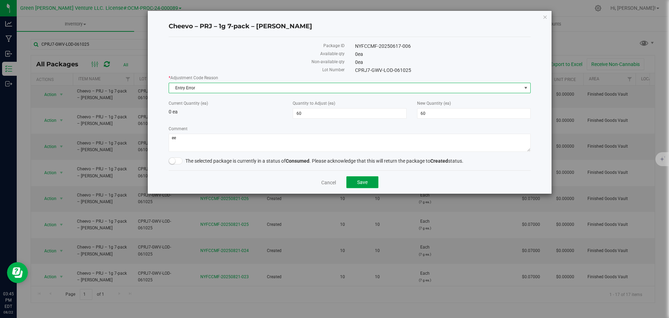
click at [353, 181] on button "Save" at bounding box center [362, 182] width 32 height 12
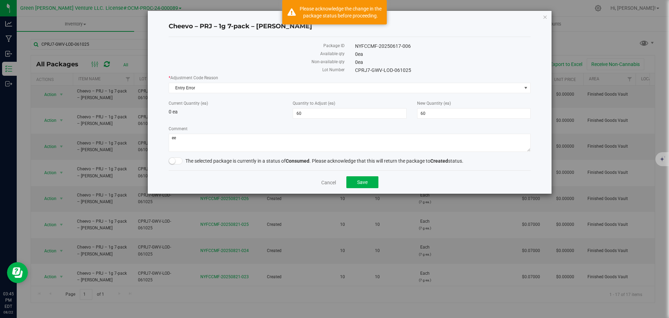
click at [207, 161] on span "The selected package is currently in a status of Consumed . Please acknowledge …" at bounding box center [324, 161] width 278 height 6
click at [177, 161] on span at bounding box center [176, 160] width 14 height 7
click at [358, 179] on span "Save" at bounding box center [362, 182] width 10 height 6
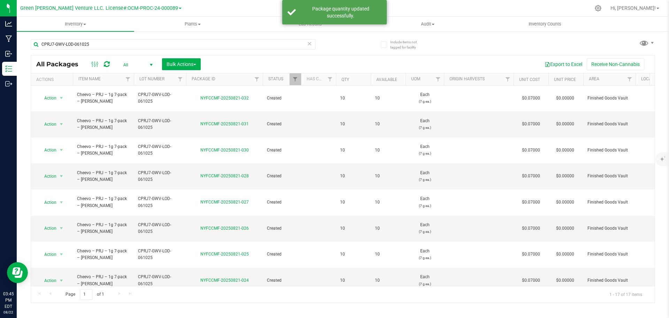
scroll to position [134, 0]
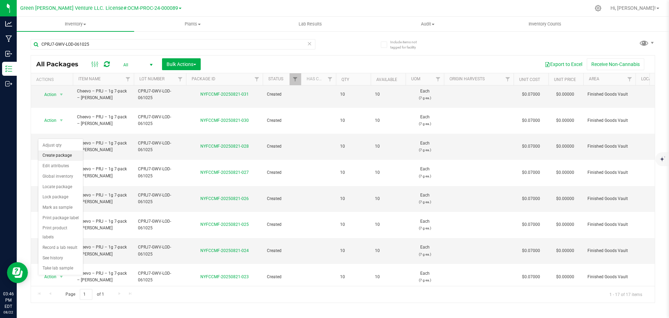
click at [64, 155] on li "Create package" at bounding box center [60, 155] width 45 height 10
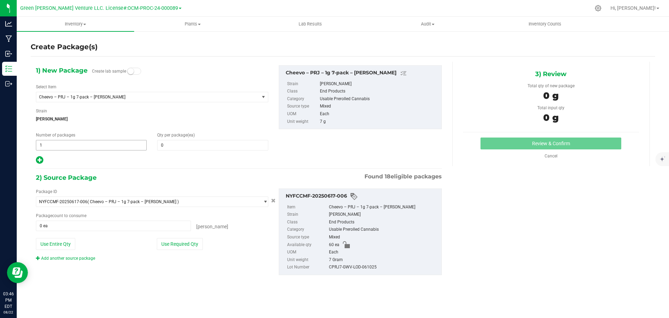
click at [113, 145] on span "1 1" at bounding box center [91, 145] width 111 height 10
click at [112, 145] on input "1" at bounding box center [91, 145] width 110 height 10
type input "6"
click at [189, 132] on span "(ea)" at bounding box center [191, 134] width 7 height 5
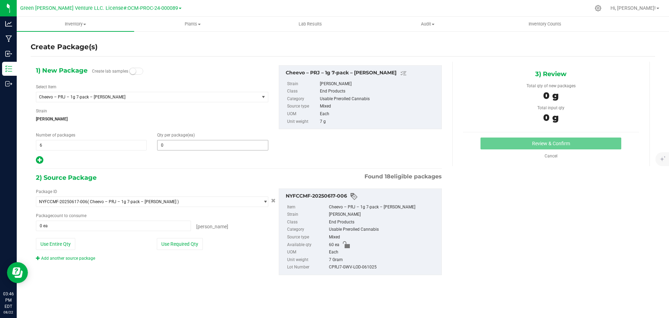
click at [186, 139] on div "Qty per package (ea) 0 0" at bounding box center [212, 141] width 121 height 18
click at [185, 142] on span at bounding box center [212, 145] width 111 height 10
click at [185, 143] on input "text" at bounding box center [213, 145] width 110 height 10
type input "10"
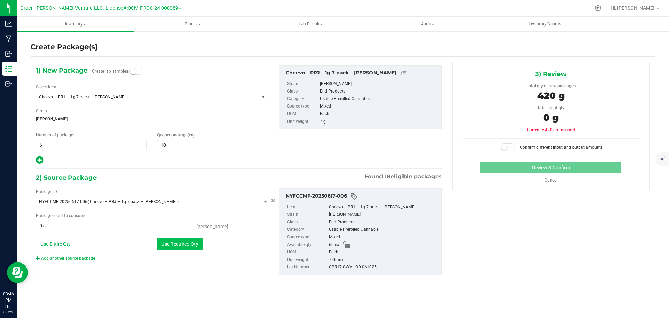
type input "10"
click at [182, 246] on button "Use Required Qty" at bounding box center [180, 244] width 46 height 12
type input "60 ea"
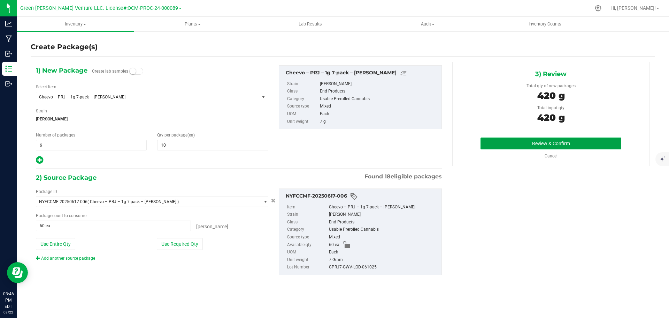
click at [575, 144] on button "Review & Confirm" at bounding box center [551, 143] width 141 height 12
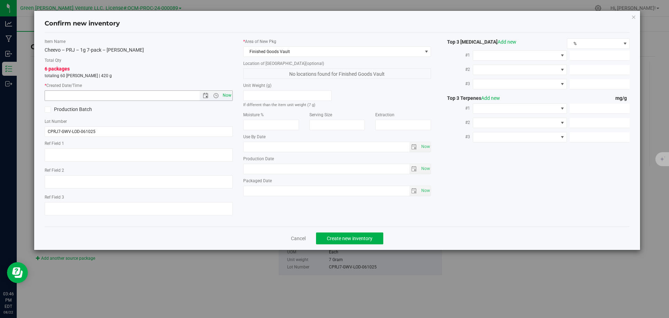
click at [227, 98] on span "Now" at bounding box center [227, 95] width 12 height 10
type input "8/22/2025 3:46 PM"
click at [339, 235] on span "Create new inventory" at bounding box center [350, 238] width 46 height 6
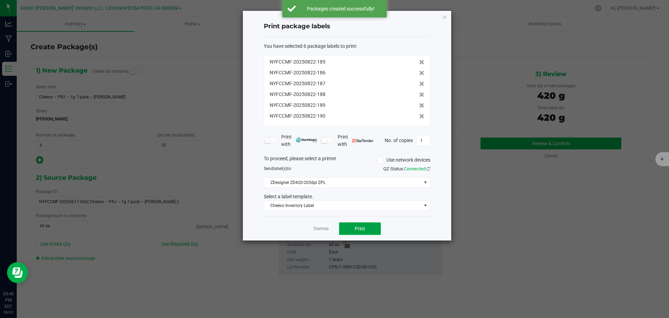
click at [353, 226] on button "Print" at bounding box center [360, 228] width 42 height 13
click at [321, 229] on link "Dismiss" at bounding box center [321, 229] width 15 height 6
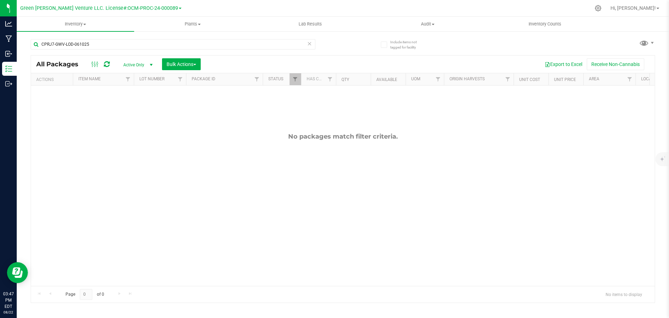
scroll to position [47, 0]
click at [140, 65] on span "Active Only" at bounding box center [136, 65] width 38 height 10
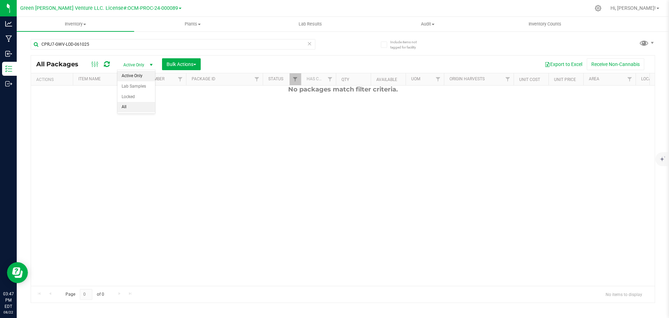
click at [135, 109] on li "All" at bounding box center [136, 107] width 38 height 10
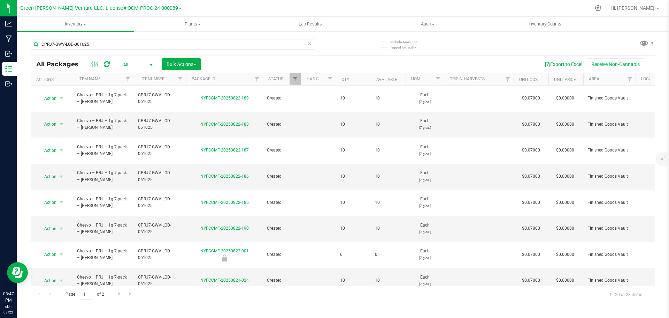
click at [345, 76] on th "Qty" at bounding box center [353, 79] width 35 height 12
click at [59, 95] on span "select" at bounding box center [62, 98] width 6 height 6
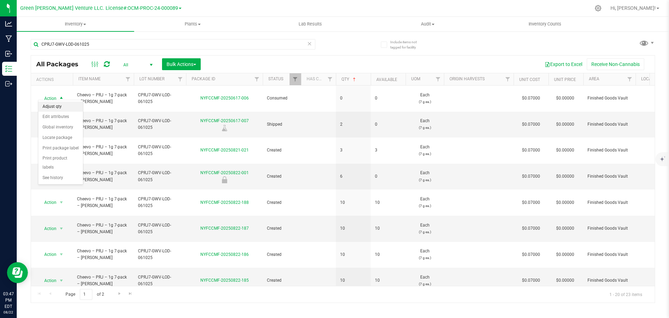
click at [59, 105] on li "Adjust qty" at bounding box center [60, 106] width 45 height 10
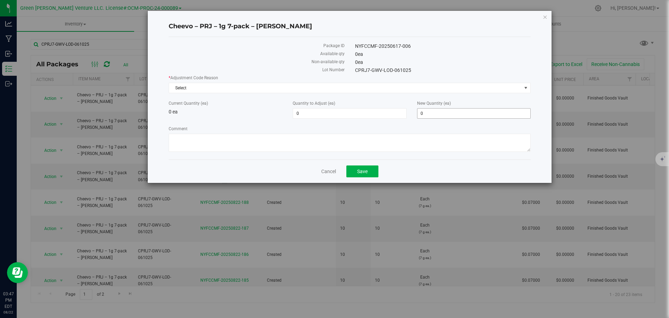
click at [461, 110] on span "0 0" at bounding box center [474, 113] width 114 height 10
type input "1"
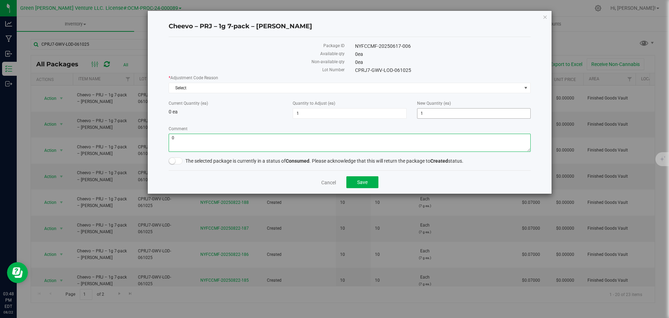
type textarea "0"
click at [449, 113] on span "1 1" at bounding box center [474, 113] width 114 height 10
type input "10"
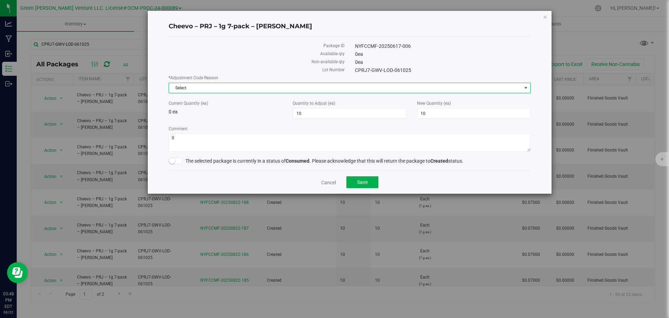
click at [182, 87] on span "Select" at bounding box center [345, 88] width 353 height 10
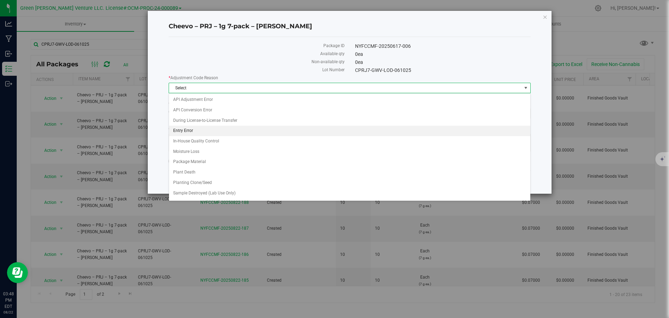
click at [196, 133] on li "Entry Error" at bounding box center [349, 130] width 361 height 10
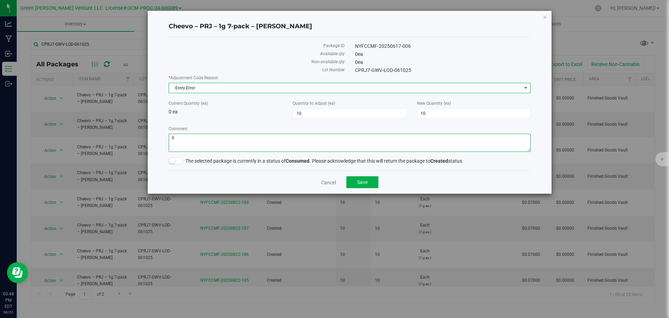
click at [184, 138] on textarea "Comment" at bounding box center [350, 142] width 362 height 18
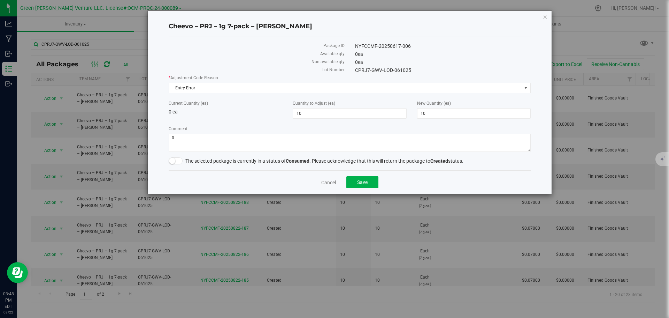
click at [173, 157] on form "* Adjustment Code Reason Entry Error Select API Adjustment Error API Conversion…" at bounding box center [350, 120] width 362 height 90
click at [175, 161] on span at bounding box center [176, 160] width 14 height 7
click at [372, 179] on button "Save" at bounding box center [362, 182] width 32 height 12
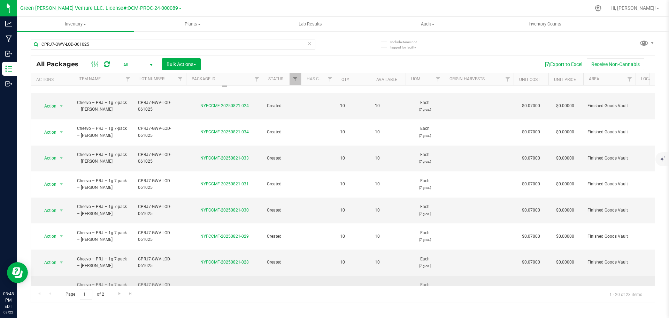
scroll to position [191, 0]
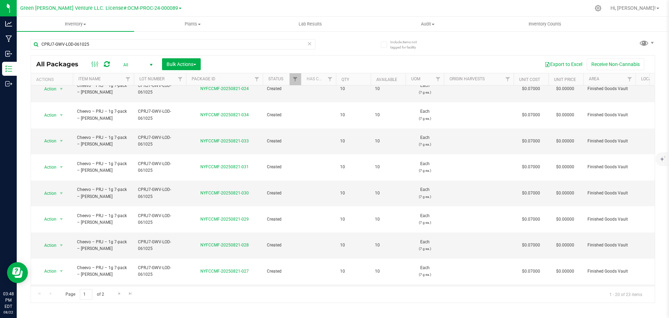
click at [64, 199] on li "Print package label" at bounding box center [60, 198] width 45 height 10
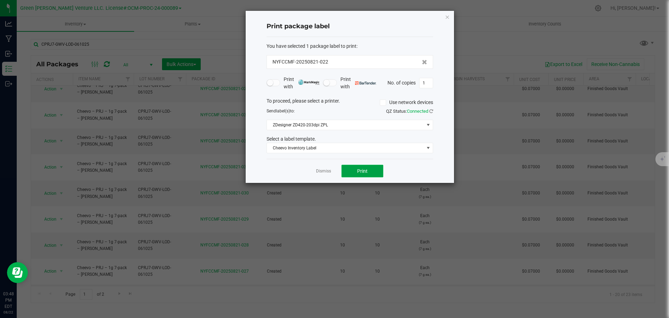
click at [365, 170] on span "Print" at bounding box center [362, 171] width 10 height 6
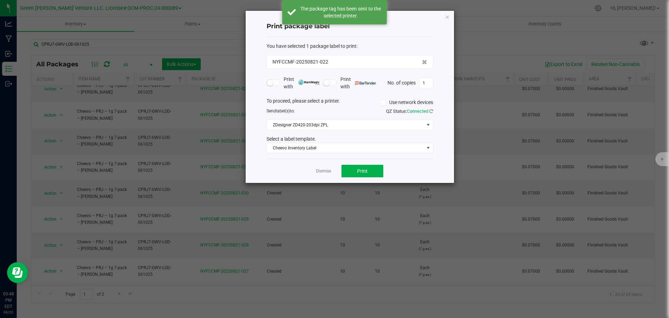
click at [446, 17] on icon "button" at bounding box center [447, 17] width 5 height 8
